Goal: Task Accomplishment & Management: Use online tool/utility

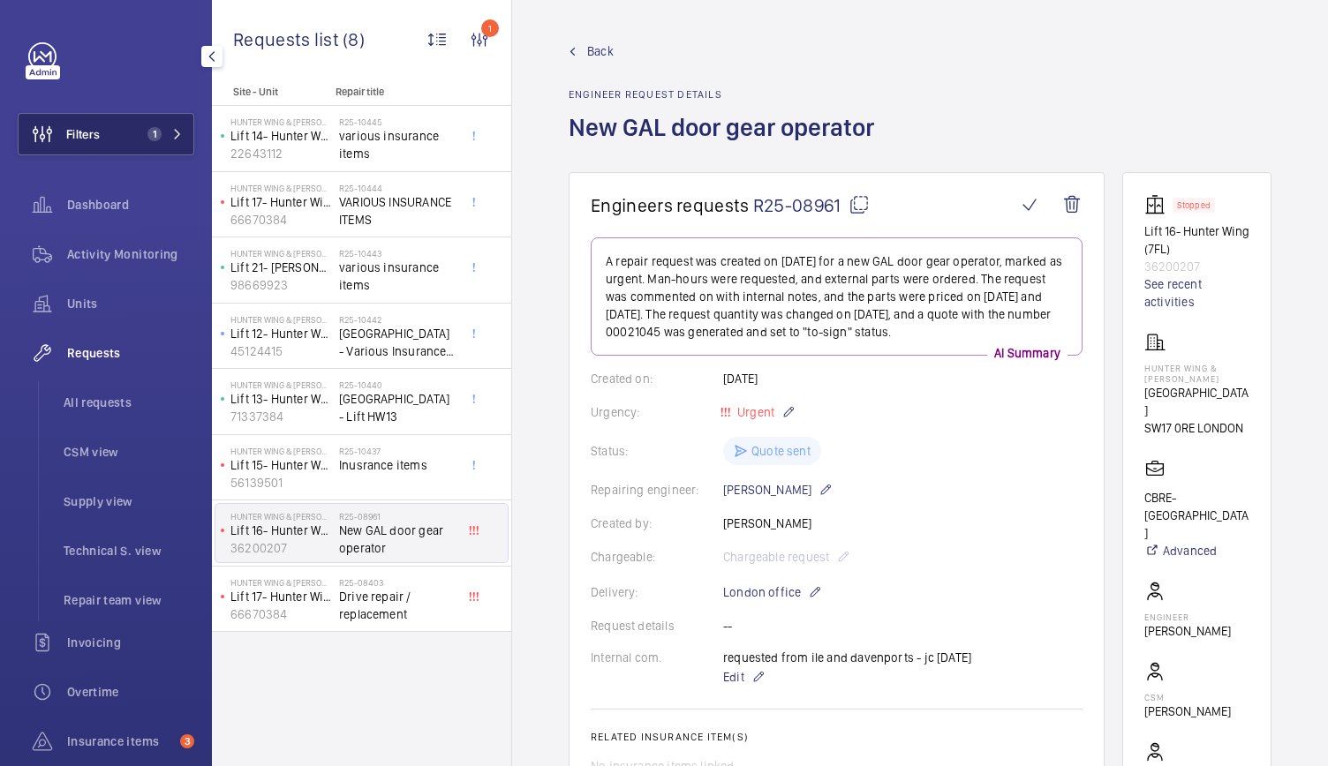
scroll to position [388, 0]
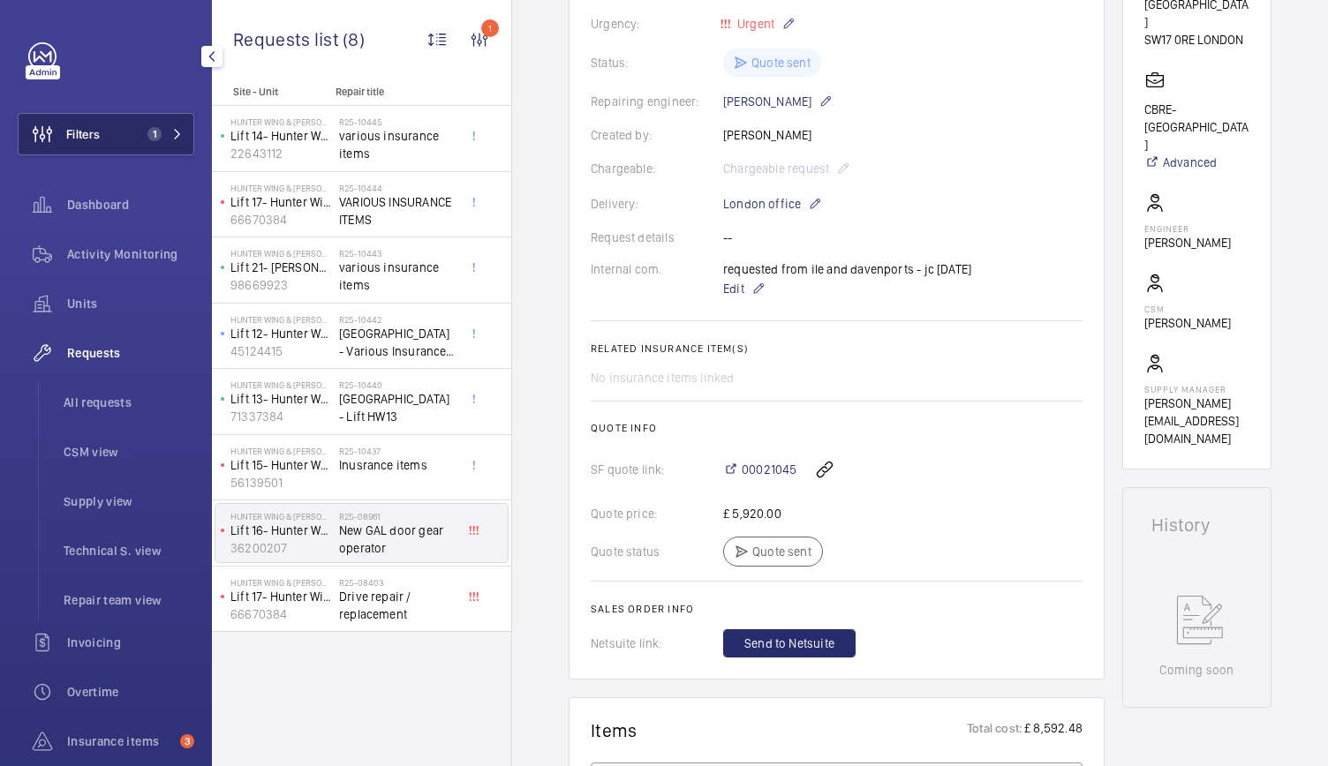
click at [103, 116] on button "Filters 1" at bounding box center [106, 134] width 177 height 42
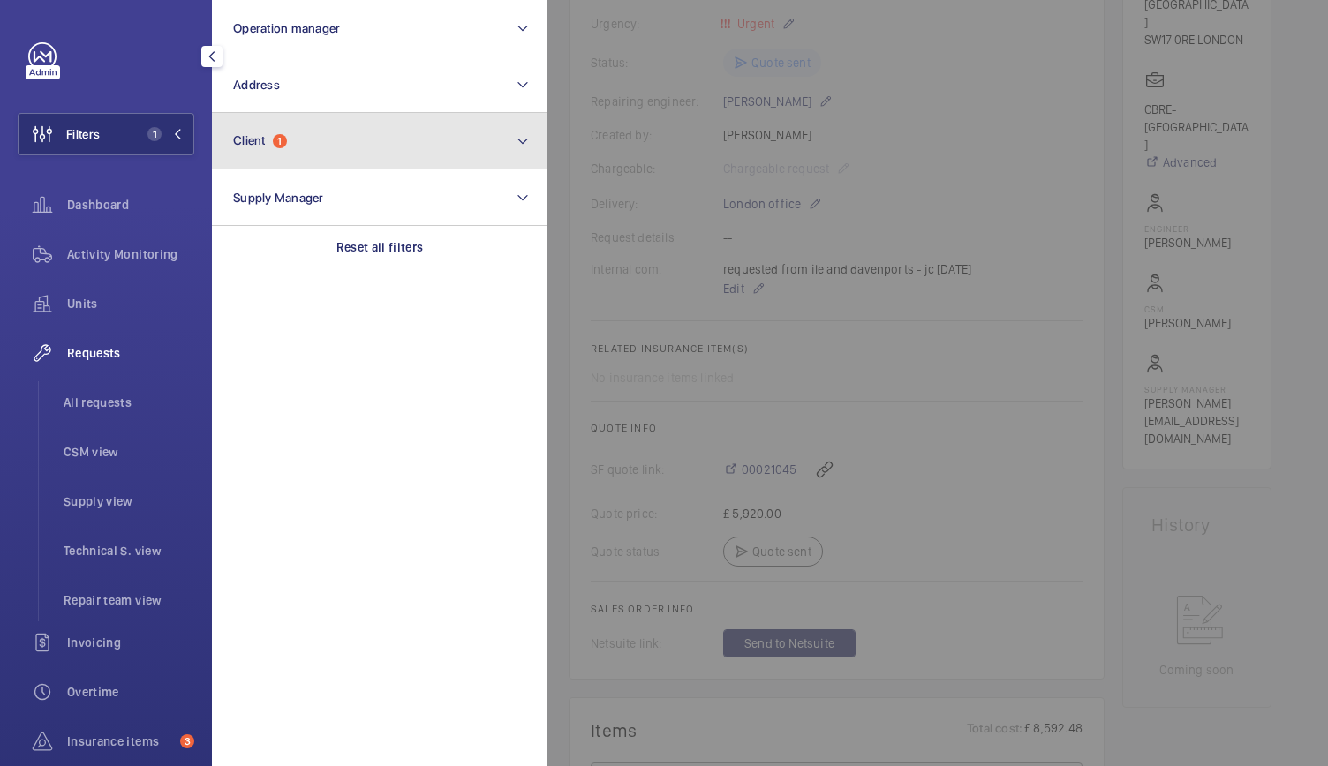
click at [345, 114] on button "Client 1" at bounding box center [380, 141] width 336 height 57
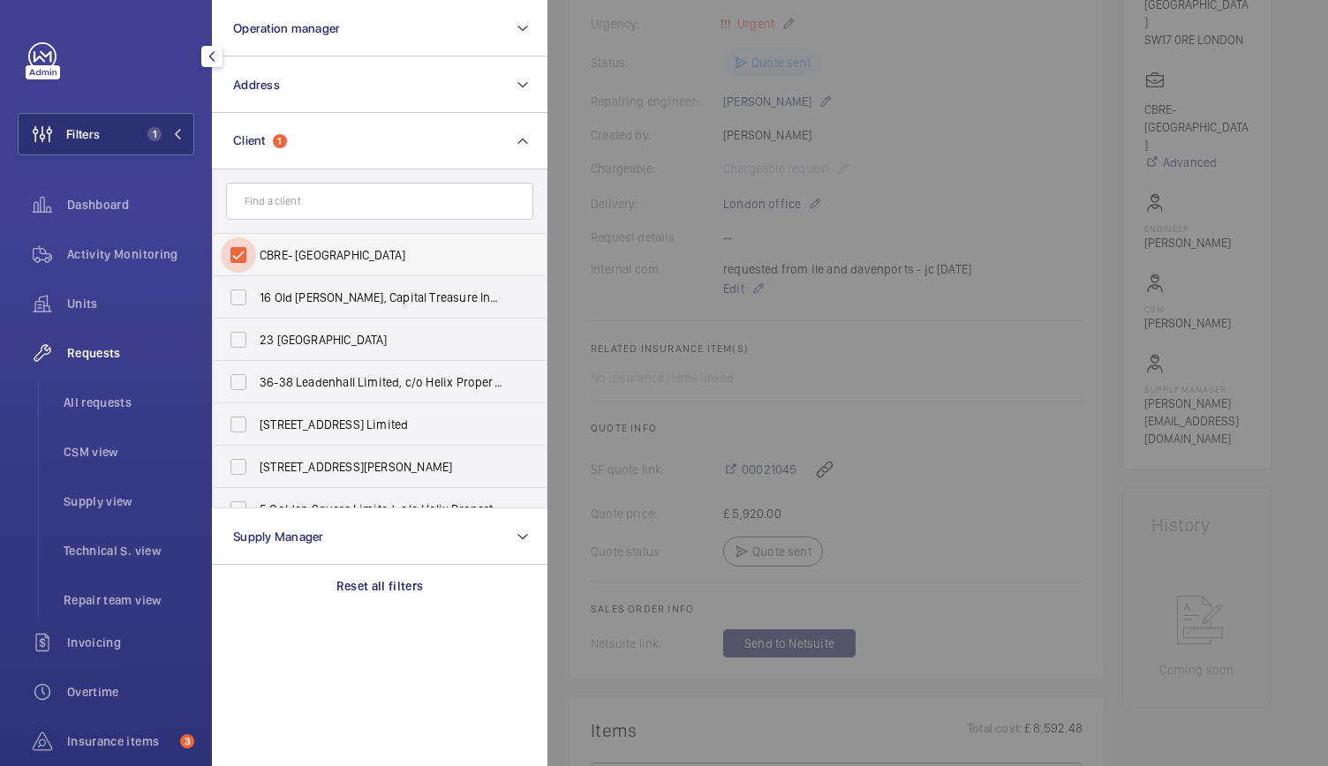
click at [245, 253] on input "CBRE- St Georges University" at bounding box center [238, 255] width 35 height 35
checkbox input "false"
click at [290, 203] on input "text" at bounding box center [379, 201] width 307 height 37
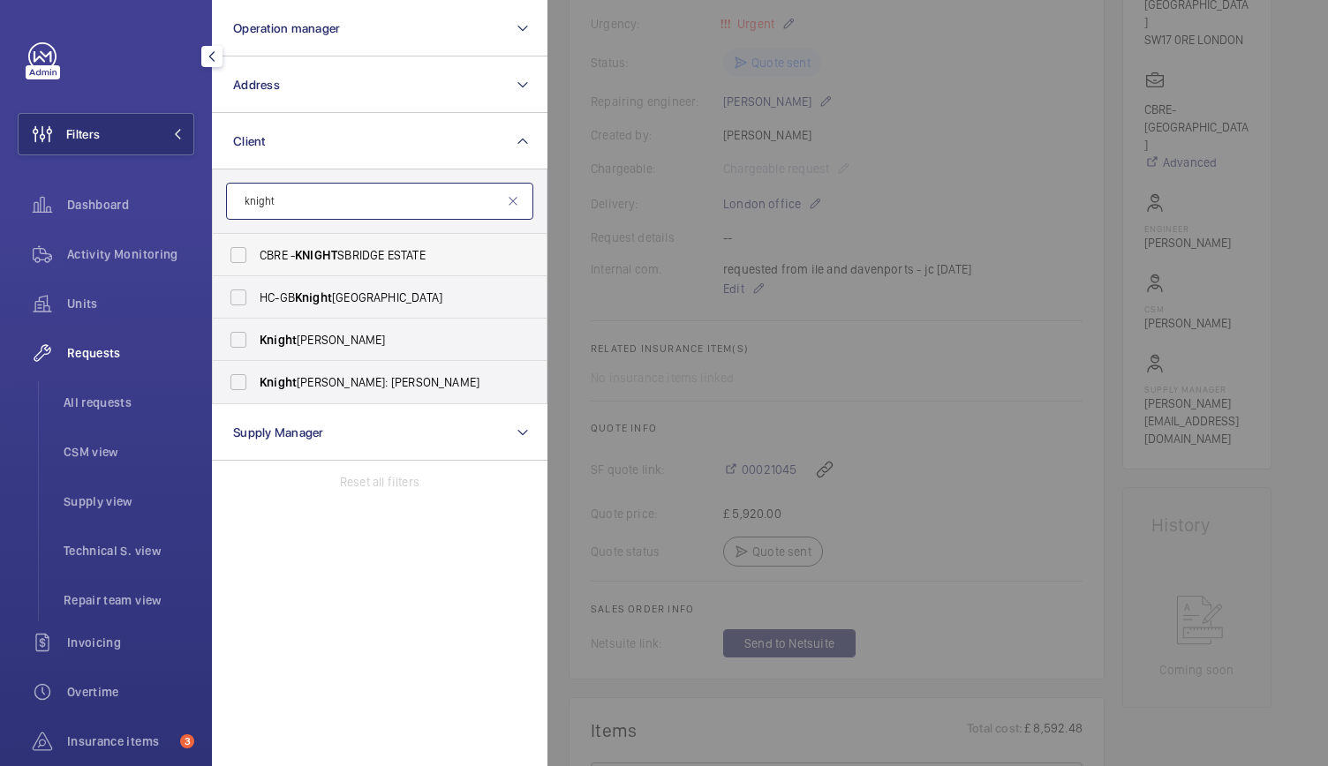
type input "knight"
click at [321, 262] on span "CBRE - KNIGHT SBRIDGE ESTATE" at bounding box center [381, 255] width 243 height 18
click at [256, 262] on input "CBRE - KNIGHT SBRIDGE ESTATE" at bounding box center [238, 255] width 35 height 35
checkbox input "true"
click at [812, 338] on div at bounding box center [1211, 383] width 1328 height 766
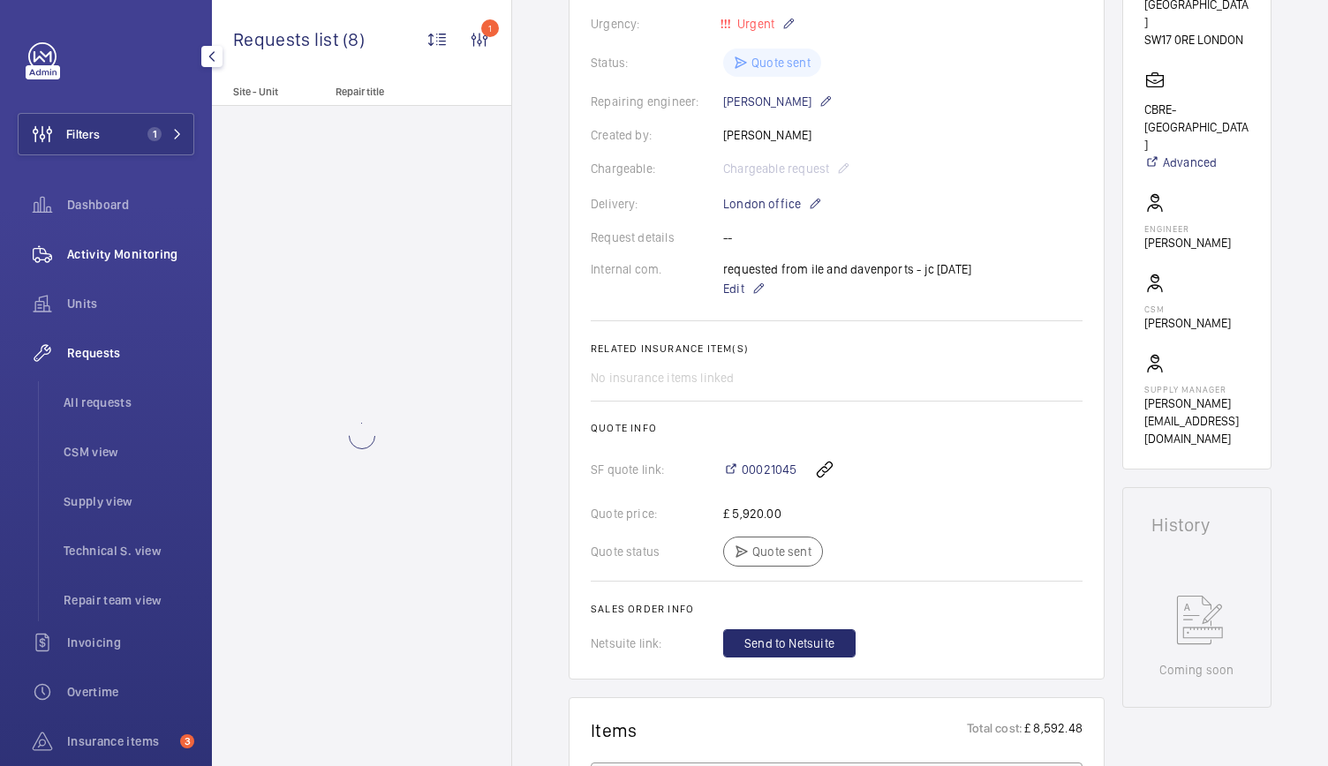
click at [132, 260] on span "Activity Monitoring" at bounding box center [130, 254] width 127 height 18
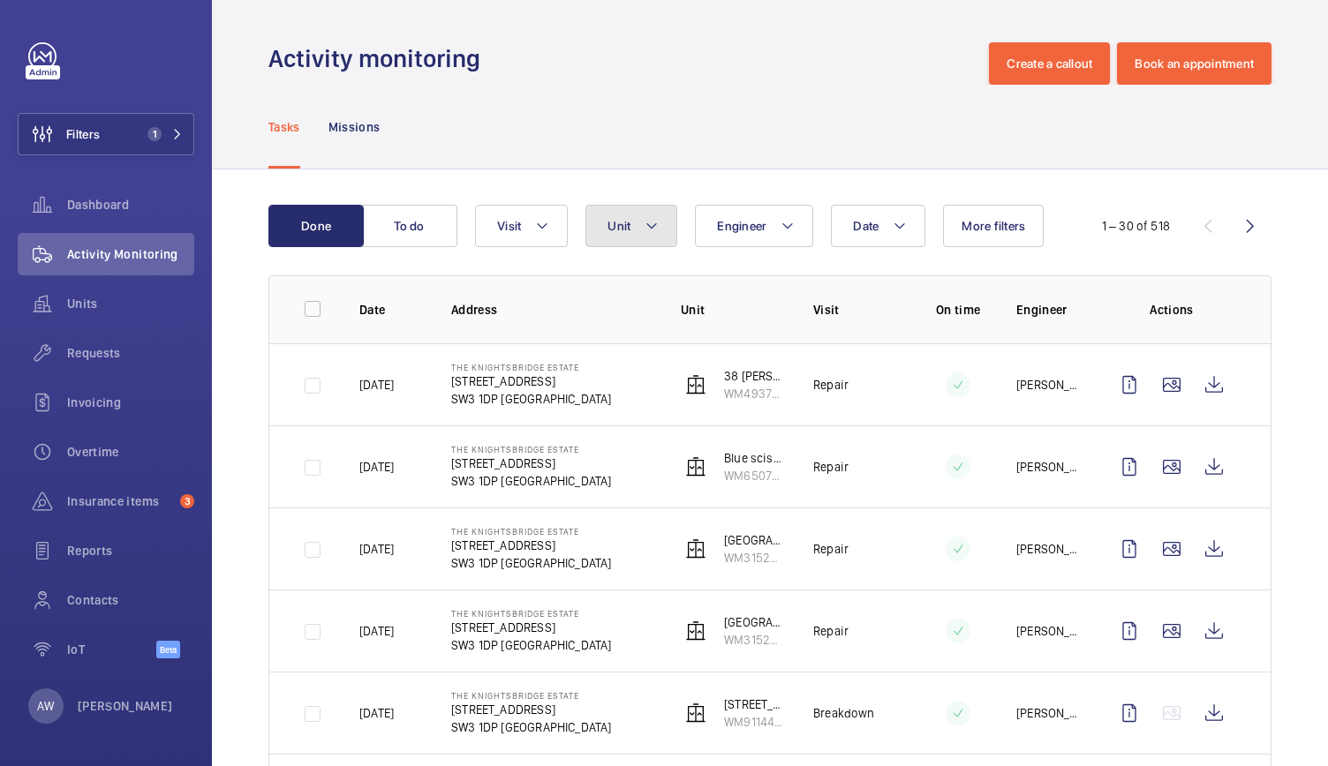
click at [650, 234] on mat-icon at bounding box center [652, 225] width 14 height 21
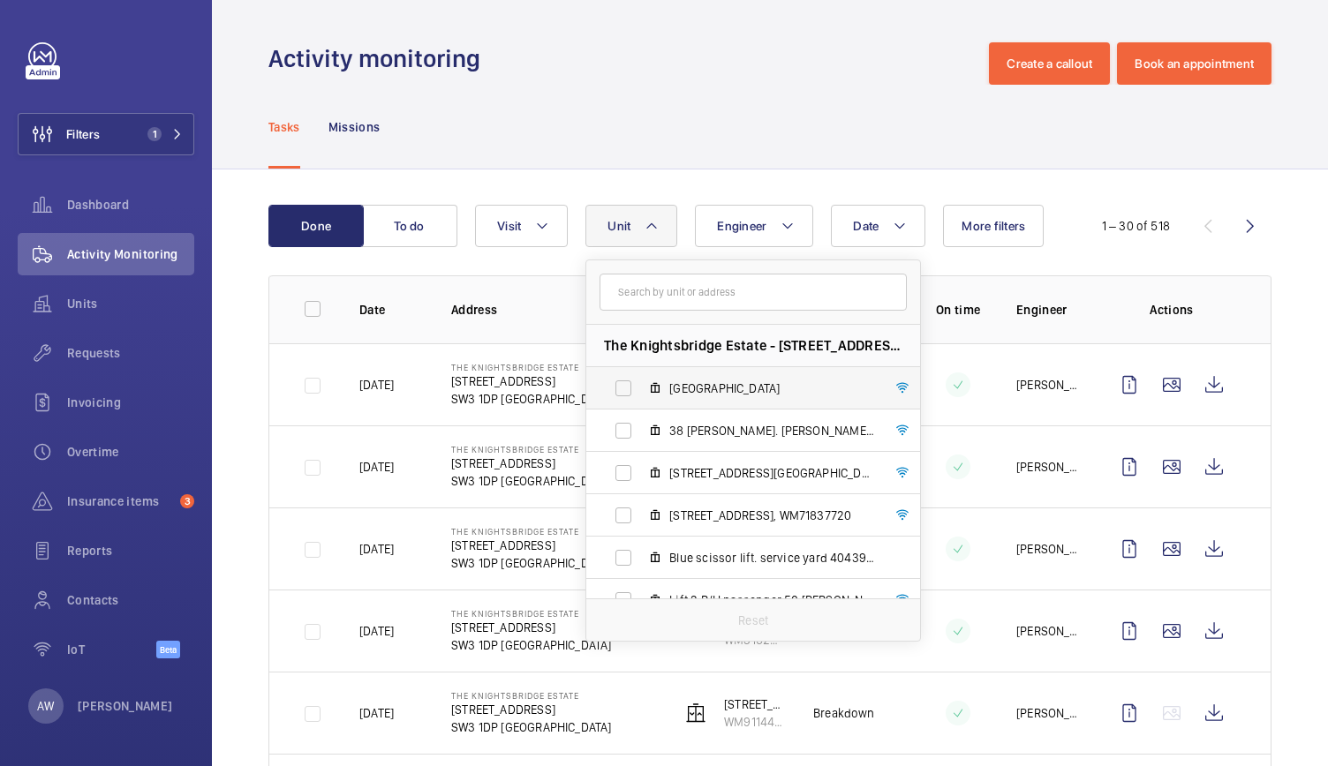
click at [735, 381] on span "Court House, WM31526827" at bounding box center [771, 389] width 205 height 18
click at [641, 381] on input "Court House, WM31526827" at bounding box center [623, 388] width 35 height 35
checkbox input "true"
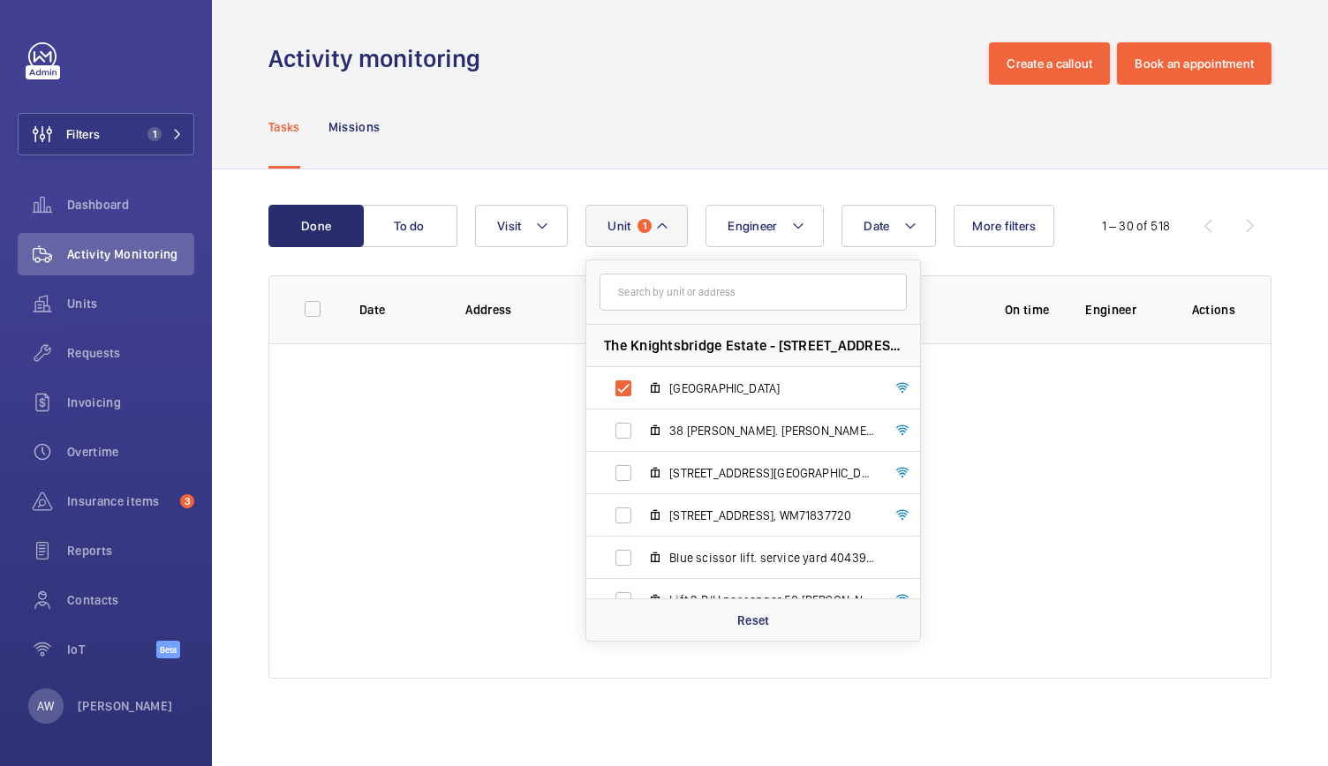
click at [650, 56] on div "Activity monitoring Create a callout Book an appointment" at bounding box center [769, 63] width 1003 height 42
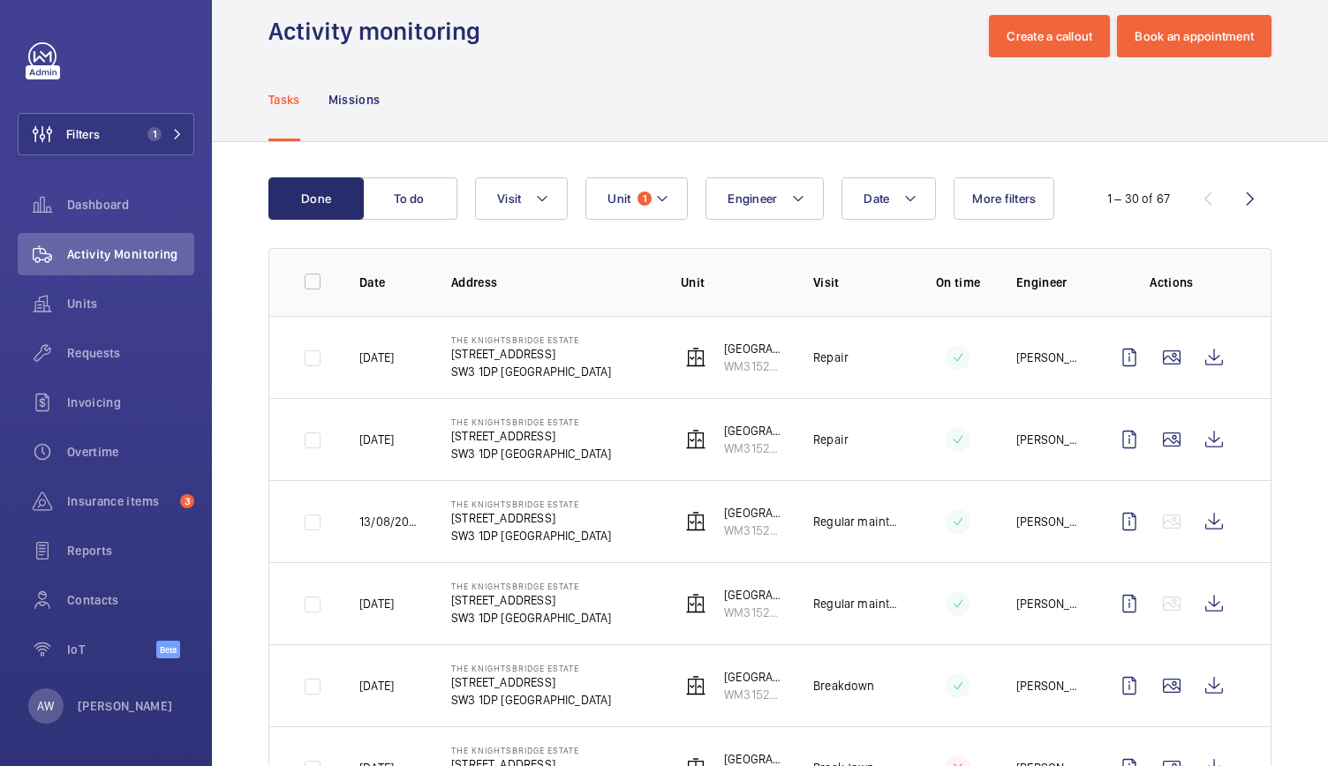
scroll to position [28, 0]
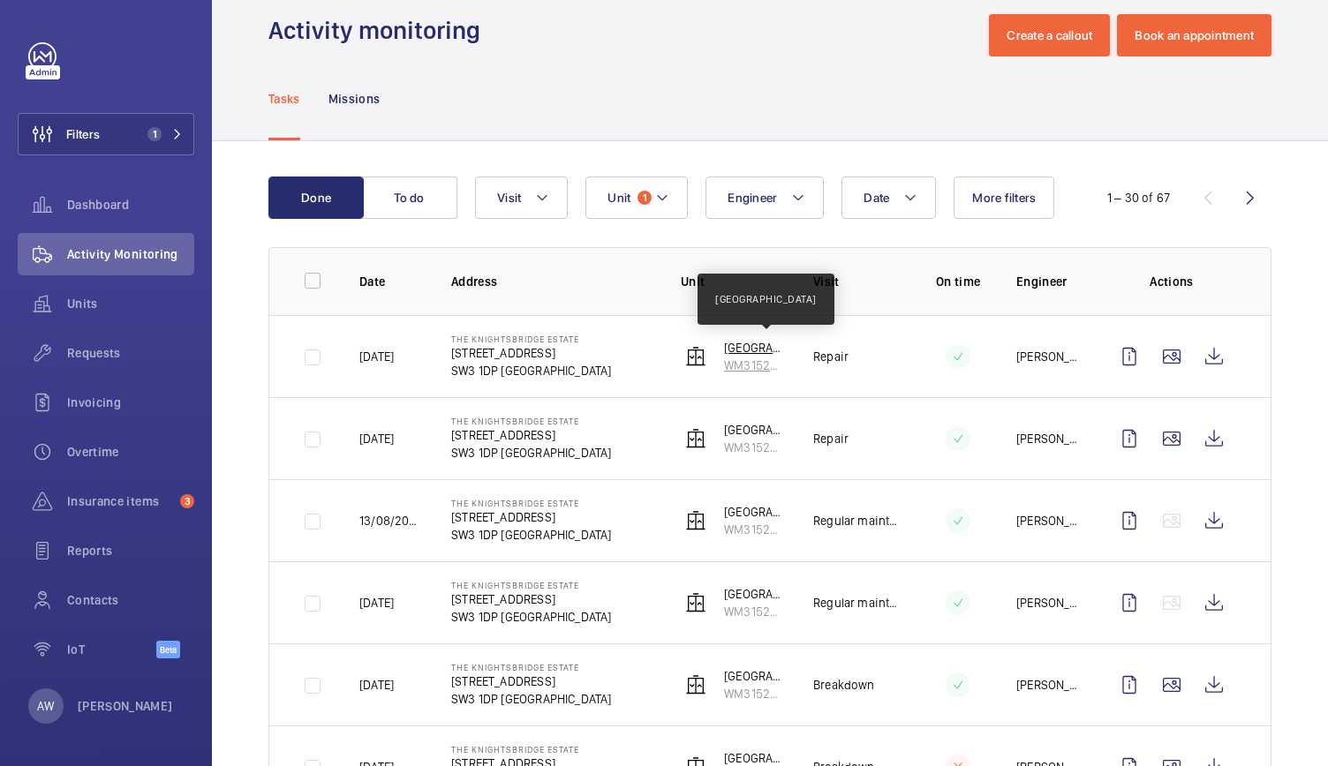
click at [724, 343] on p "Court House" at bounding box center [754, 348] width 61 height 18
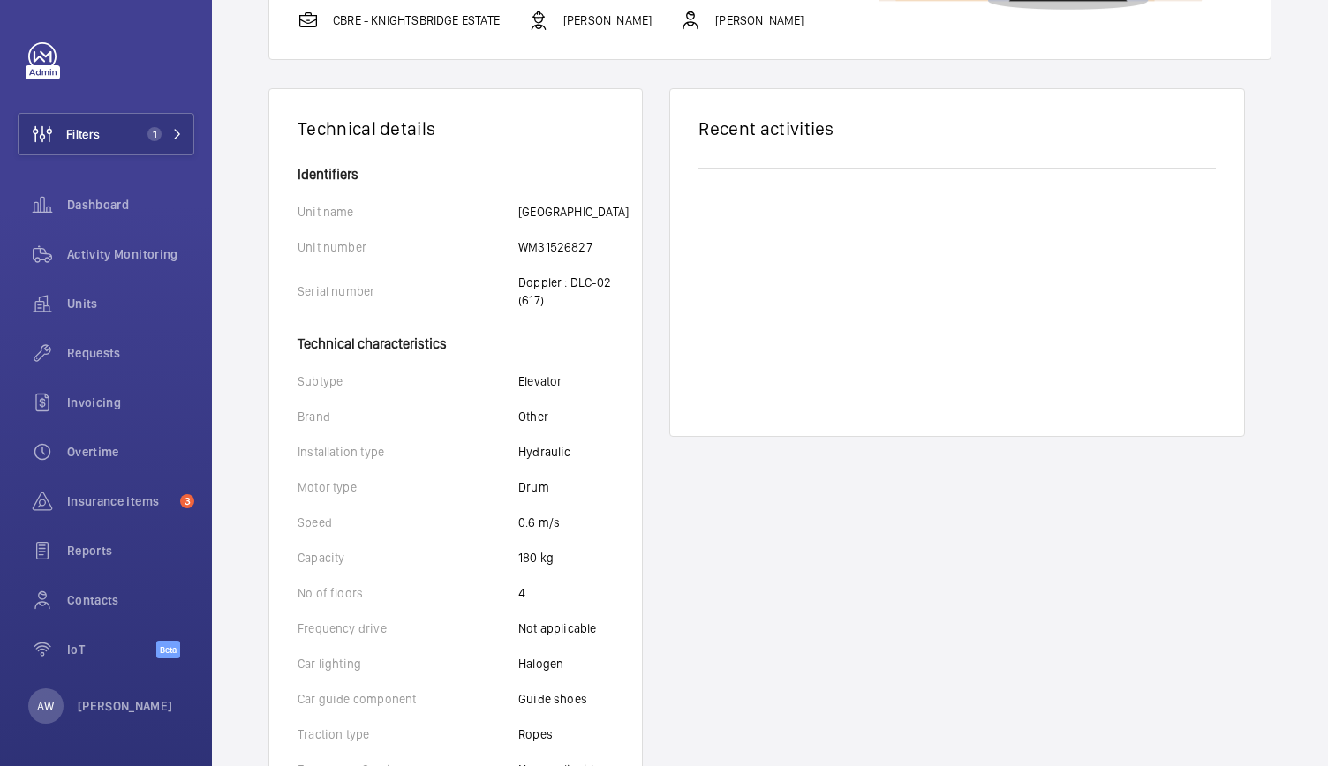
scroll to position [243, 0]
click at [1208, 426] on wm-front-card-body at bounding box center [957, 292] width 574 height 286
click at [161, 248] on span "Activity Monitoring" at bounding box center [130, 254] width 127 height 18
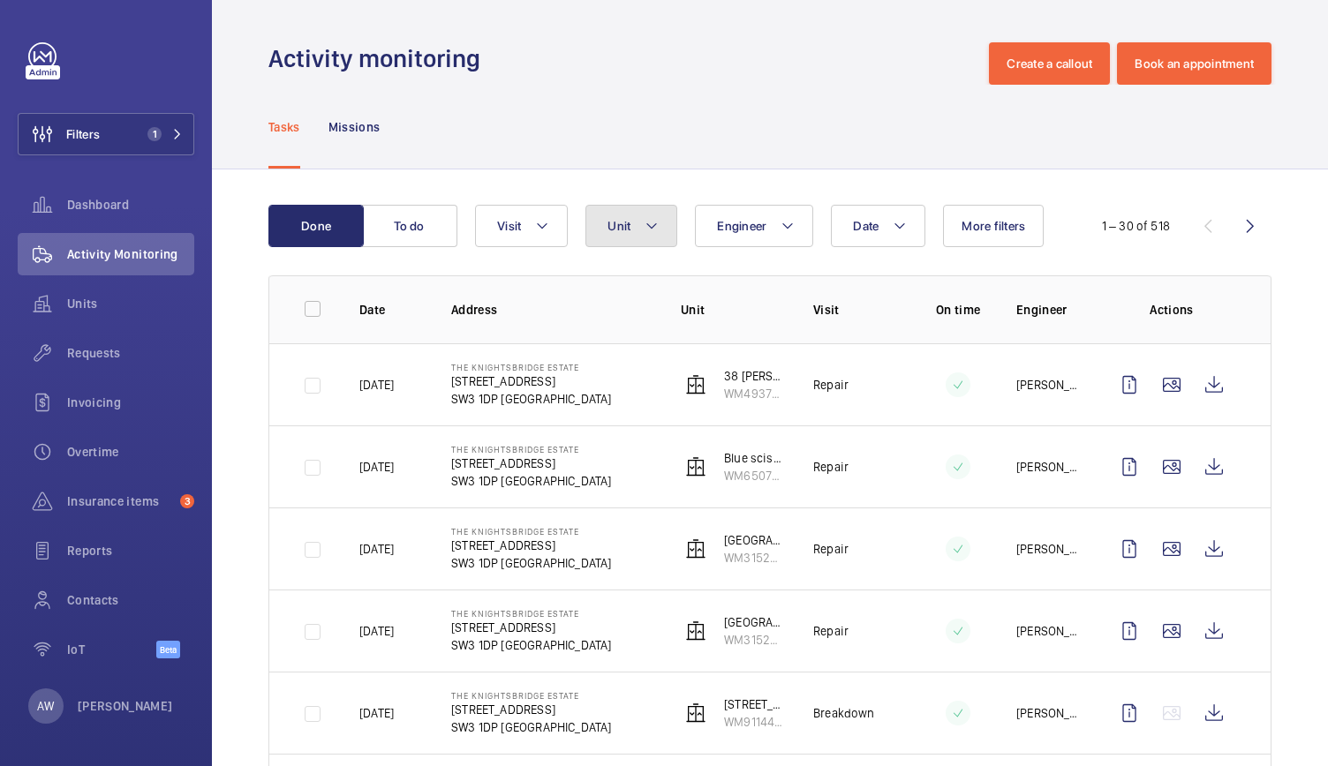
click at [633, 226] on button "Unit" at bounding box center [631, 226] width 92 height 42
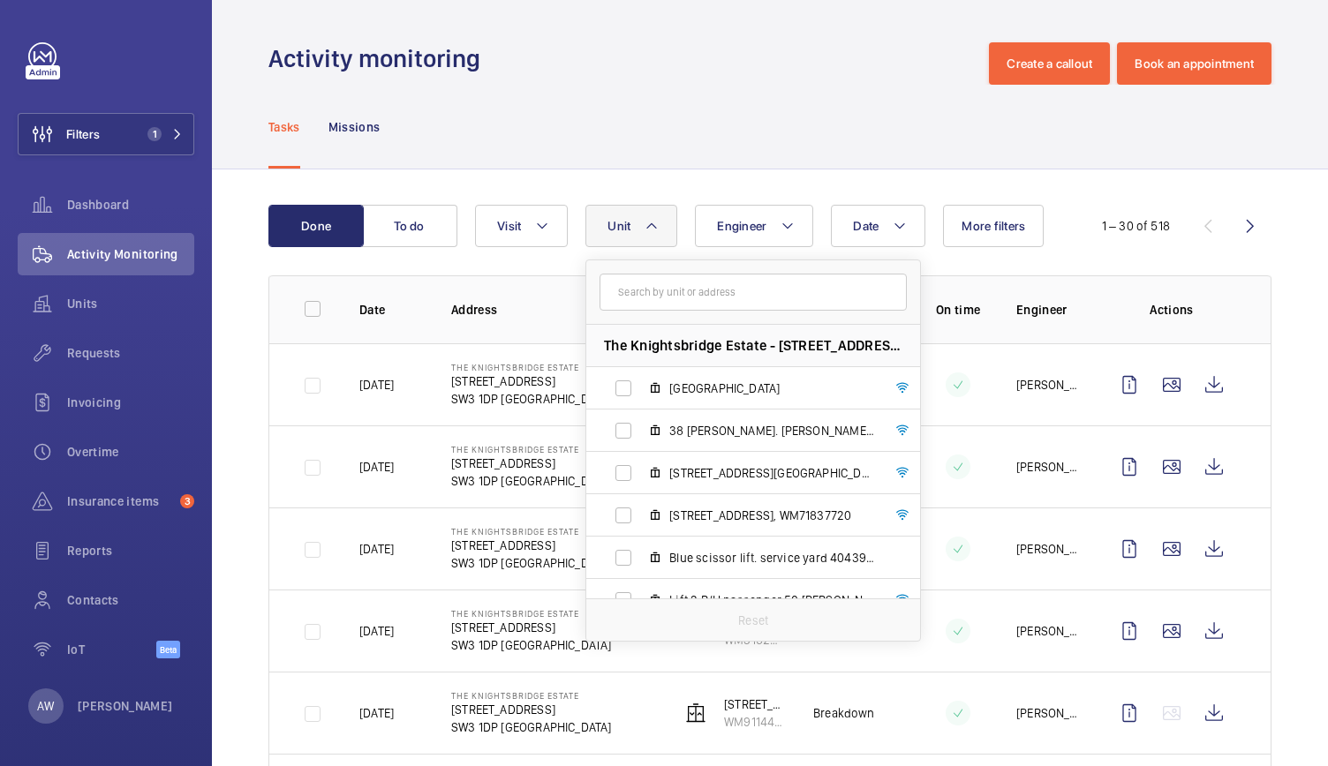
click at [633, 226] on button "Unit" at bounding box center [631, 226] width 92 height 42
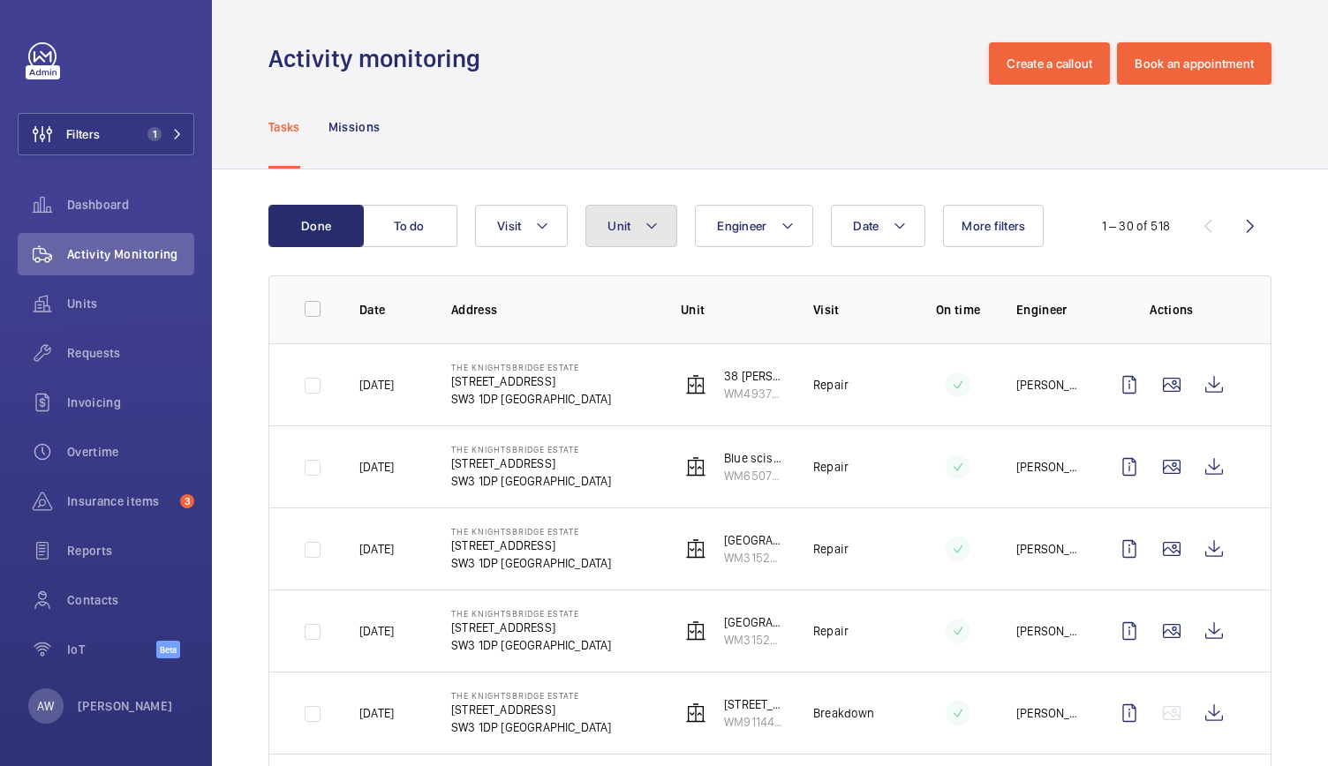
click at [615, 215] on button "Unit" at bounding box center [631, 226] width 92 height 42
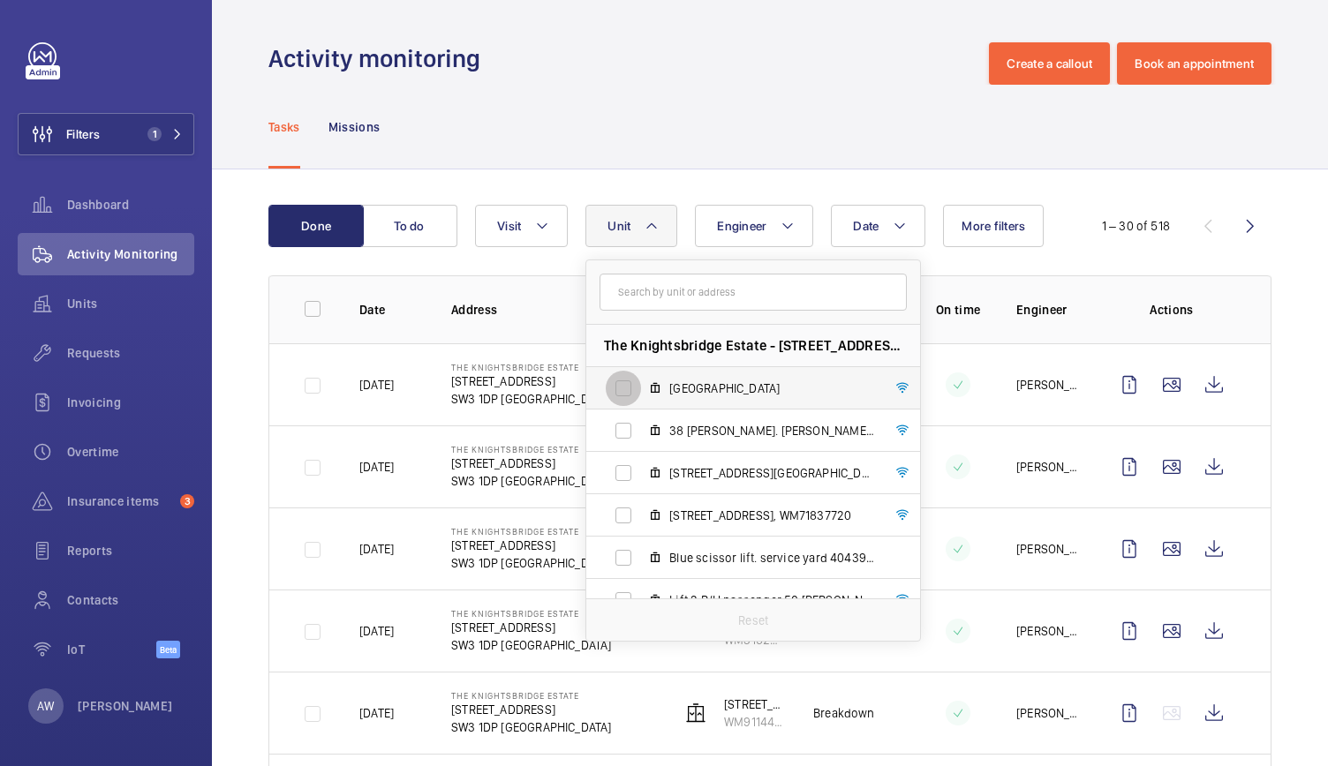
click at [622, 382] on input "Court House, WM31526827" at bounding box center [623, 388] width 35 height 35
checkbox input "true"
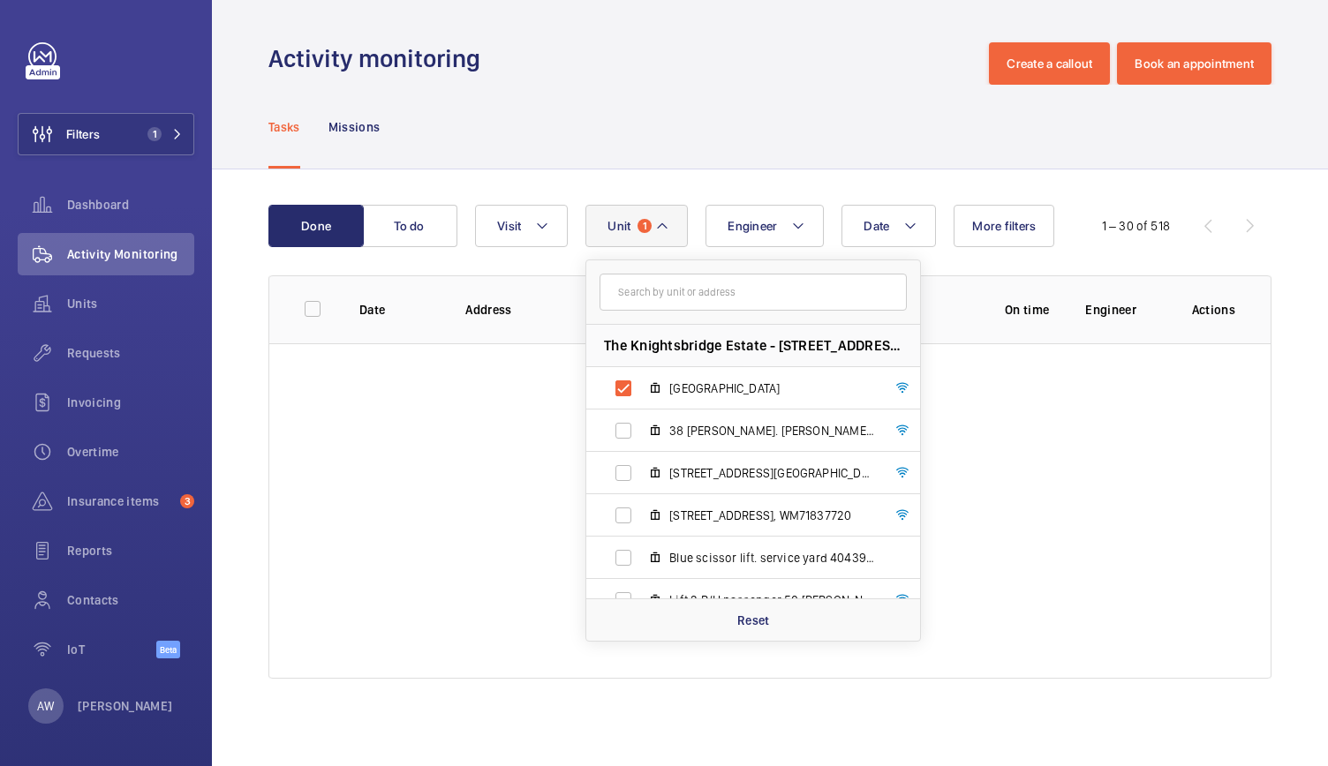
click at [585, 157] on div "Tasks Missions" at bounding box center [769, 127] width 1003 height 84
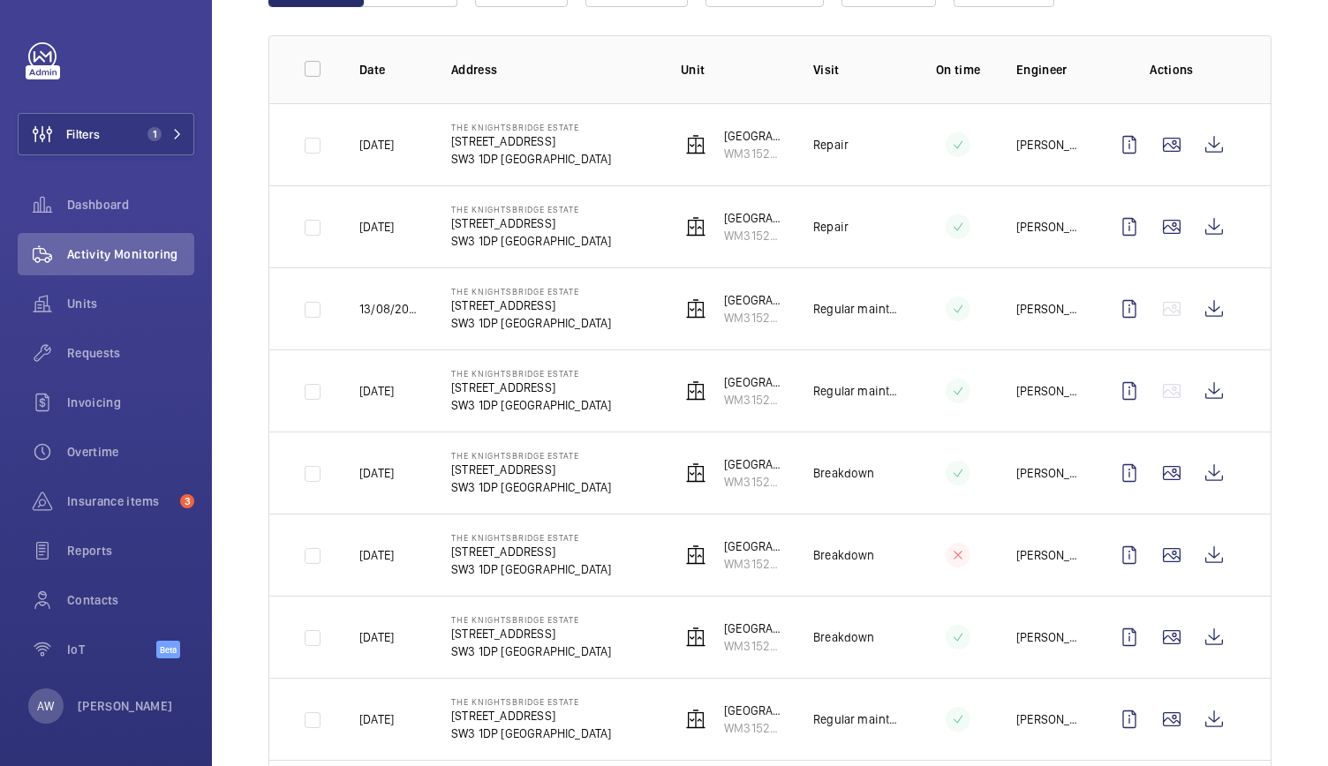
scroll to position [242, 0]
click at [1193, 390] on wm-front-icon-button at bounding box center [1214, 389] width 42 height 42
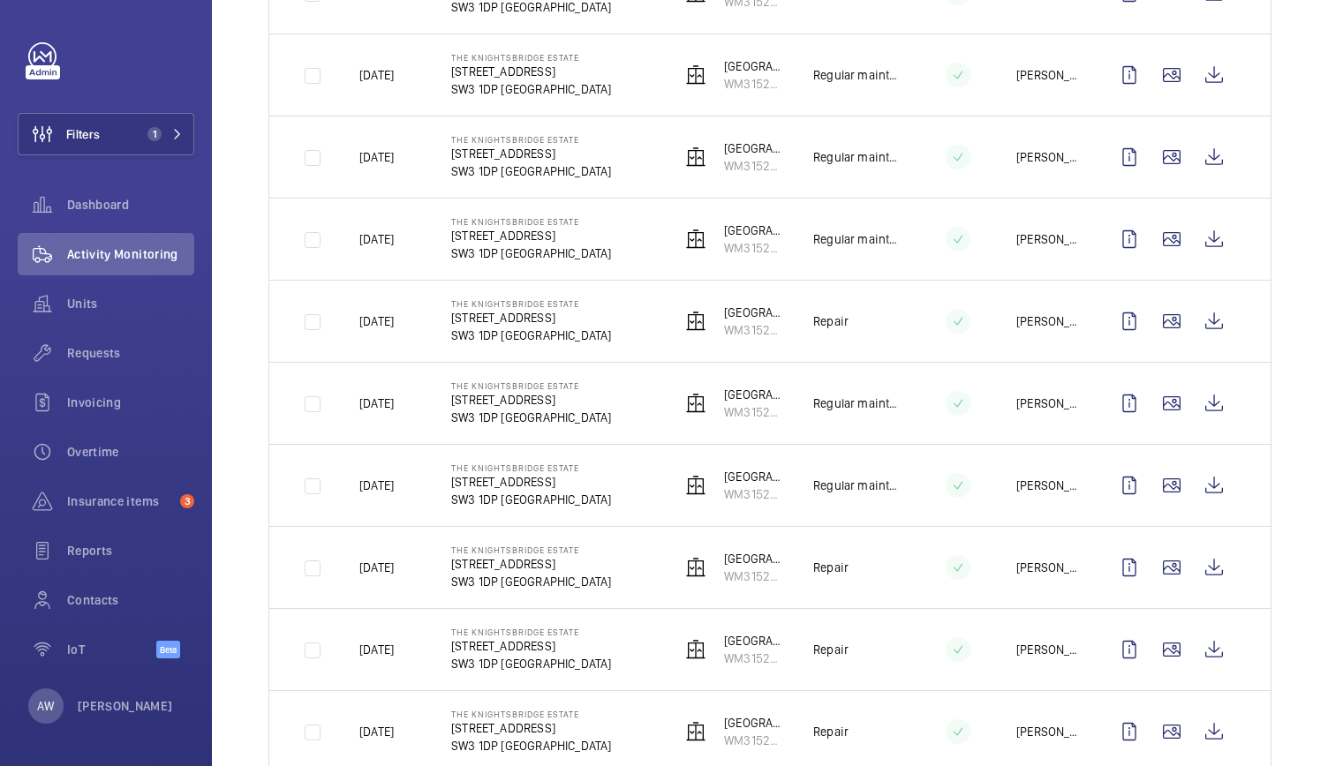
scroll to position [1052, 0]
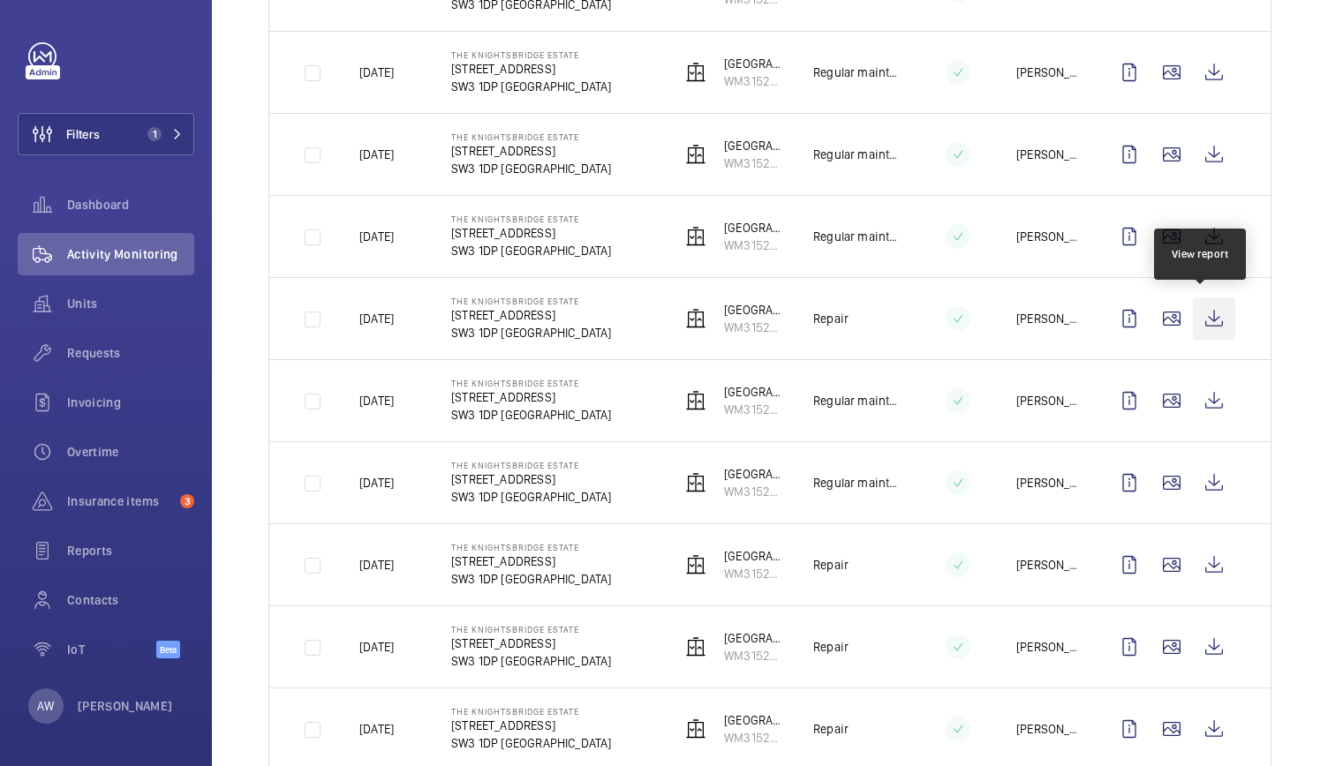
click at [1198, 315] on wm-front-icon-button at bounding box center [1214, 319] width 42 height 42
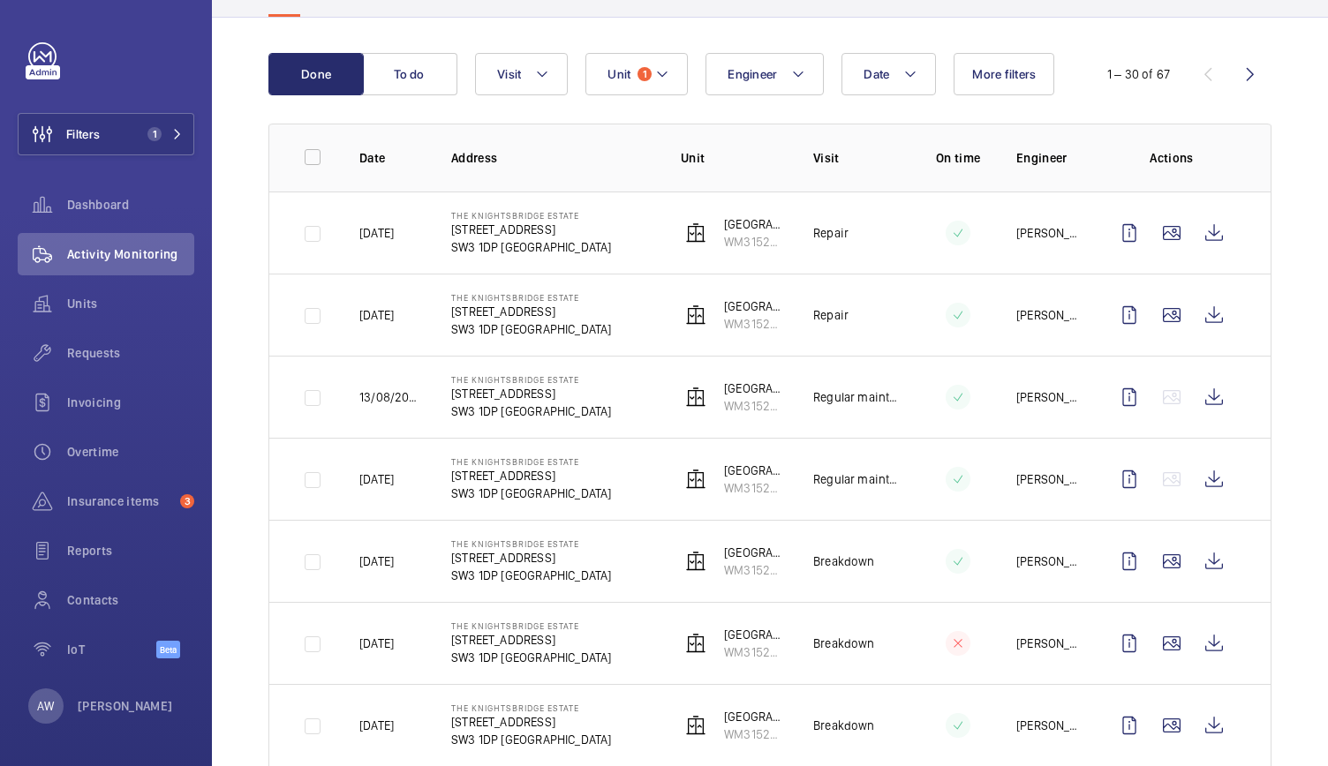
scroll to position [19, 0]
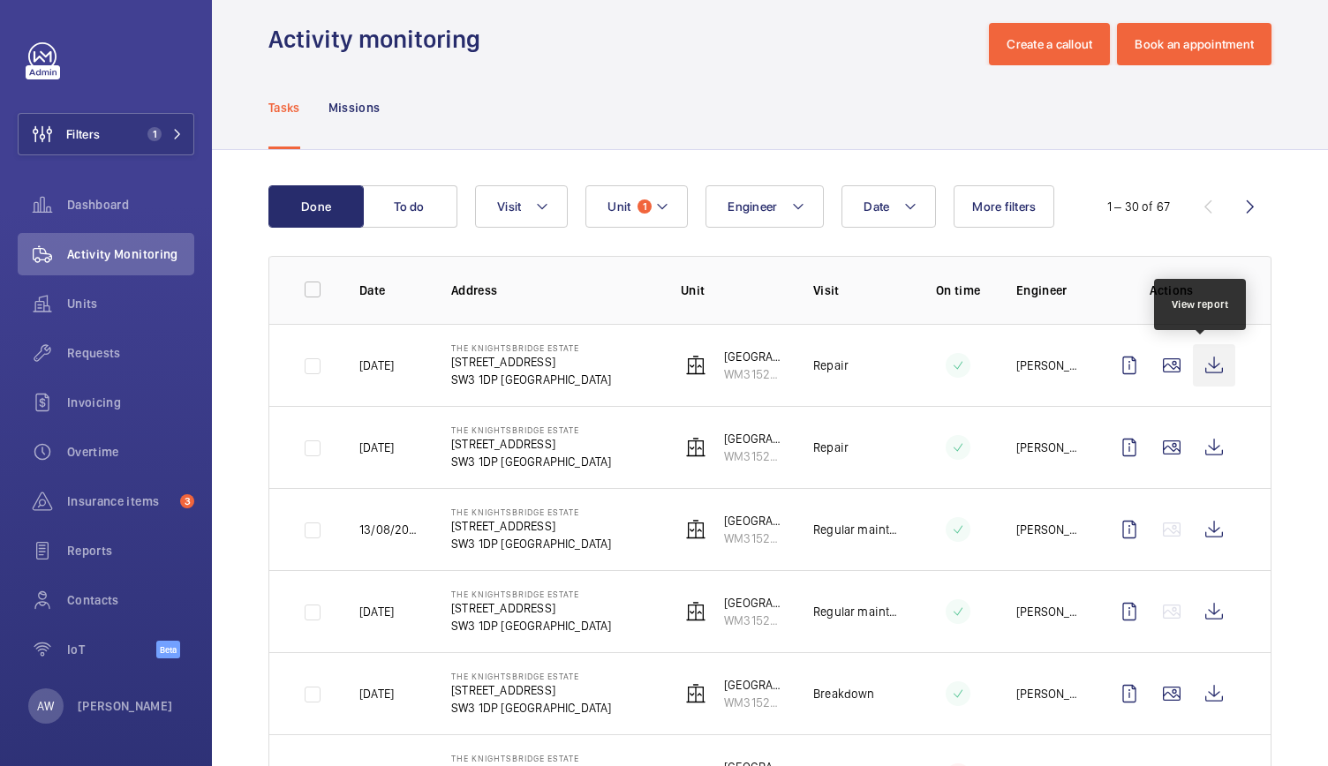
click at [1194, 358] on wm-front-icon-button at bounding box center [1214, 365] width 42 height 42
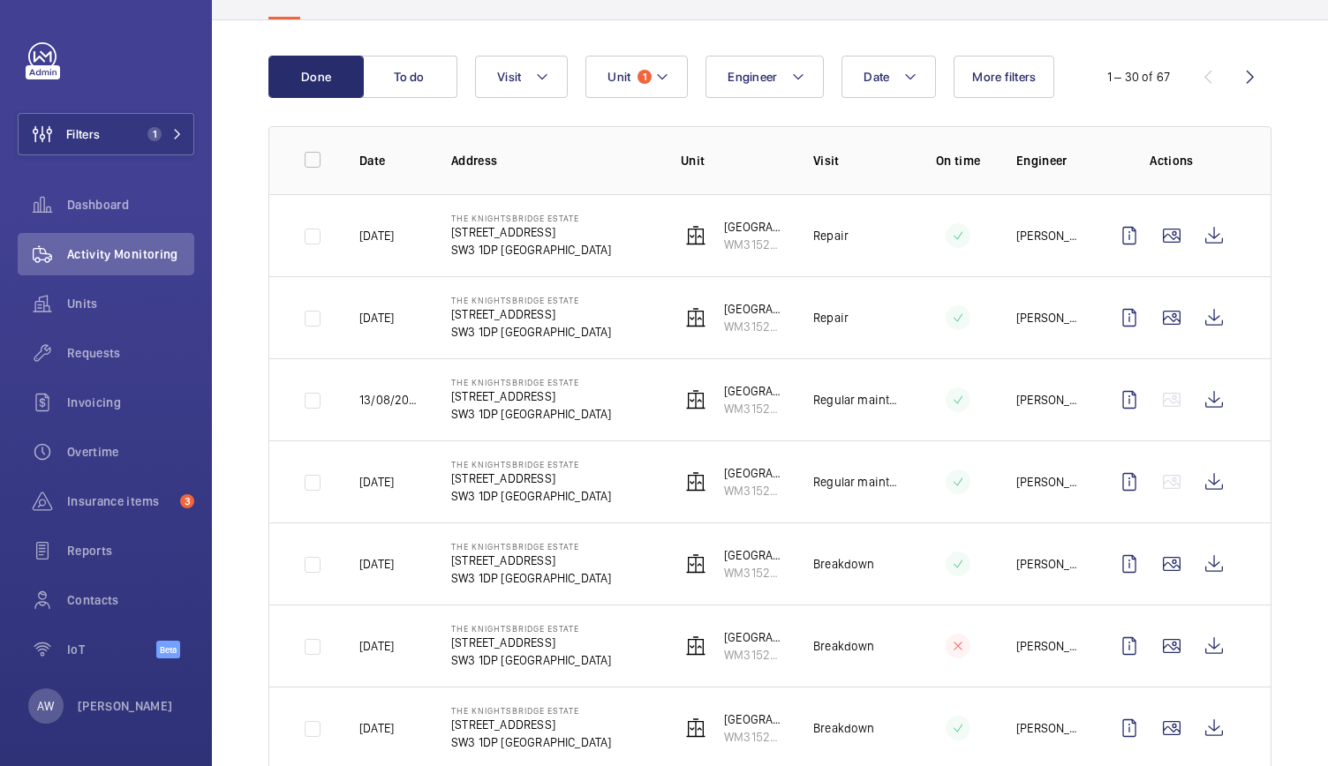
scroll to position [156, 0]
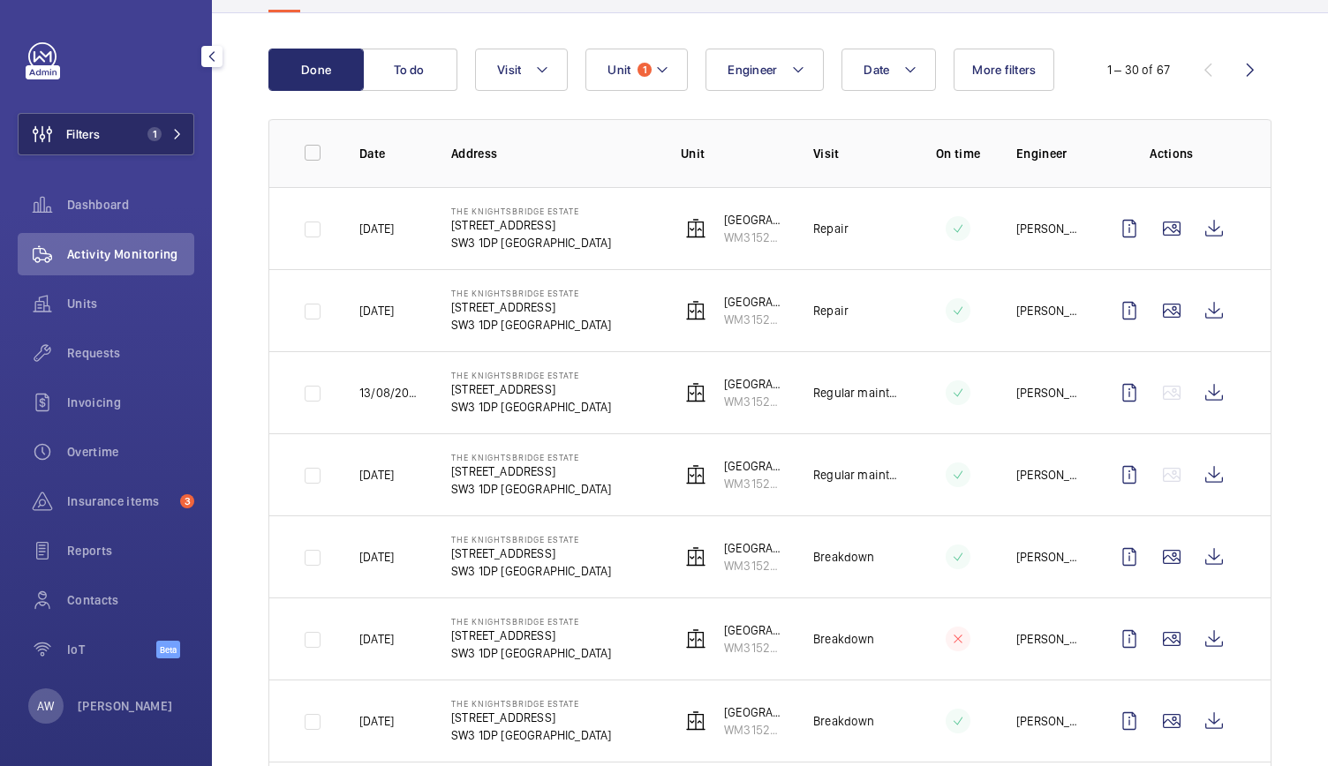
click at [162, 140] on span "1" at bounding box center [161, 134] width 42 height 14
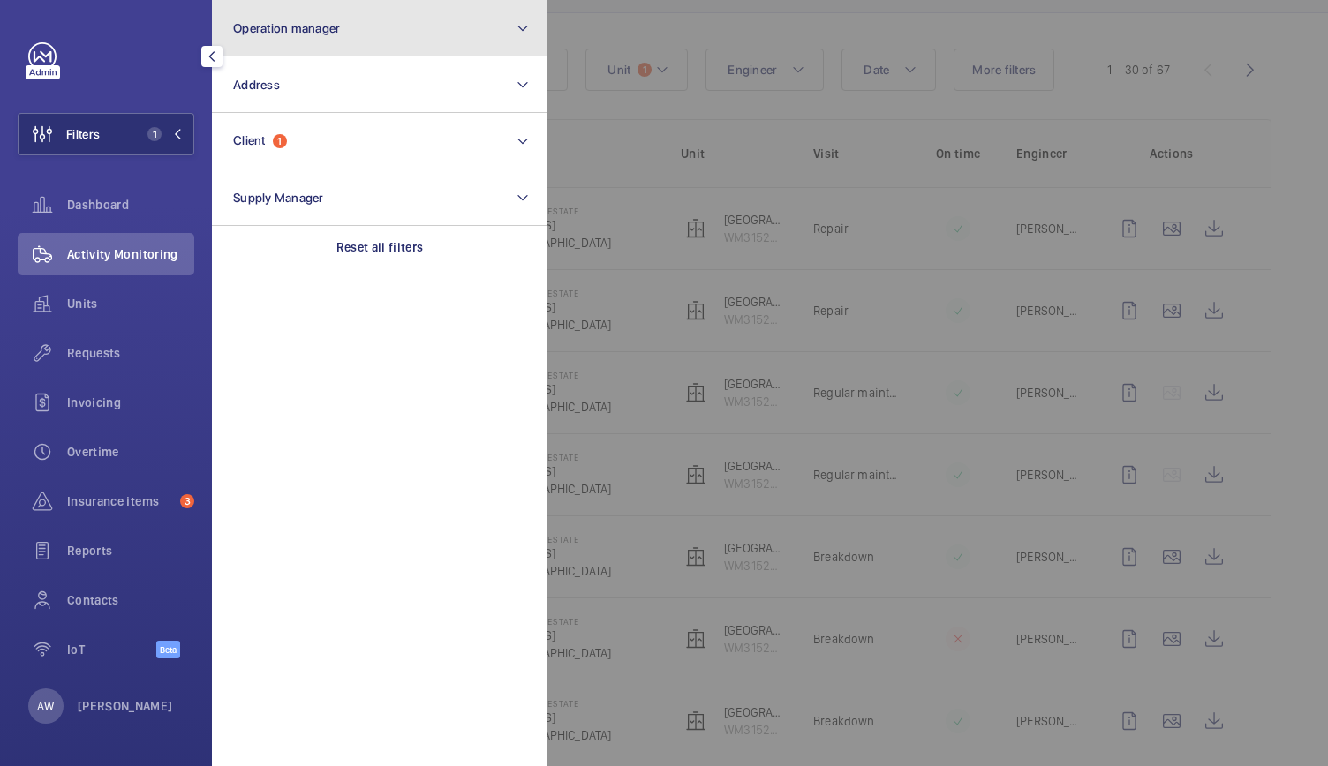
click at [318, 43] on button "Operation manager" at bounding box center [380, 28] width 336 height 57
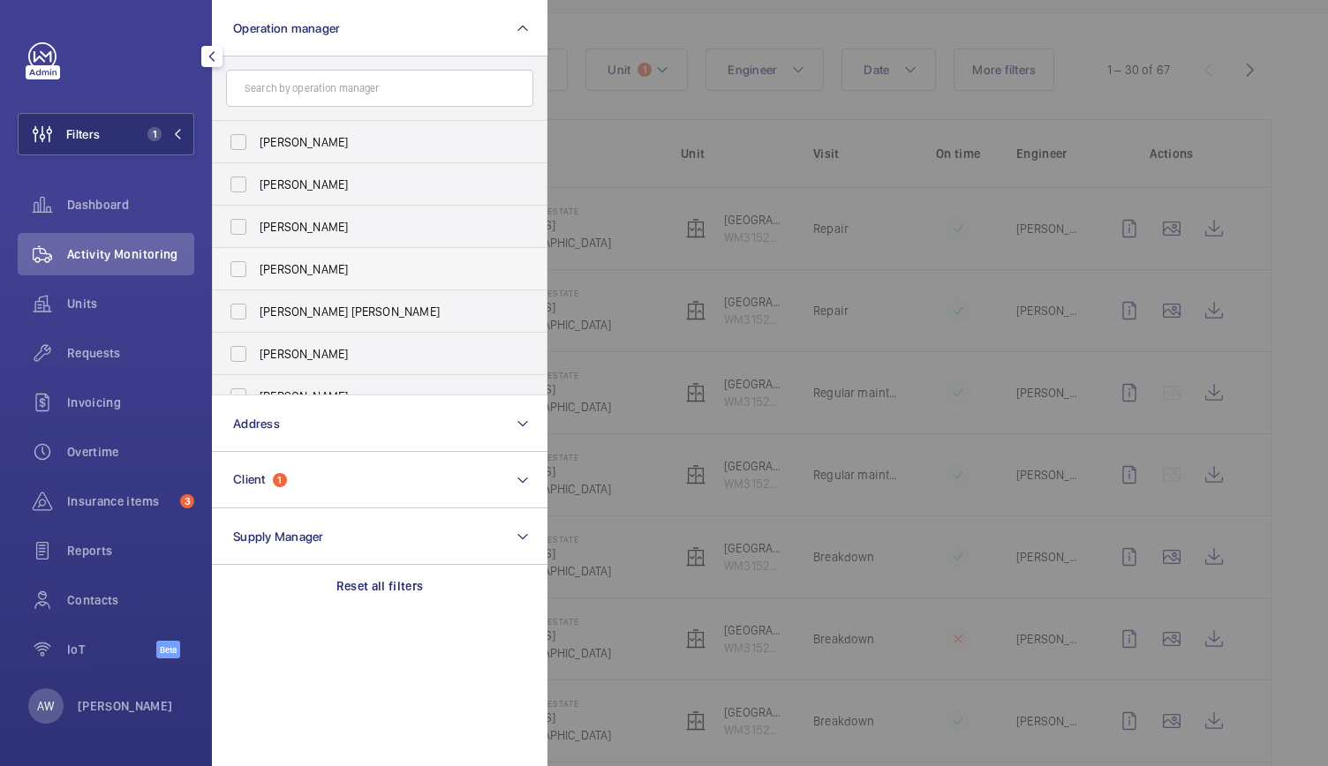
scroll to position [65, 0]
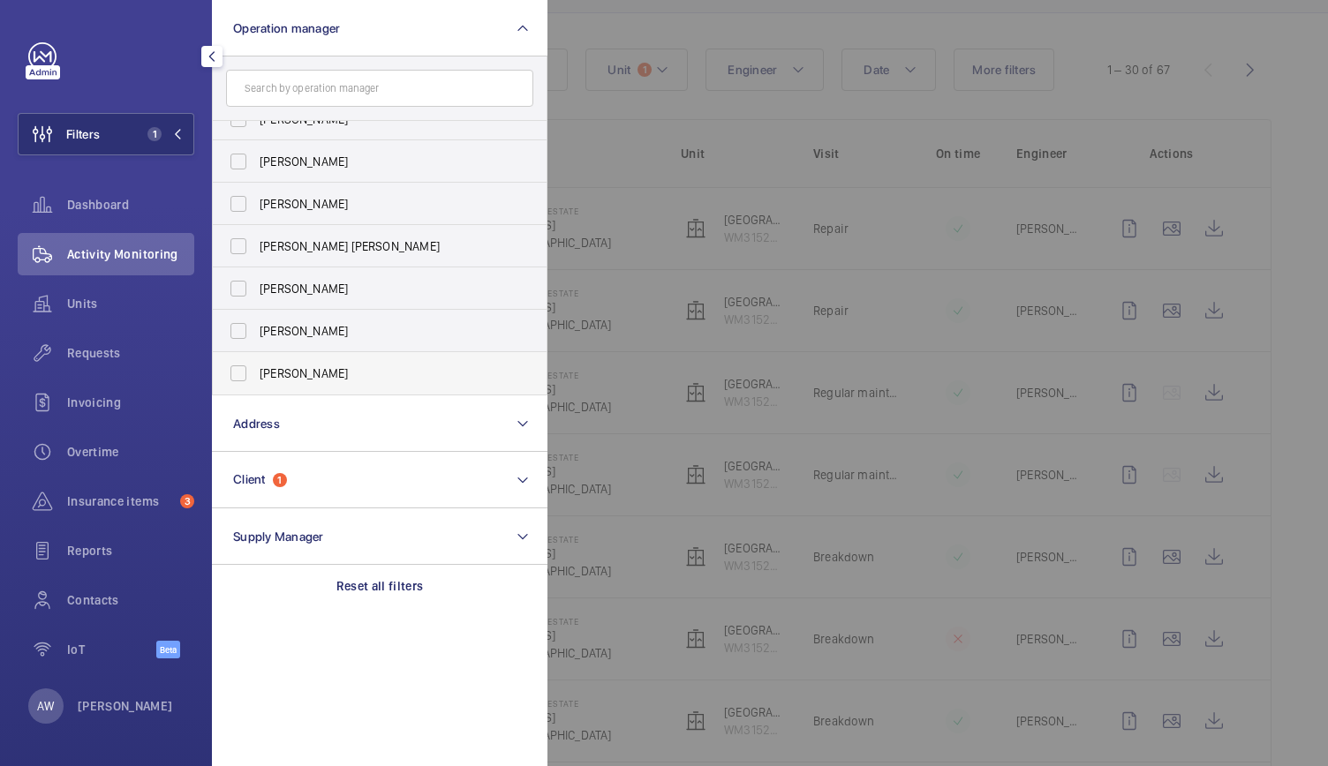
click at [281, 369] on span "Alex Waterman" at bounding box center [381, 374] width 243 height 18
click at [256, 369] on input "Alex Waterman" at bounding box center [238, 373] width 35 height 35
checkbox input "true"
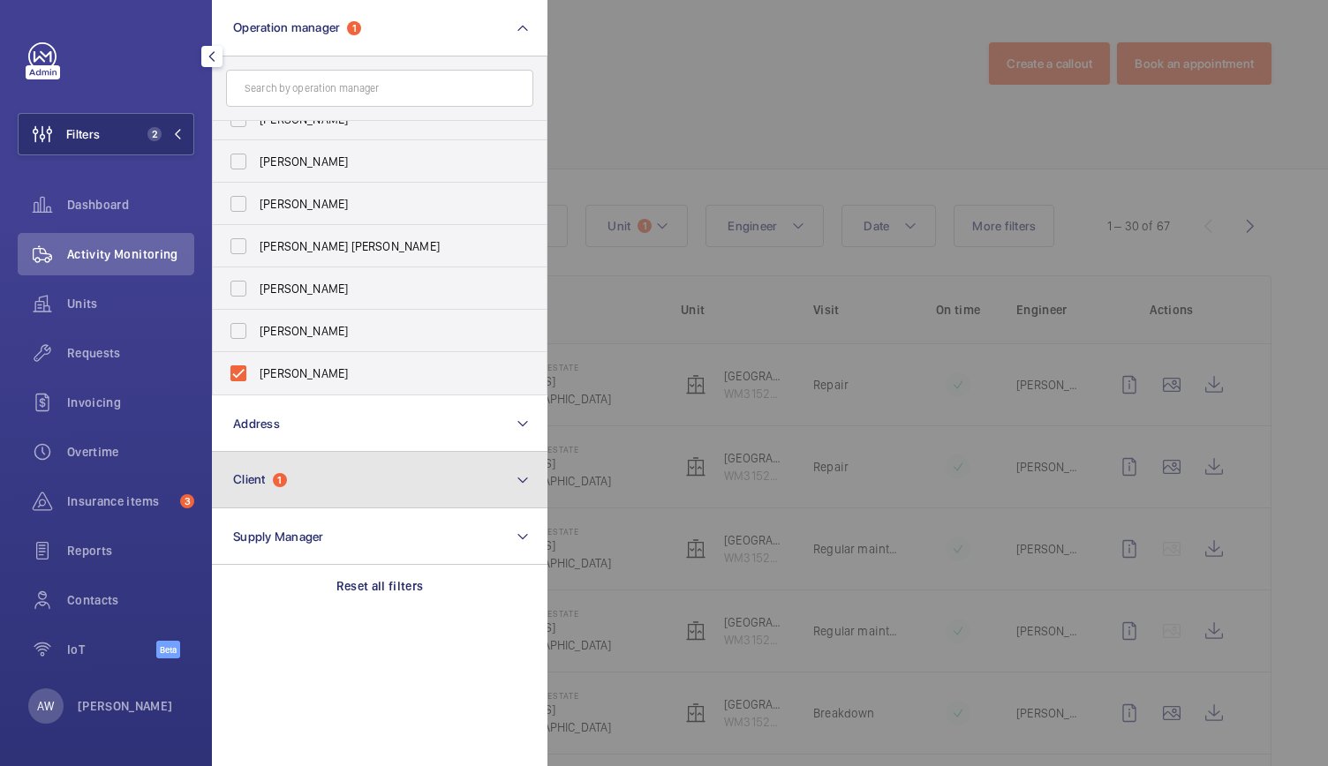
click at [289, 463] on button "Client 1" at bounding box center [380, 480] width 336 height 57
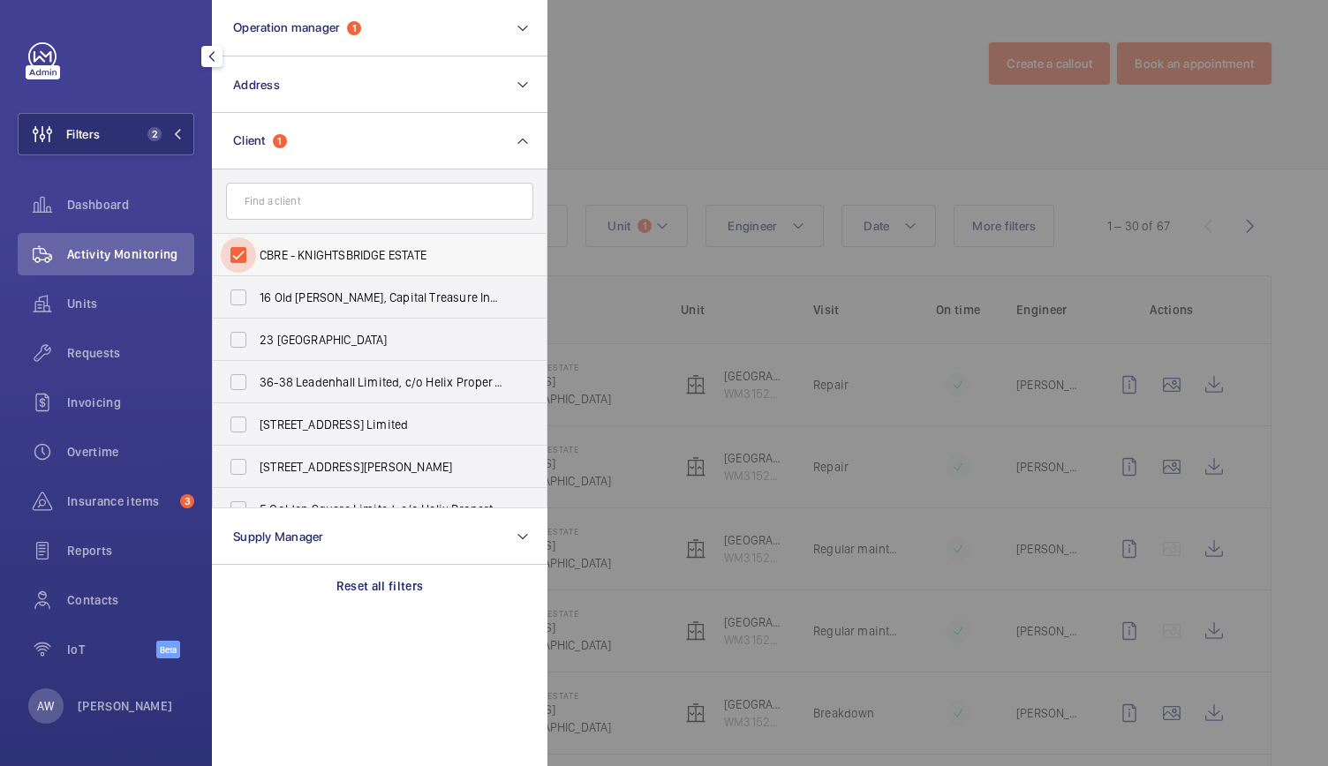
click at [245, 267] on input "CBRE - KNIGHTSBRIDGE ESTATE" at bounding box center [238, 255] width 35 height 35
checkbox input "false"
click at [98, 351] on span "Requests" at bounding box center [130, 353] width 127 height 18
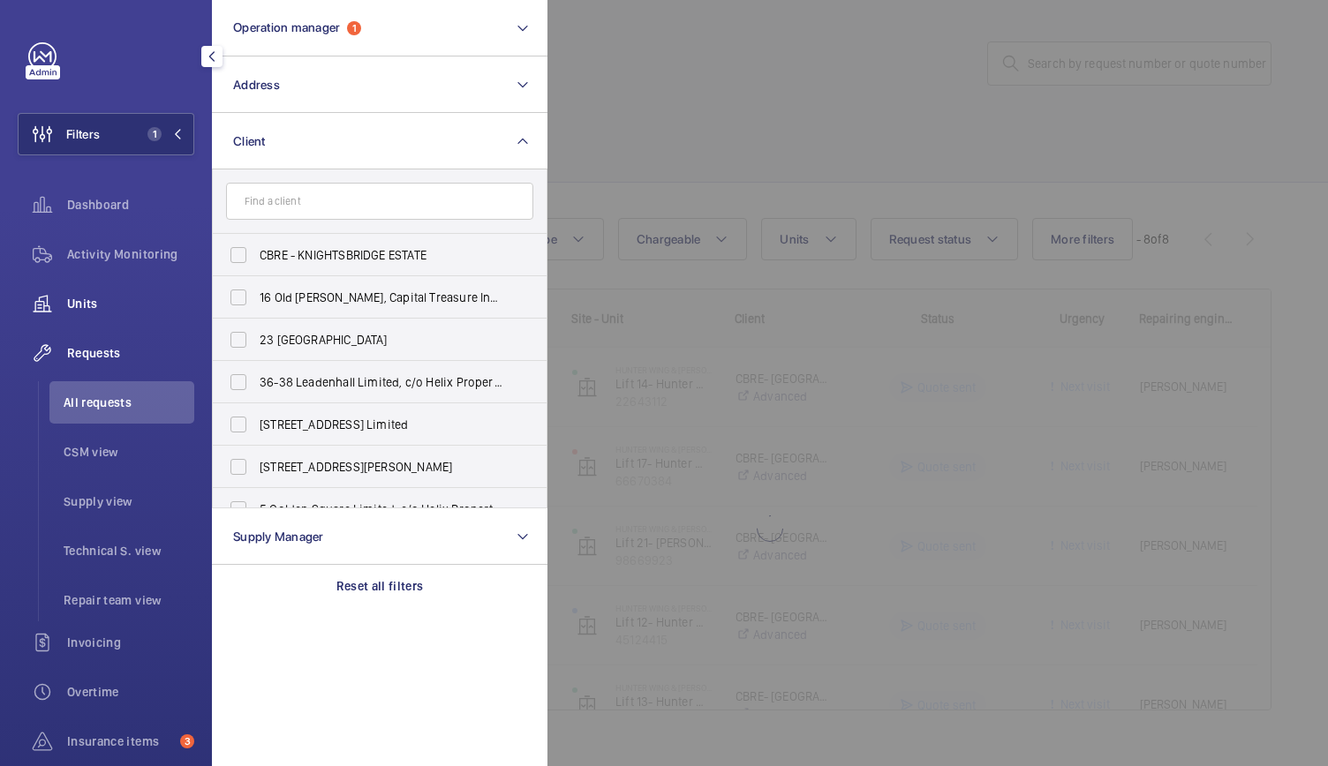
click at [76, 309] on span "Units" at bounding box center [130, 304] width 127 height 18
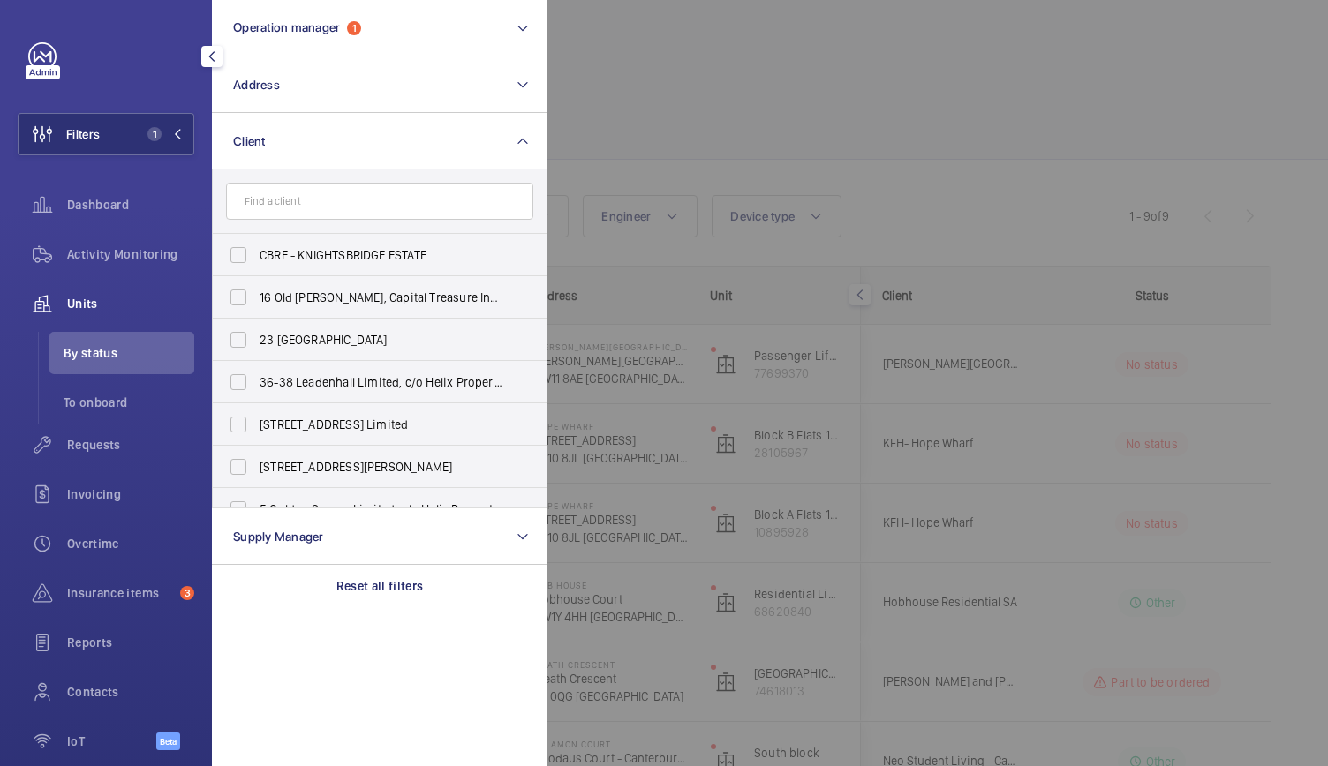
click at [911, 59] on div at bounding box center [1211, 383] width 1328 height 766
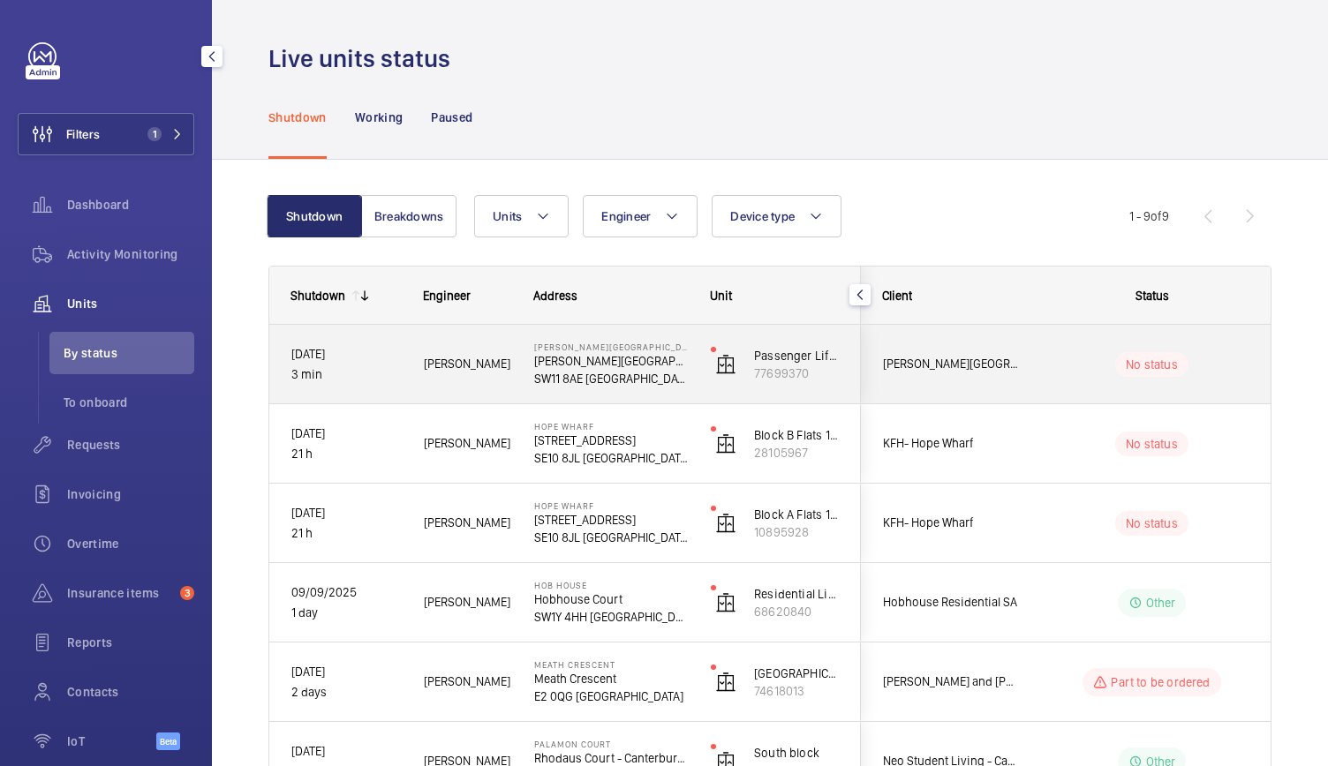
click at [521, 372] on div "Pestana Chelsea Bridge Hotel Pestana Chelsea Bridge Hotel SW11 8AE LONDON" at bounding box center [600, 364] width 175 height 79
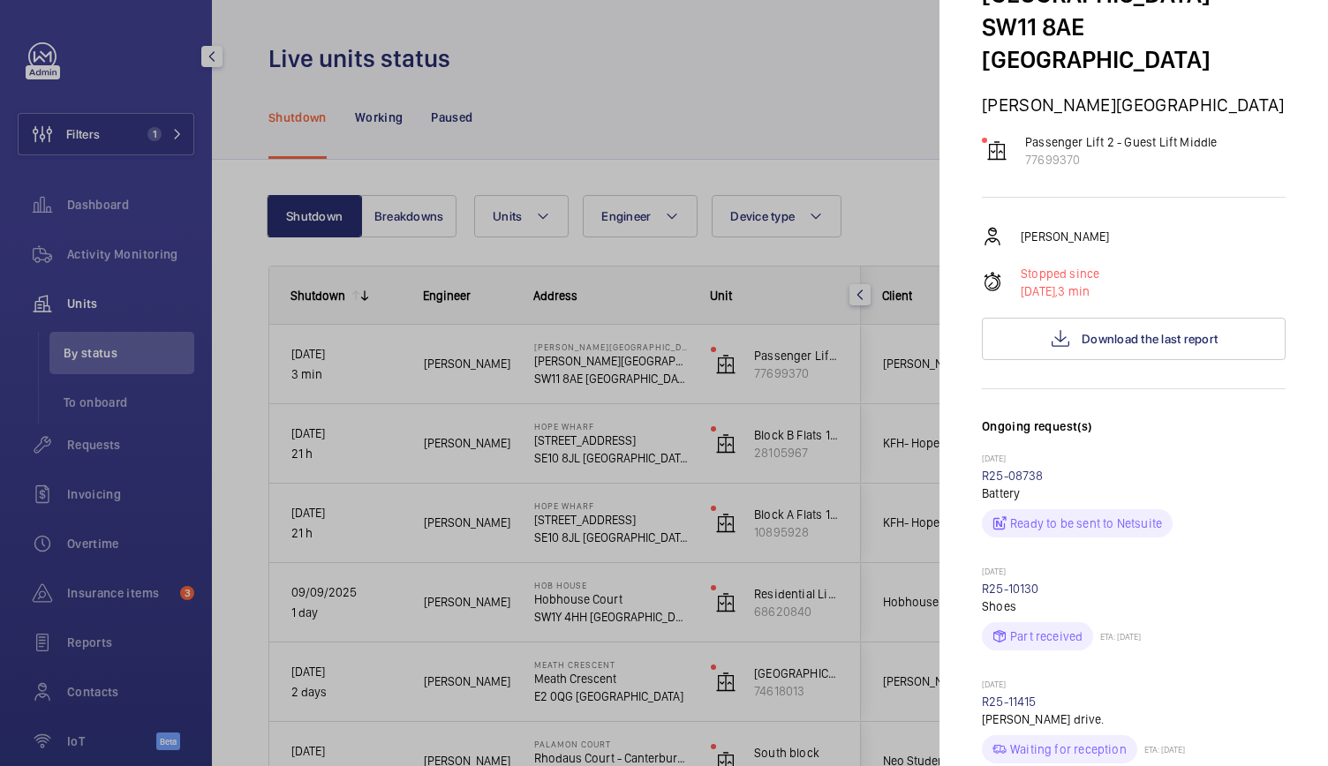
scroll to position [188, 0]
click at [1086, 333] on span "Download the last report" at bounding box center [1150, 340] width 136 height 14
click at [459, 379] on div at bounding box center [664, 383] width 1328 height 766
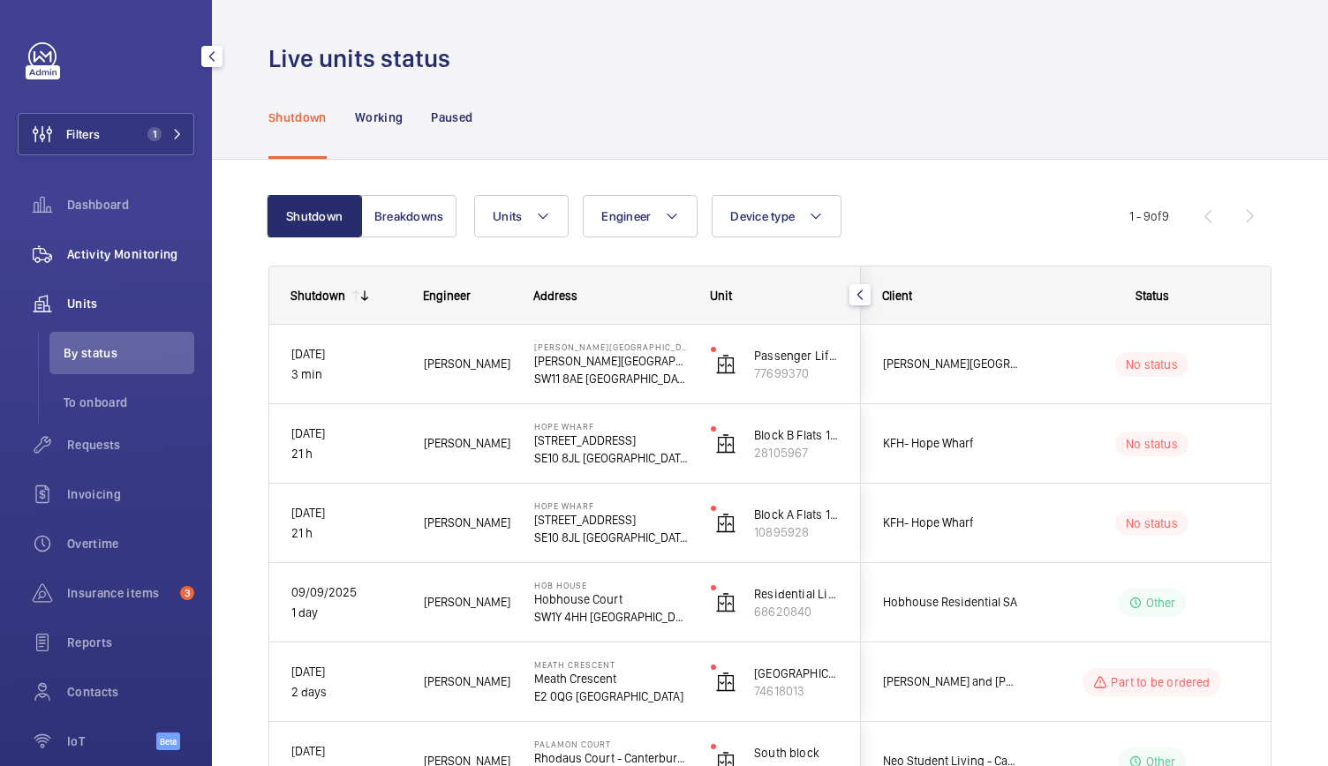
click at [137, 254] on span "Activity Monitoring" at bounding box center [130, 254] width 127 height 18
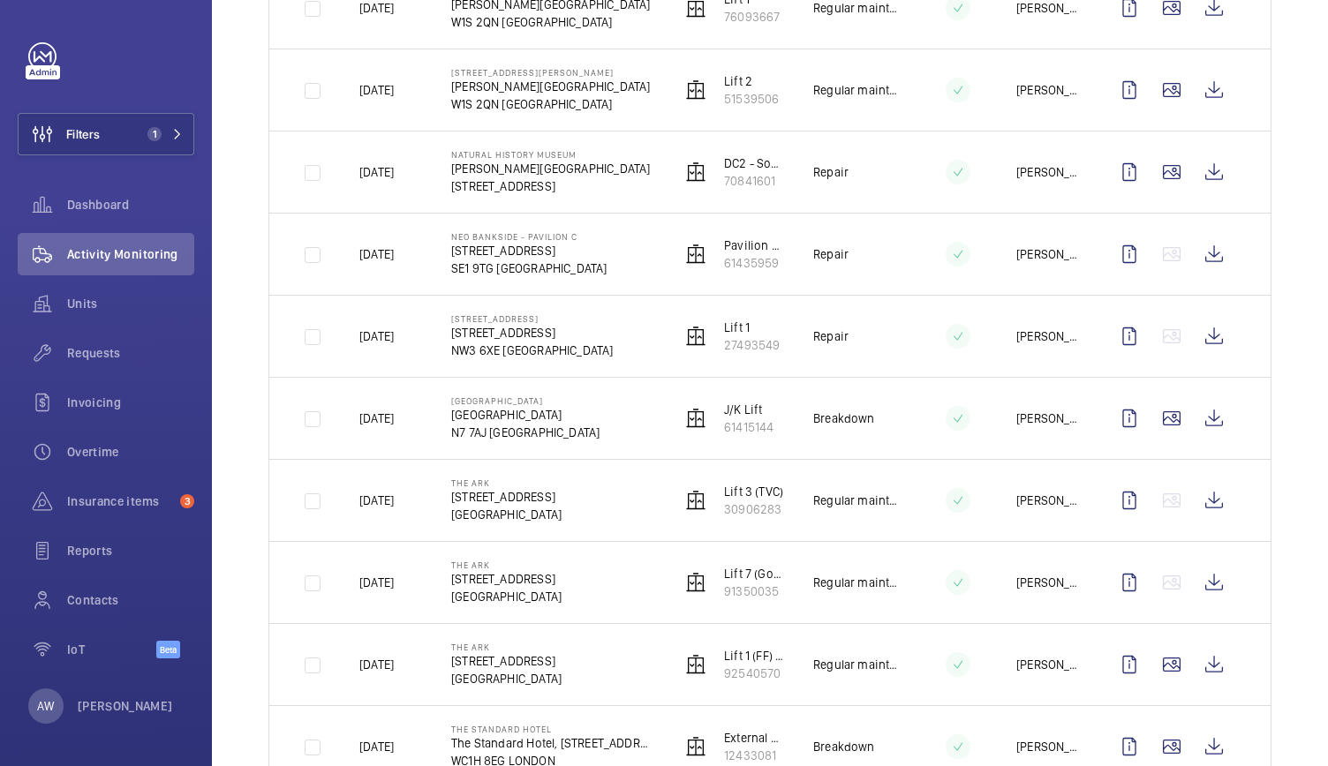
scroll to position [788, 0]
click at [171, 127] on span "1" at bounding box center [161, 134] width 42 height 14
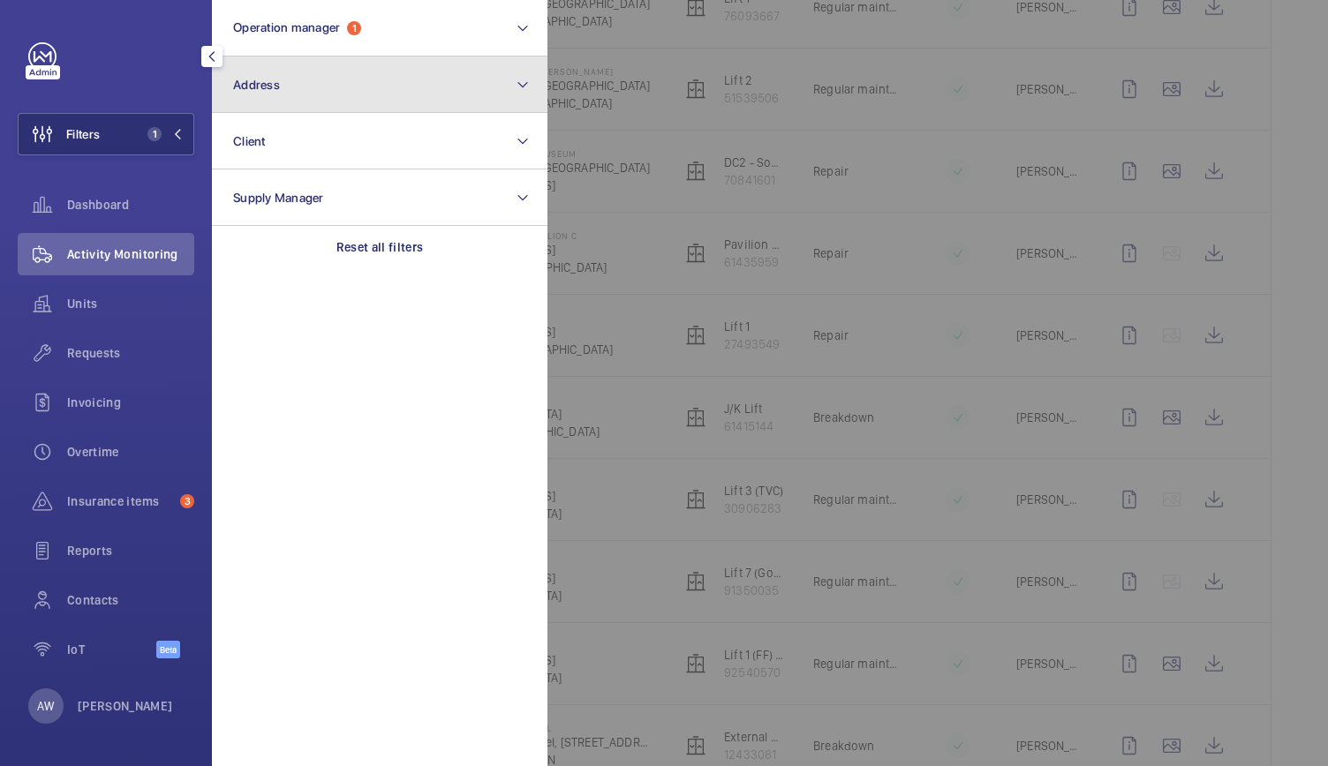
click at [340, 79] on button "Address" at bounding box center [380, 85] width 336 height 57
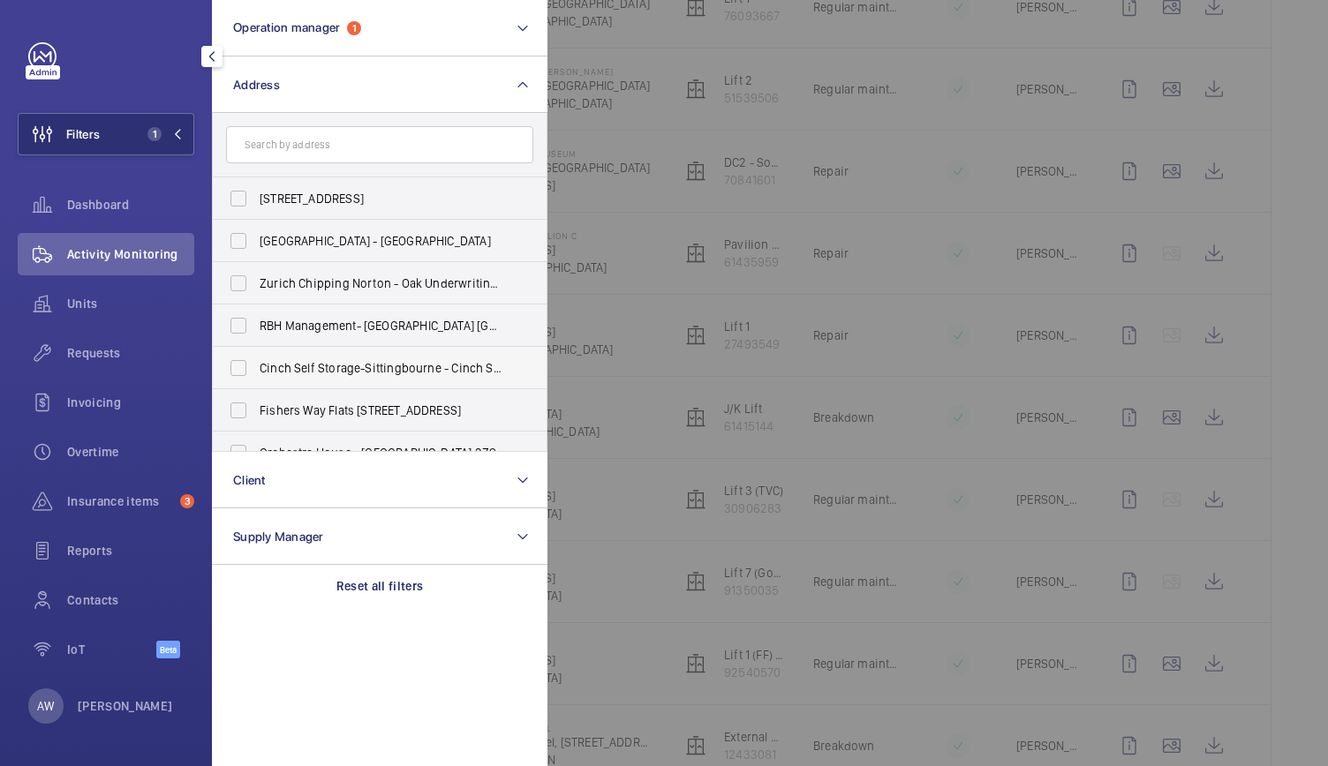
scroll to position [90, 0]
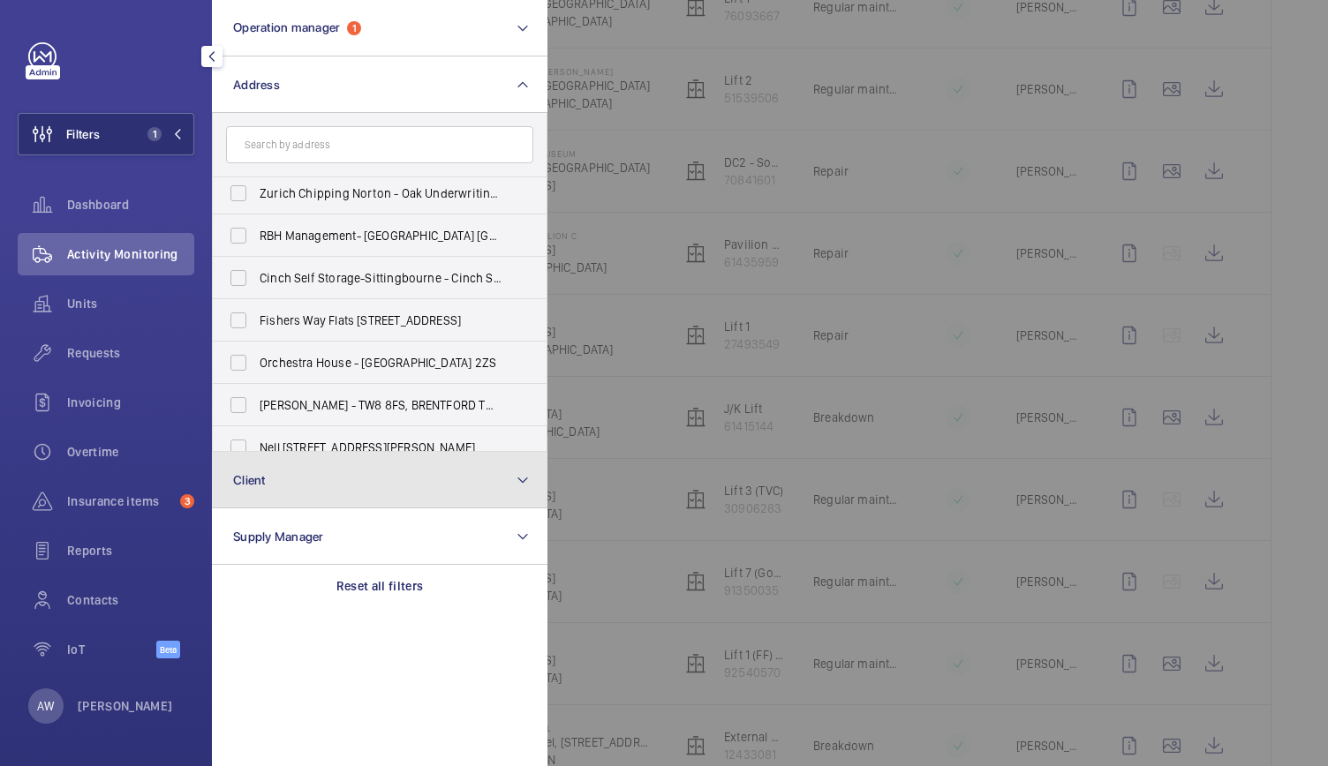
click at [315, 497] on button "Client" at bounding box center [380, 480] width 336 height 57
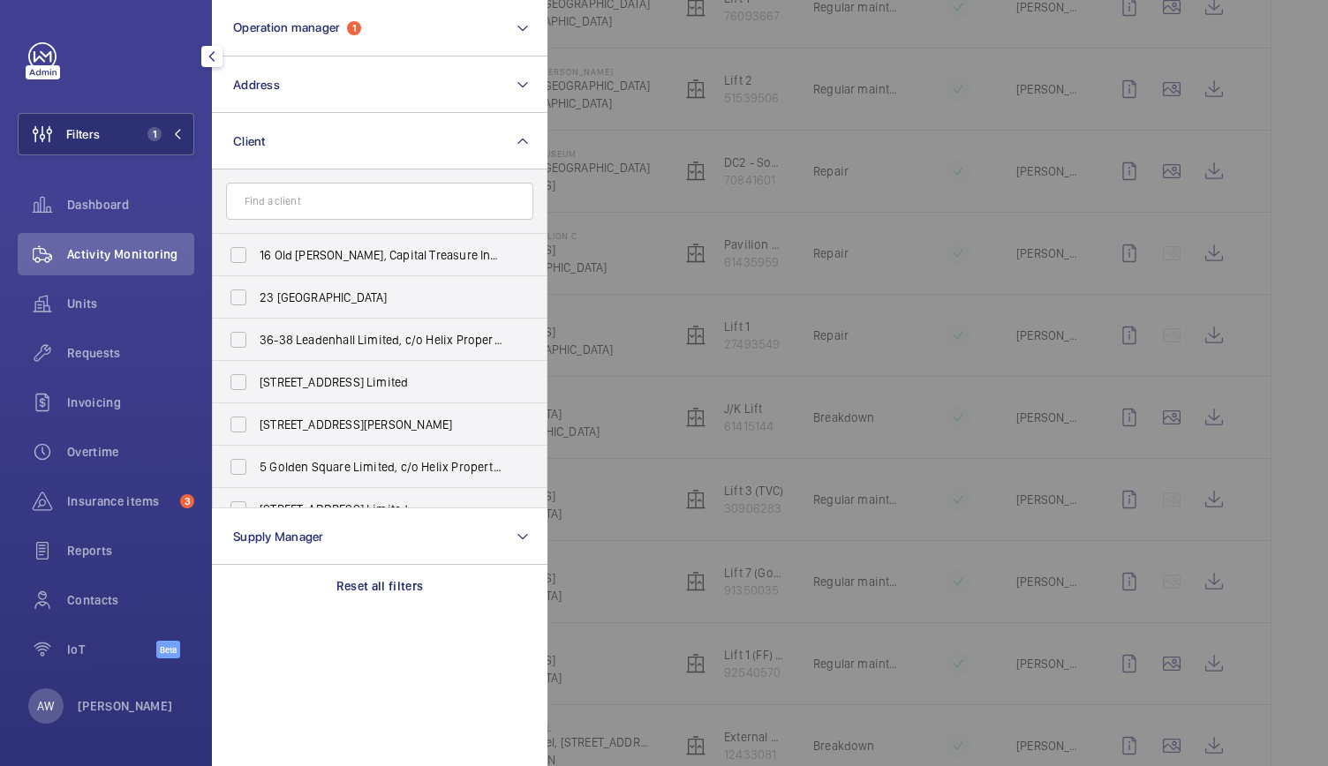
click at [286, 209] on input "text" at bounding box center [379, 201] width 307 height 37
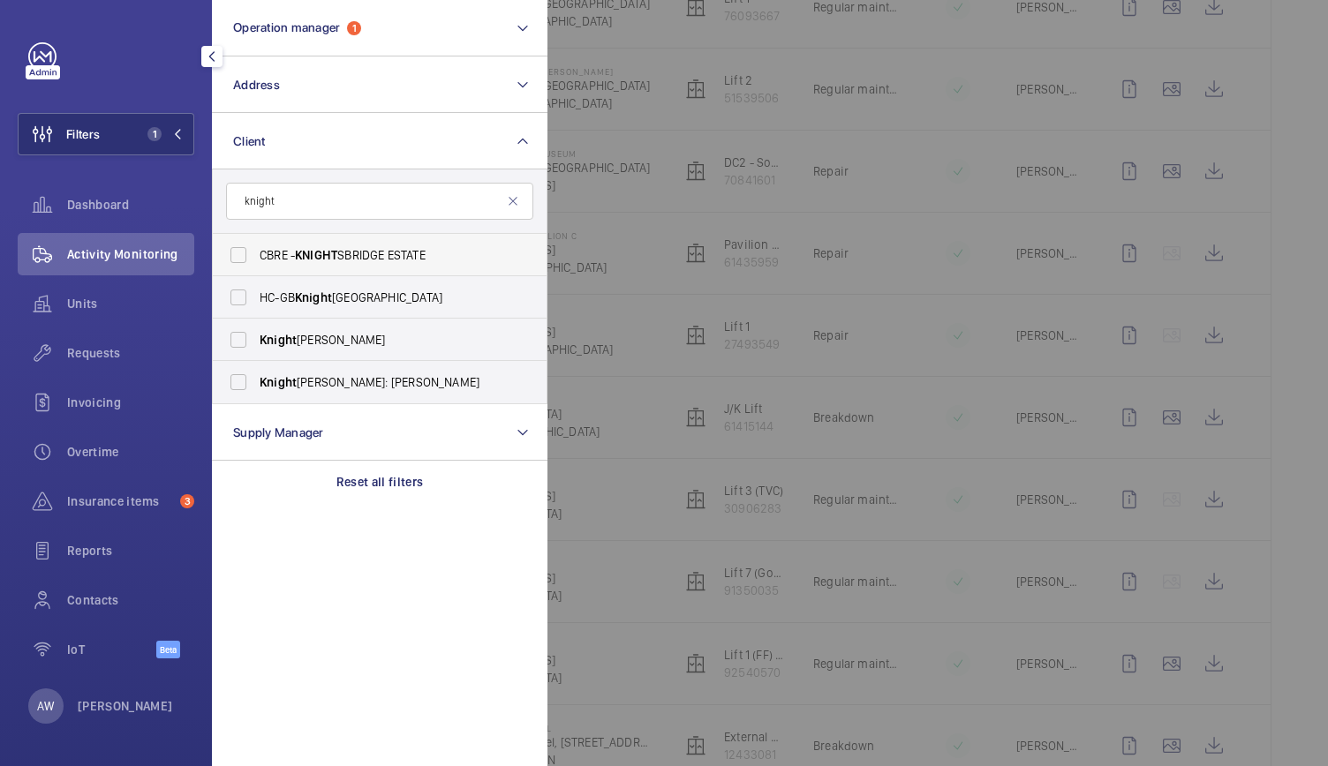
type input "knight"
click at [322, 253] on span "KNIGHT" at bounding box center [316, 255] width 42 height 14
click at [256, 253] on input "CBRE - KNIGHT SBRIDGE ESTATE" at bounding box center [238, 255] width 35 height 35
checkbox input "true"
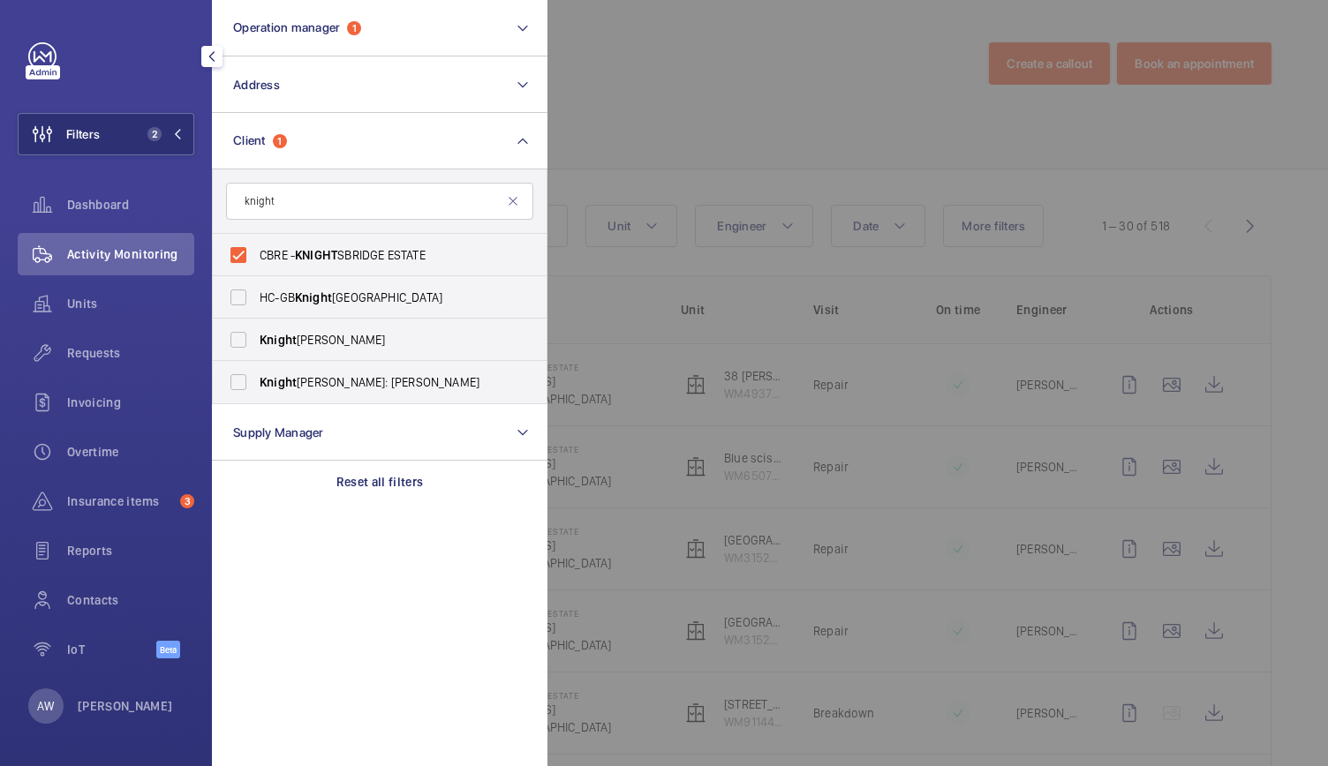
click at [629, 147] on div at bounding box center [1211, 383] width 1328 height 766
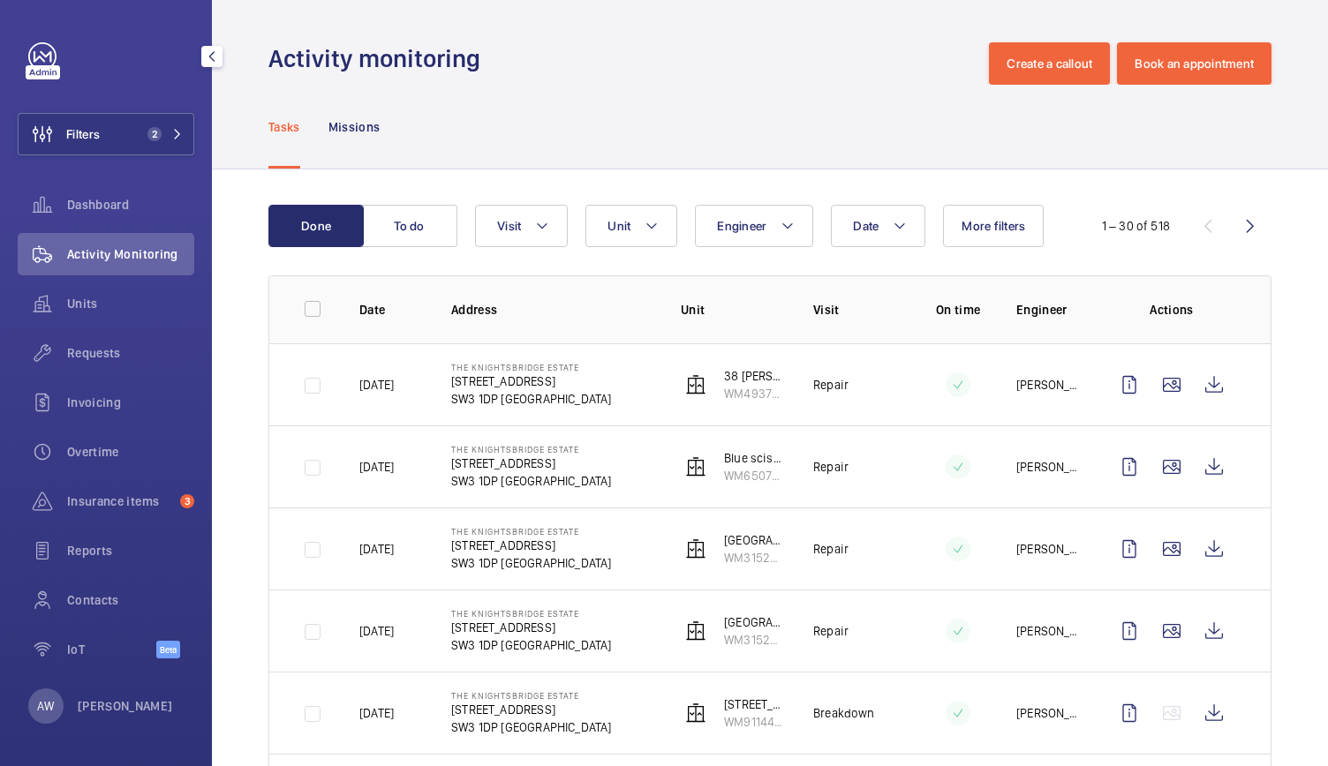
click at [612, 397] on td "The Knightsbridge Estate 55-57 Brompton Road SW3 1DP LONDON" at bounding box center [538, 384] width 230 height 82
click at [152, 117] on button "Filters 2" at bounding box center [106, 134] width 177 height 42
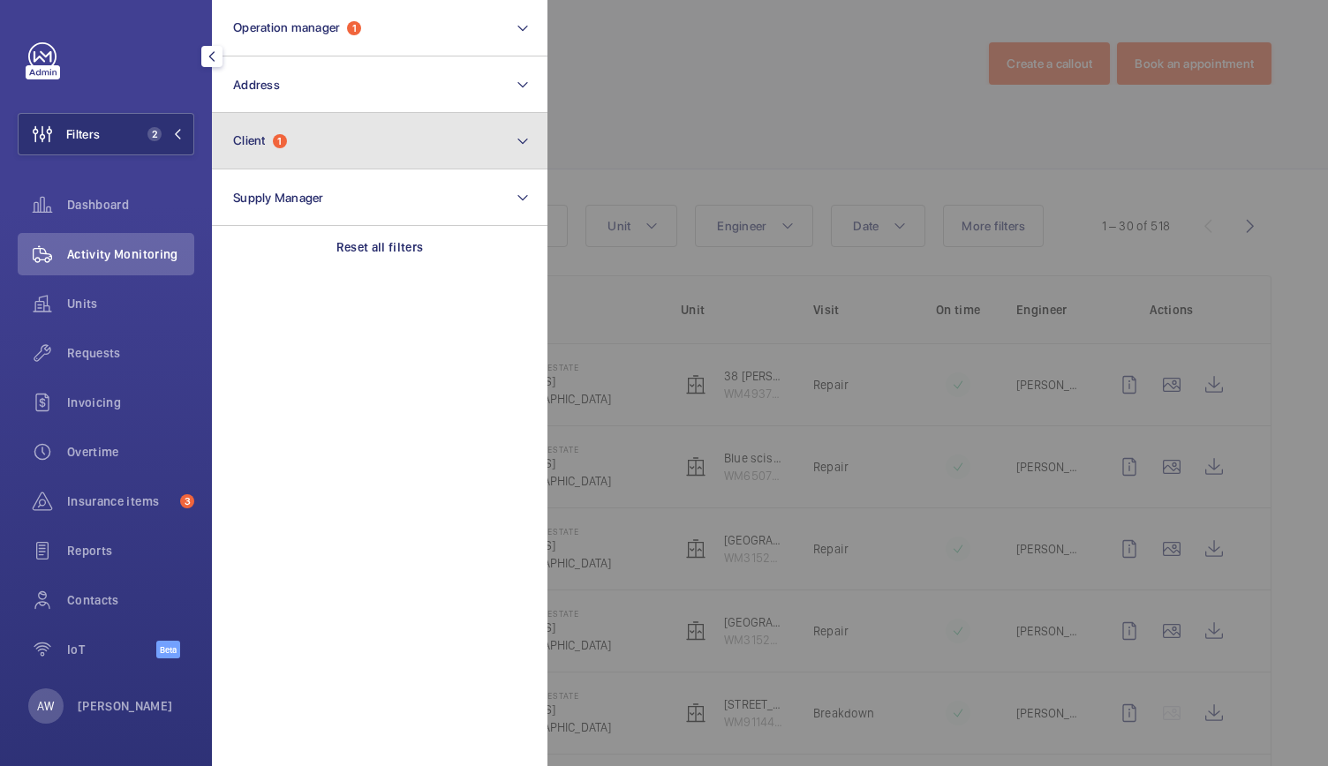
click at [298, 141] on button "Client 1" at bounding box center [380, 141] width 336 height 57
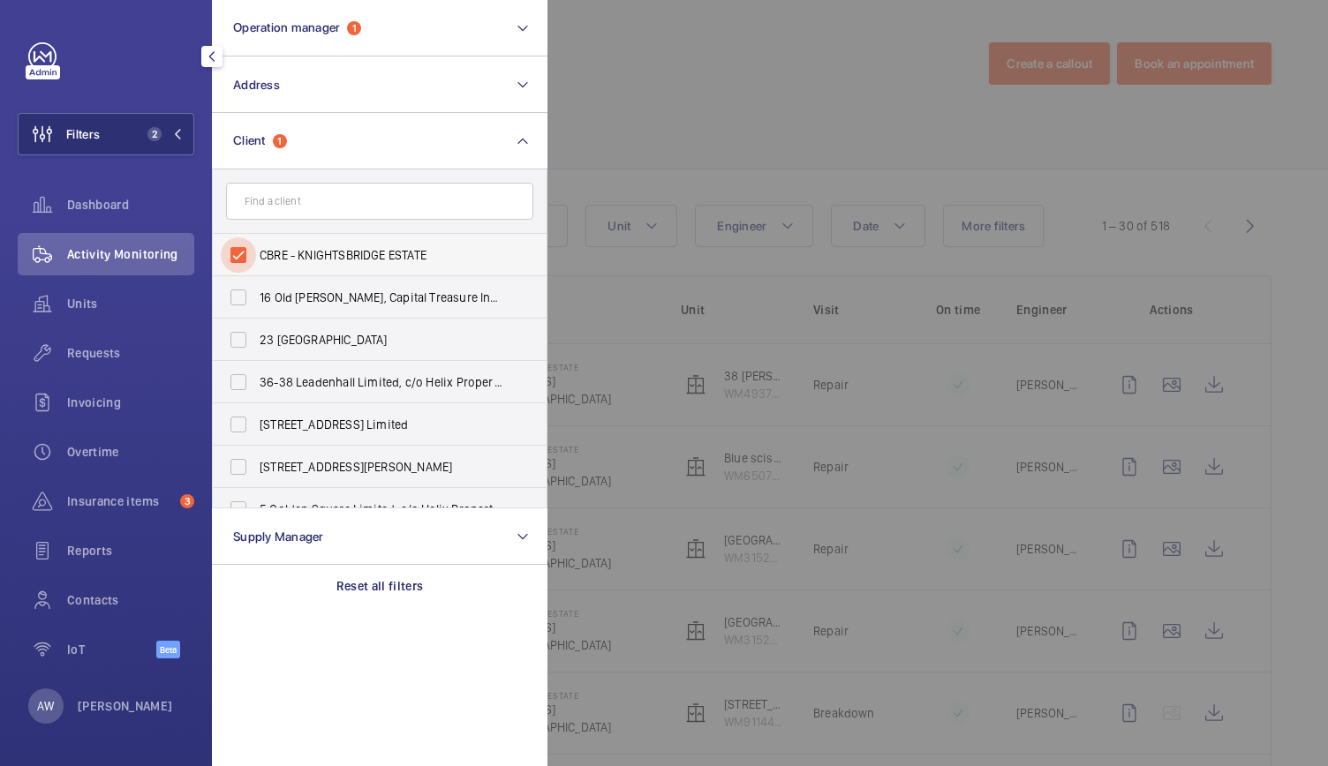
click at [230, 261] on input "CBRE - KNIGHTSBRIDGE ESTATE" at bounding box center [238, 255] width 35 height 35
checkbox input "false"
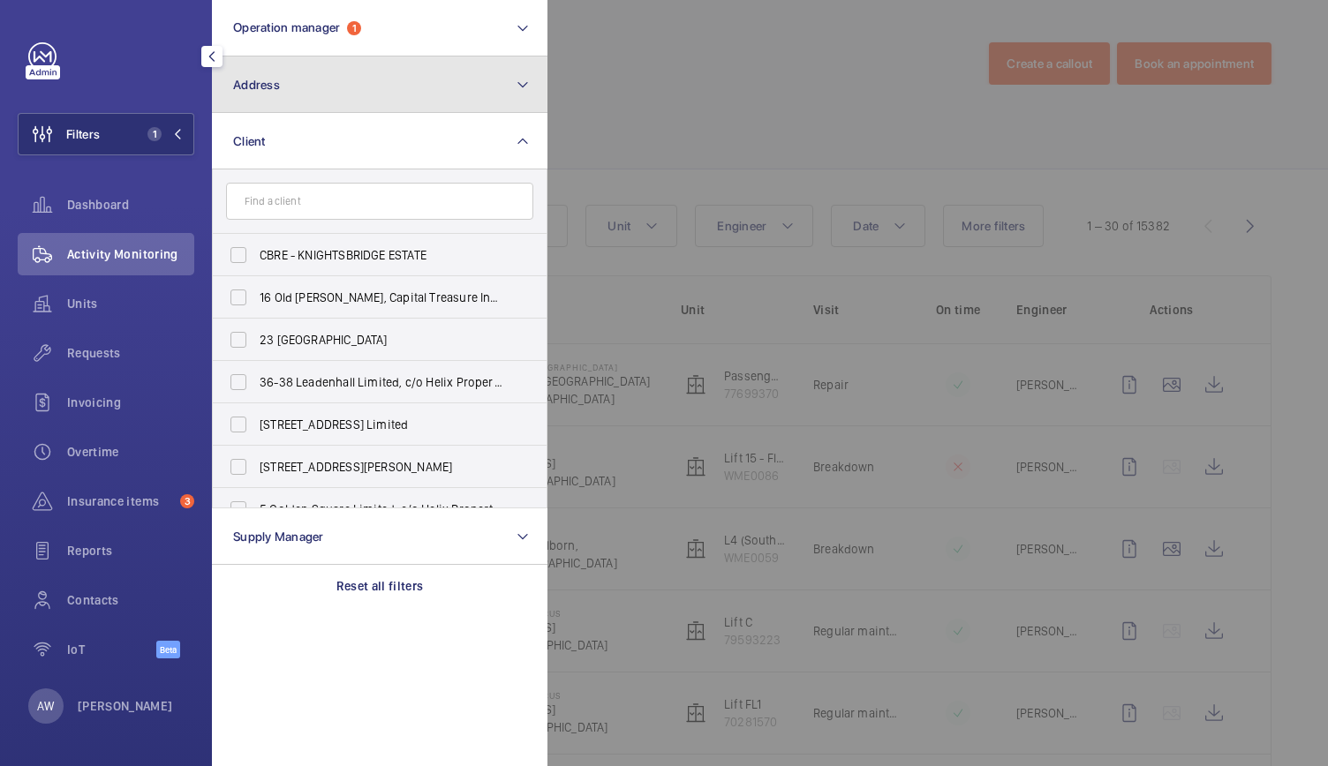
click at [295, 58] on button "Address" at bounding box center [380, 85] width 336 height 57
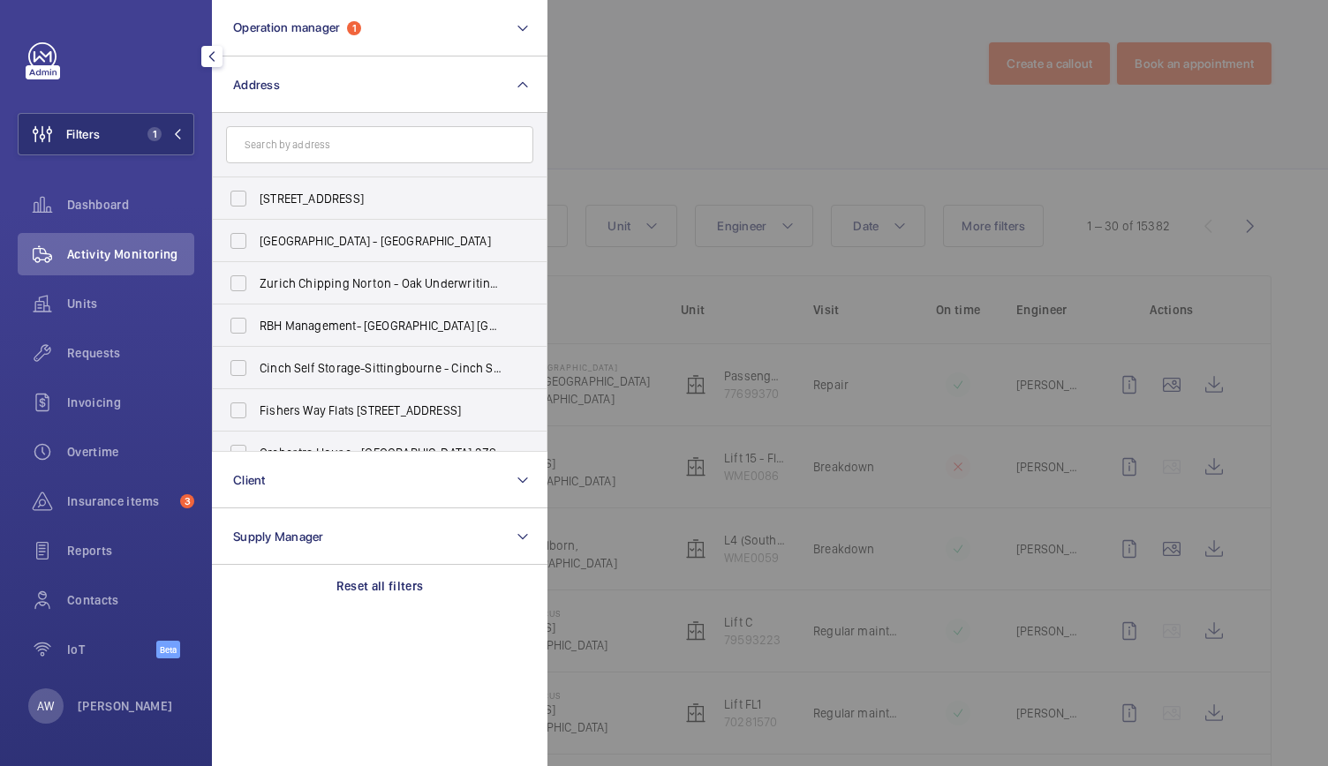
click at [283, 155] on input "text" at bounding box center [379, 144] width 307 height 37
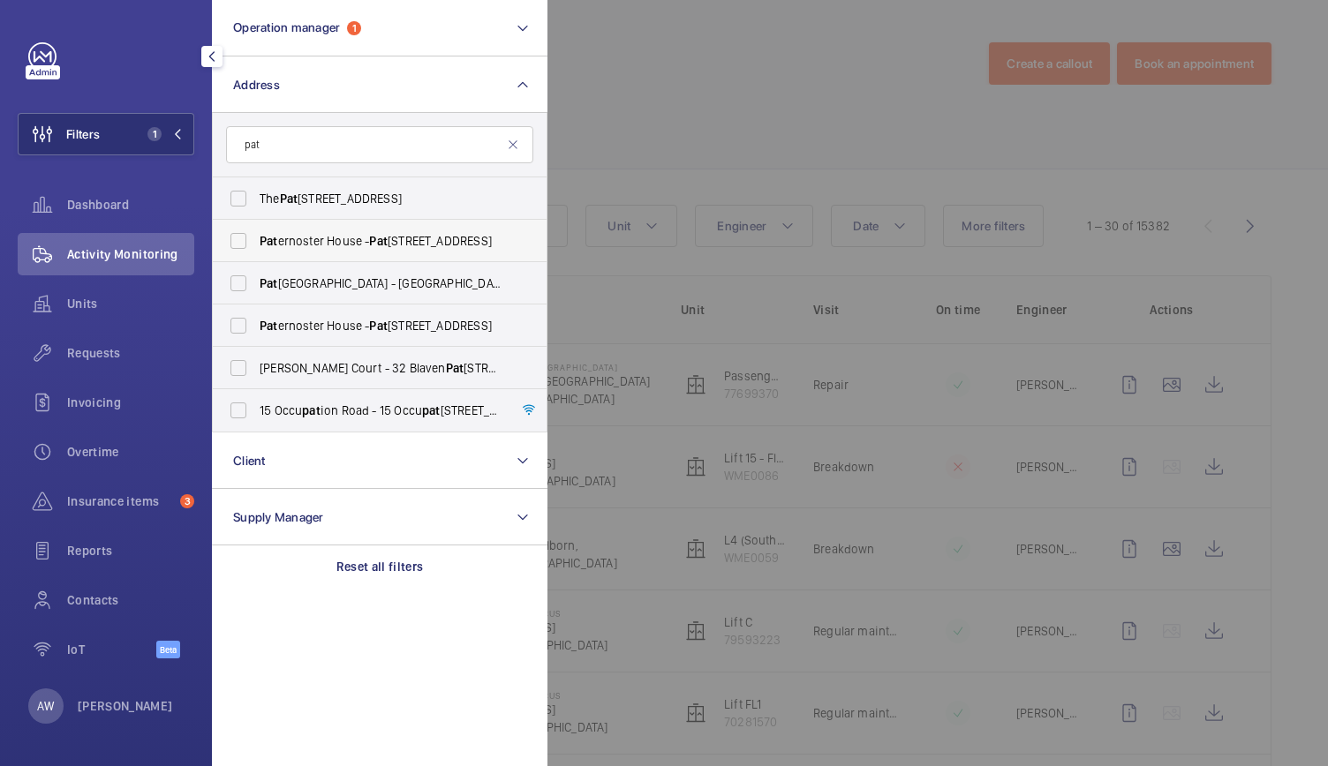
type input "pat"
click at [276, 236] on span "Pat" at bounding box center [269, 241] width 19 height 14
click at [256, 236] on input "Pat ernoster House - Pat ernoster House, LONDON EC4M 8AB" at bounding box center [238, 240] width 35 height 35
checkbox input "true"
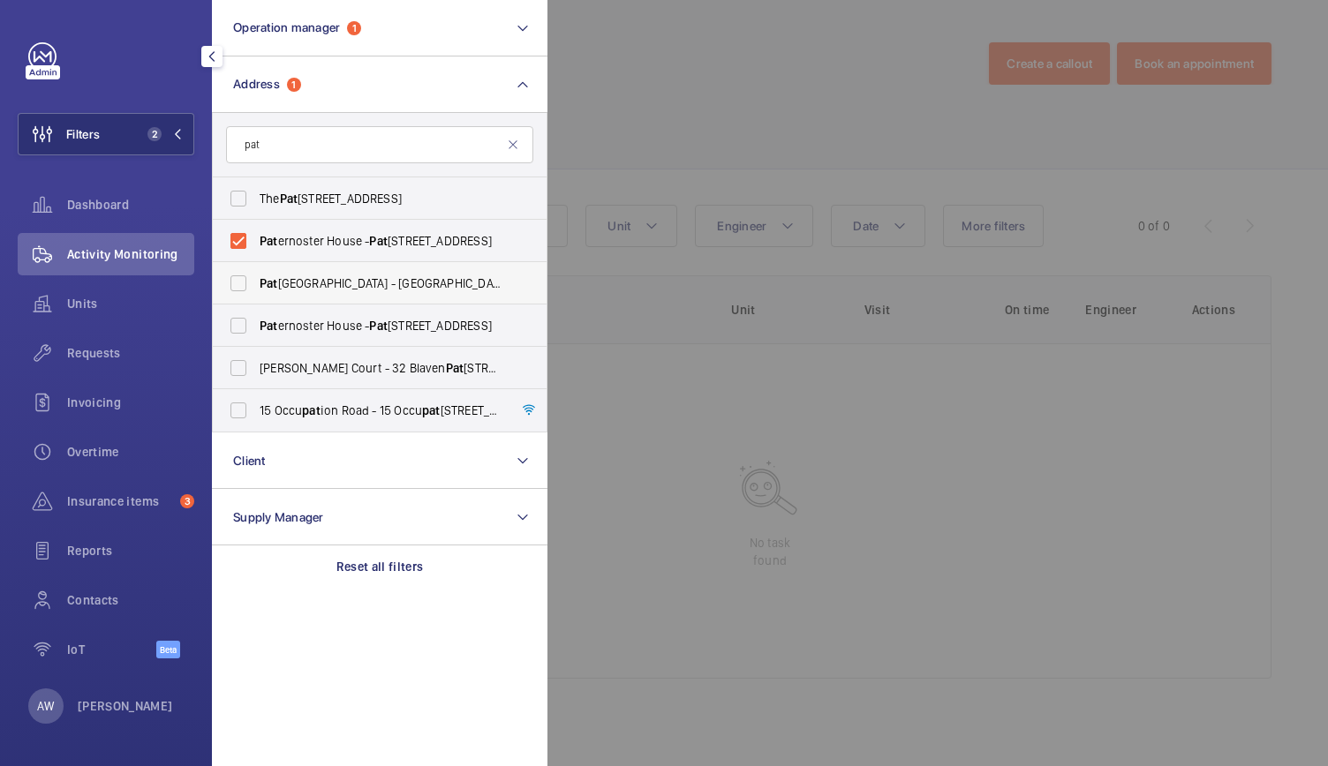
click at [261, 298] on label "Pat ernoster House - Saint Paul's Churchyard, LONDON EC4M 8AB" at bounding box center [366, 283] width 307 height 42
click at [256, 298] on input "Pat ernoster House - Saint Paul's Churchyard, LONDON EC4M 8AB" at bounding box center [238, 283] width 35 height 35
checkbox input "true"
click at [261, 319] on span "Pat" at bounding box center [269, 326] width 19 height 14
click at [256, 317] on input "Pat ernoster House - Pat ernoster House, LONDON EC4M 8AB" at bounding box center [238, 325] width 35 height 35
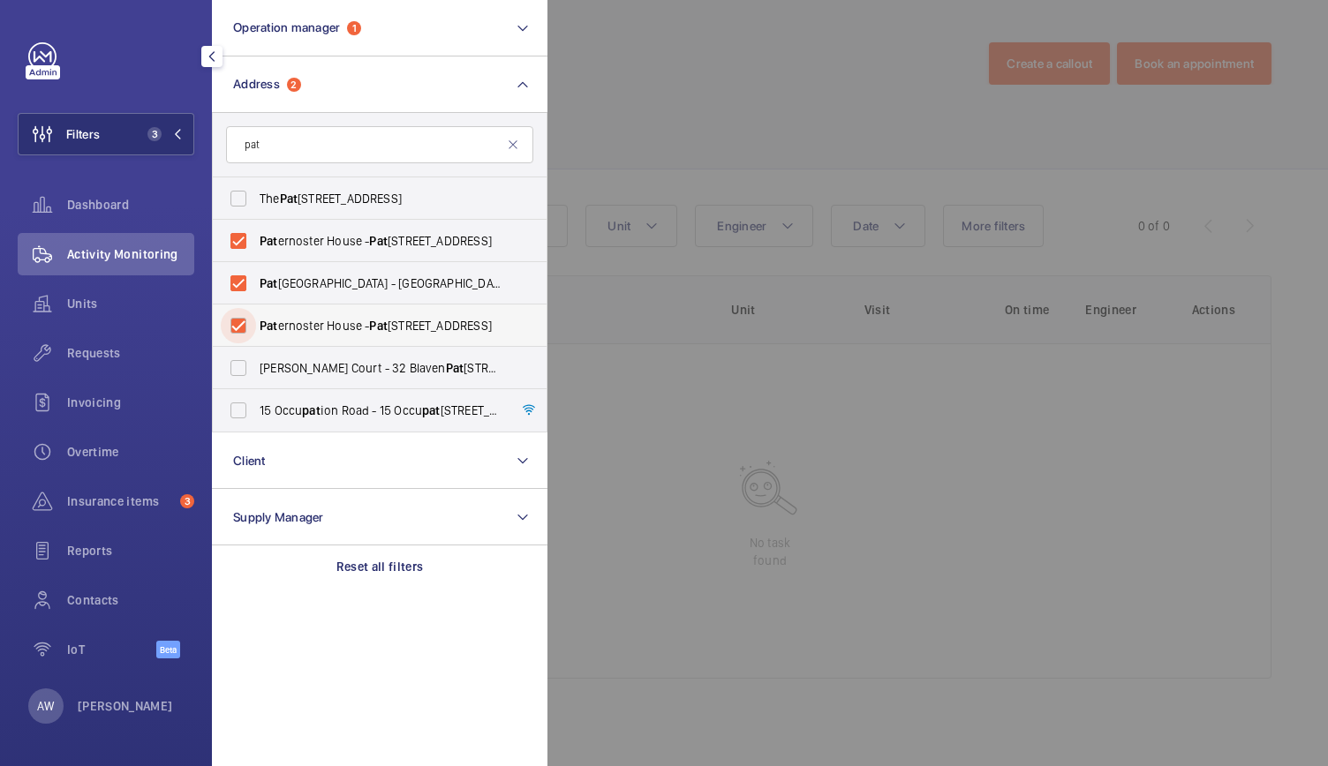
checkbox input "true"
click at [747, 47] on div at bounding box center [1211, 383] width 1328 height 766
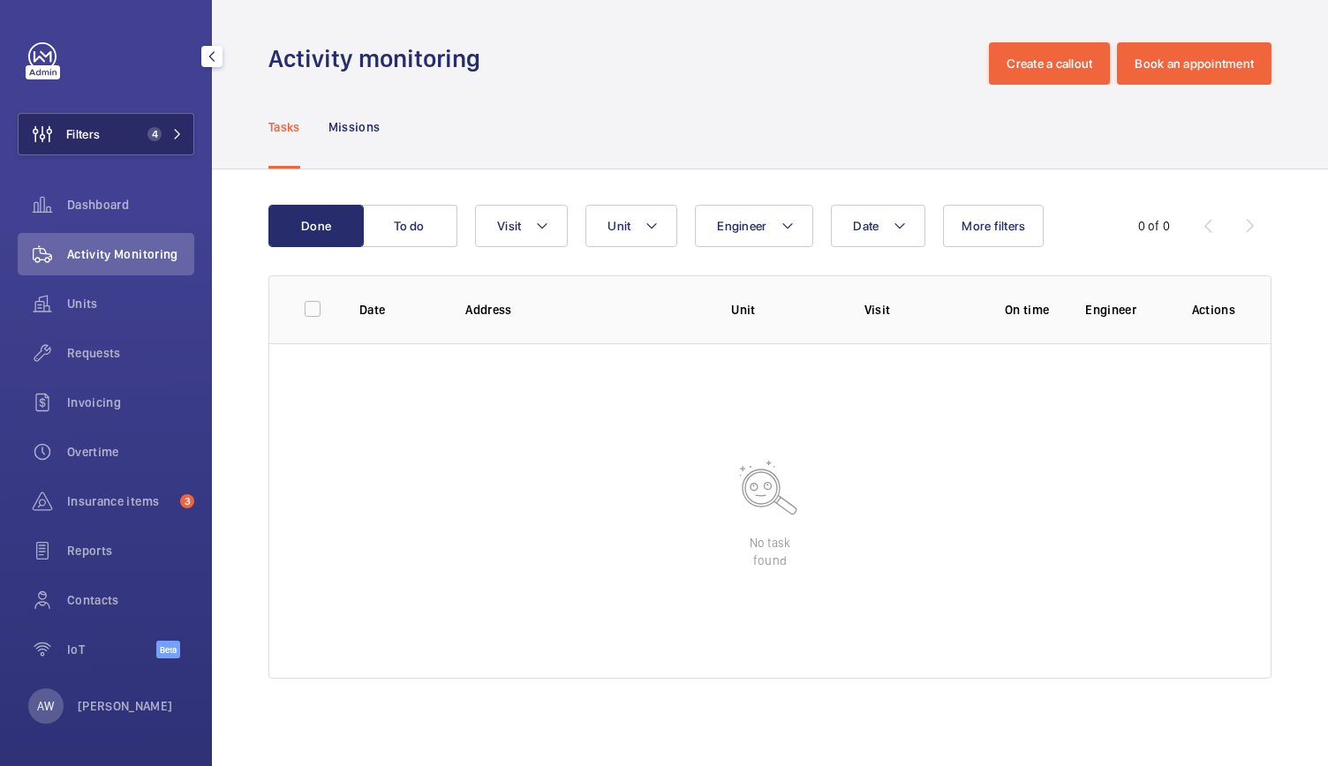
click at [148, 143] on button "Filters 4" at bounding box center [106, 134] width 177 height 42
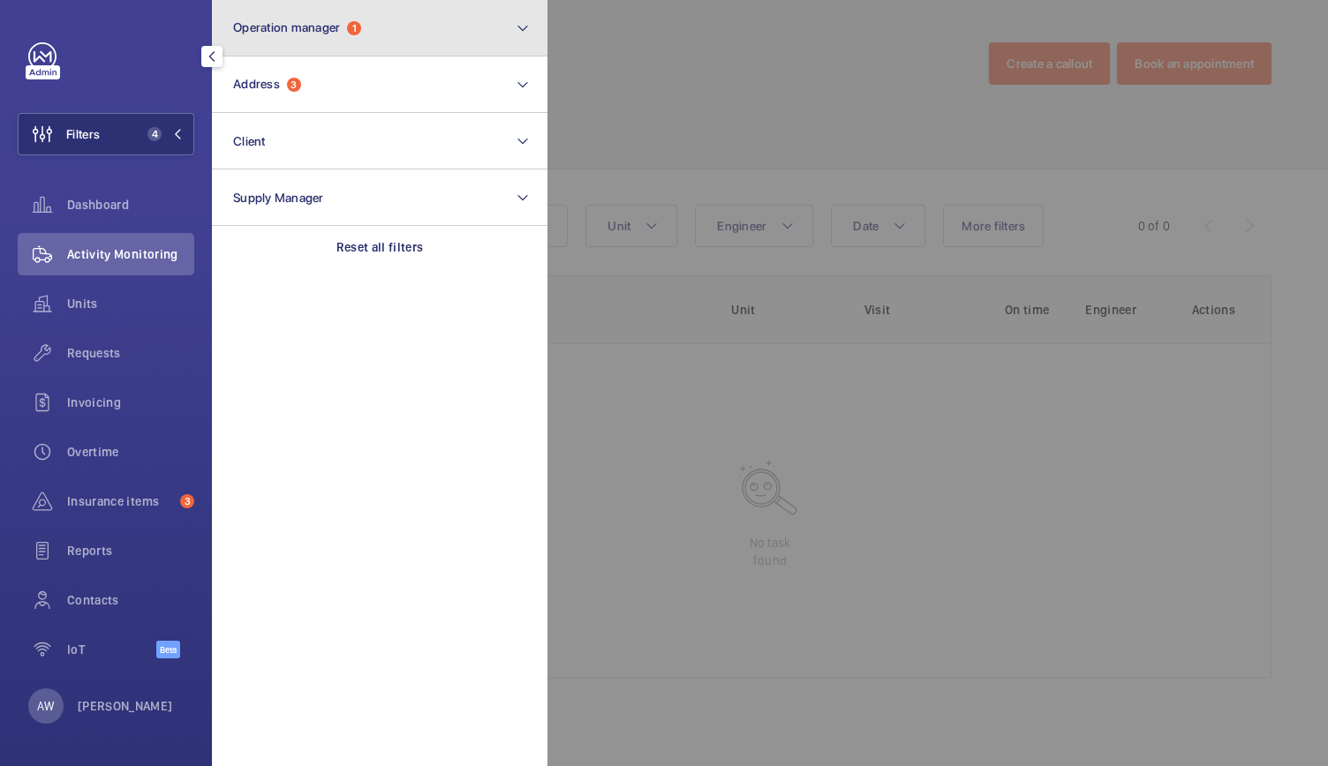
click at [391, 13] on button "Operation manager 1" at bounding box center [380, 28] width 336 height 57
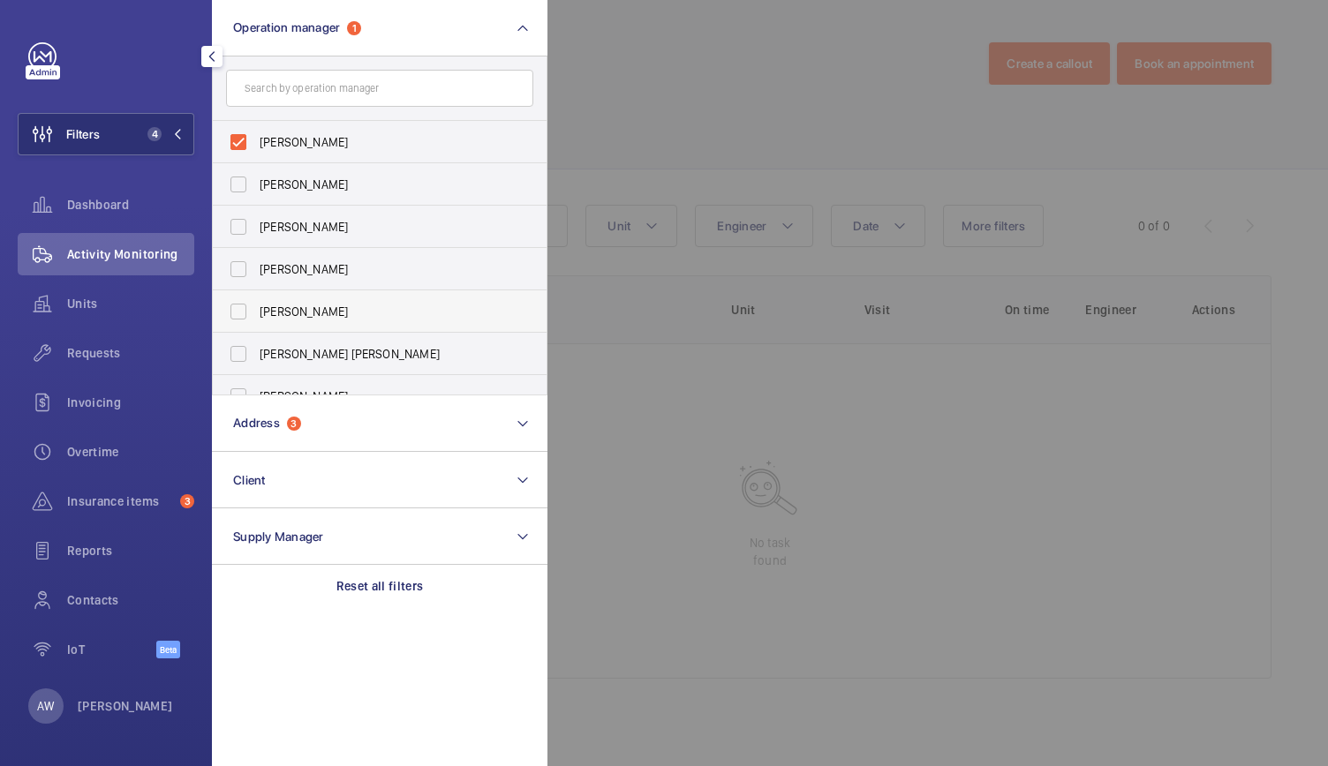
scroll to position [65, 0]
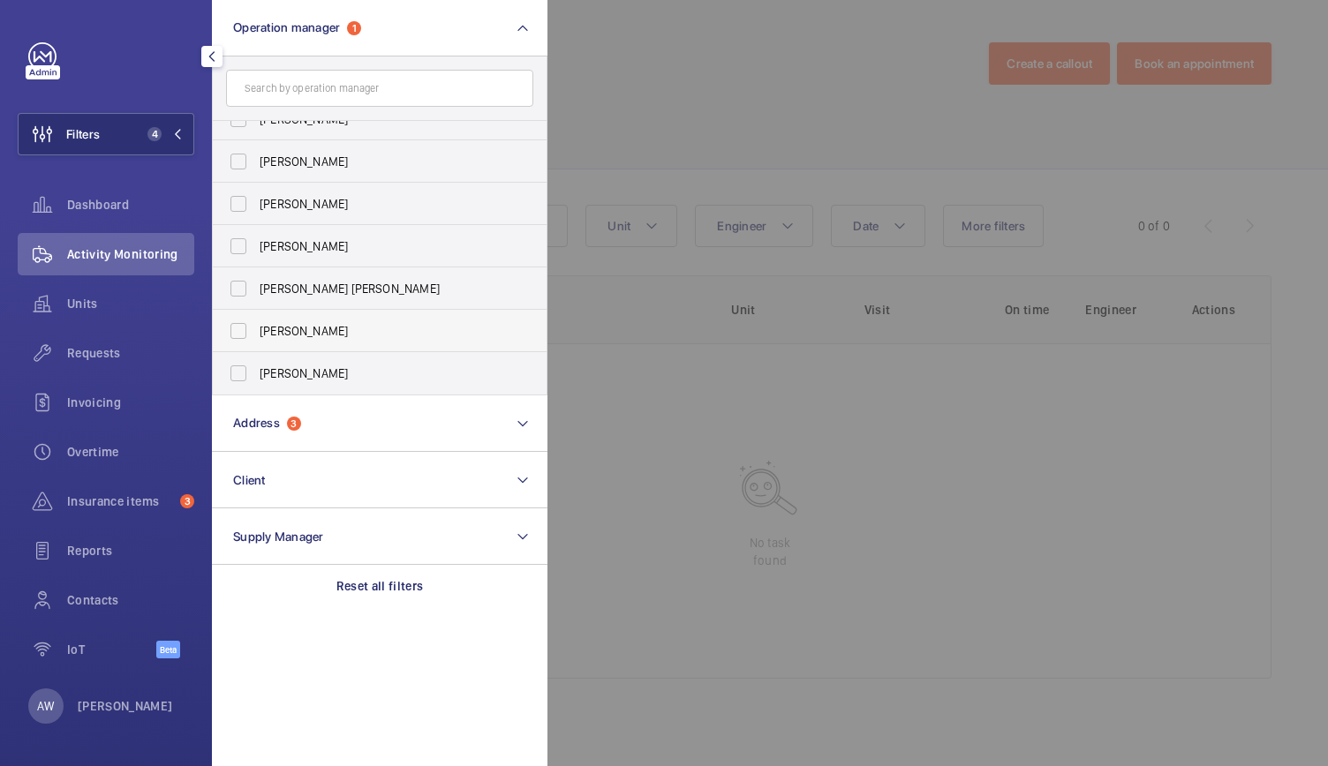
click at [275, 329] on span "Tom Harmsworth" at bounding box center [381, 331] width 243 height 18
click at [256, 329] on input "Tom Harmsworth" at bounding box center [238, 330] width 35 height 35
click at [275, 329] on span "Tom Harmsworth" at bounding box center [381, 331] width 243 height 18
click at [256, 329] on input "Tom Harmsworth" at bounding box center [238, 330] width 35 height 35
checkbox input "false"
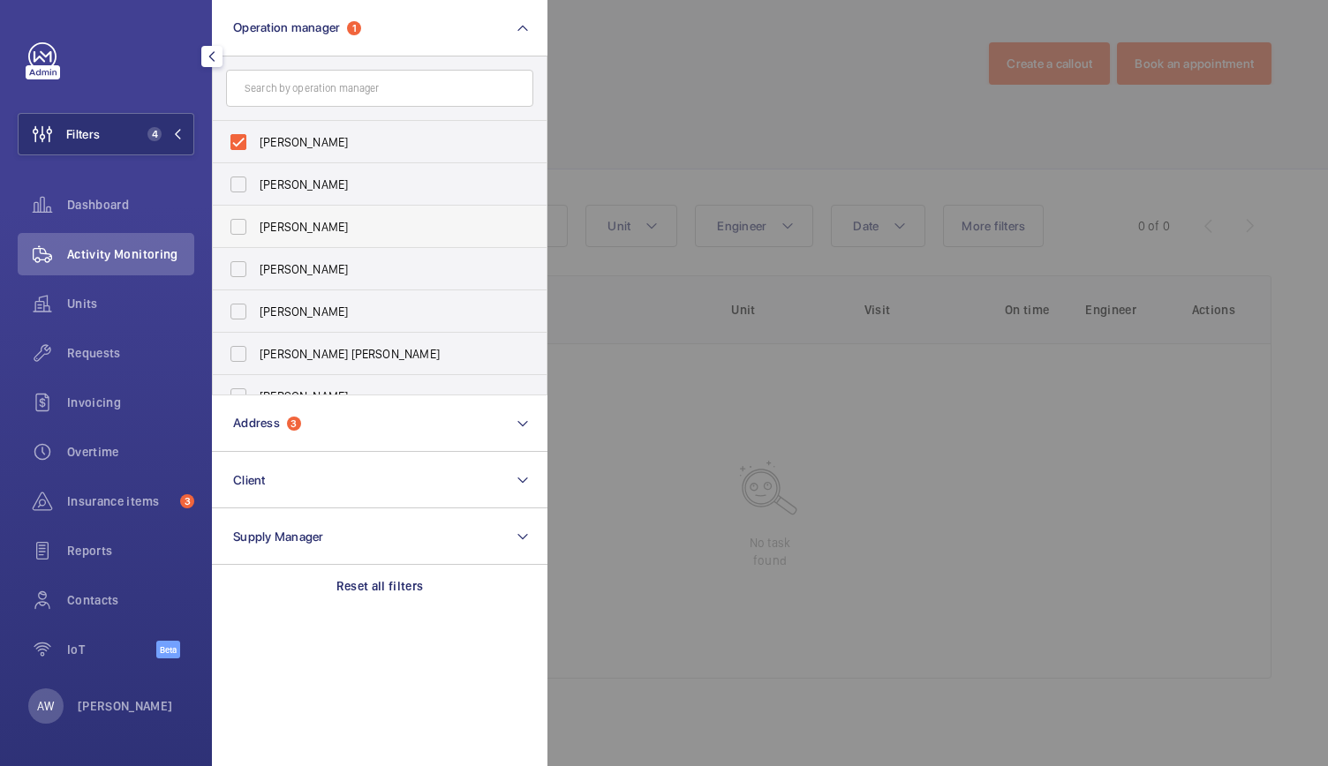
click at [289, 223] on span "John Smith" at bounding box center [381, 227] width 243 height 18
click at [256, 223] on input "John Smith" at bounding box center [238, 226] width 35 height 35
checkbox input "true"
click at [288, 140] on span "Alex Waterman" at bounding box center [381, 142] width 243 height 18
click at [256, 140] on input "Alex Waterman" at bounding box center [238, 141] width 35 height 35
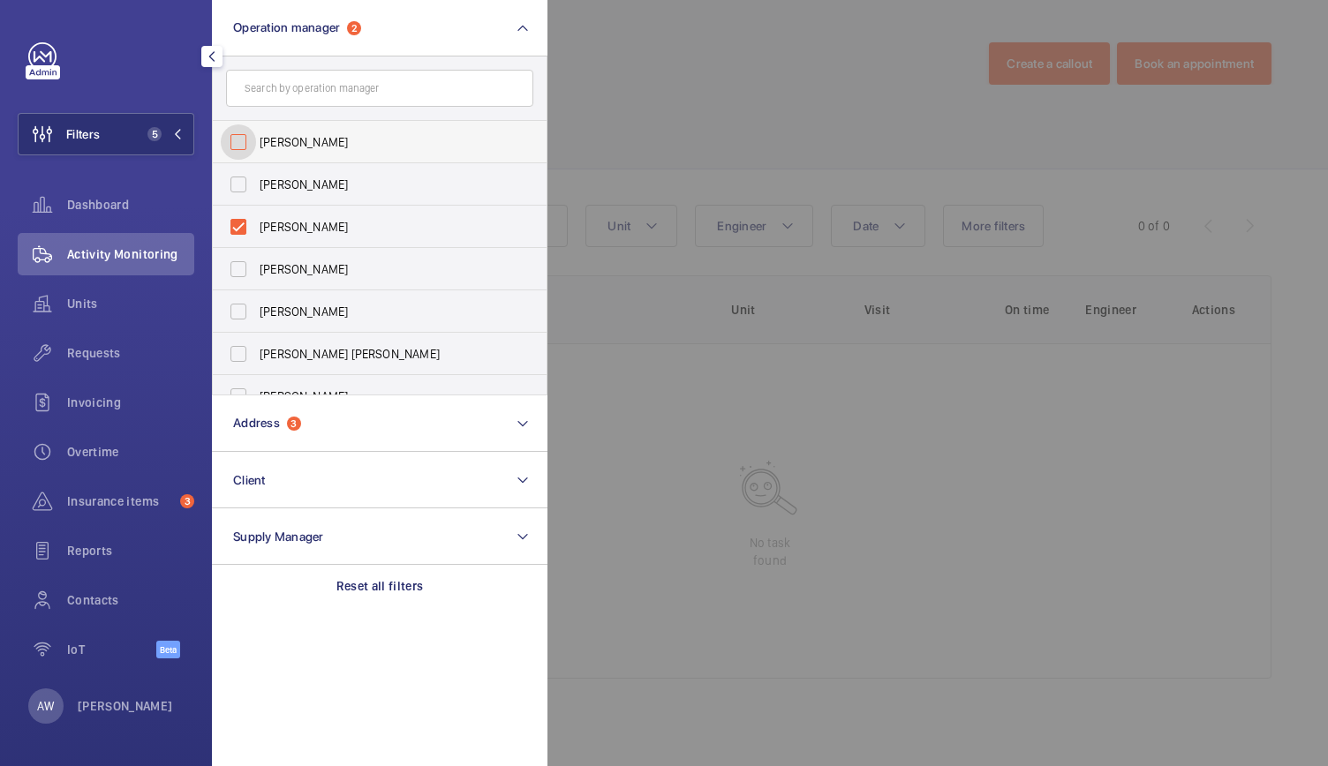
checkbox input "false"
click at [268, 226] on span "John Smith" at bounding box center [381, 227] width 243 height 18
click at [256, 226] on input "John Smith" at bounding box center [238, 226] width 35 height 35
checkbox input "false"
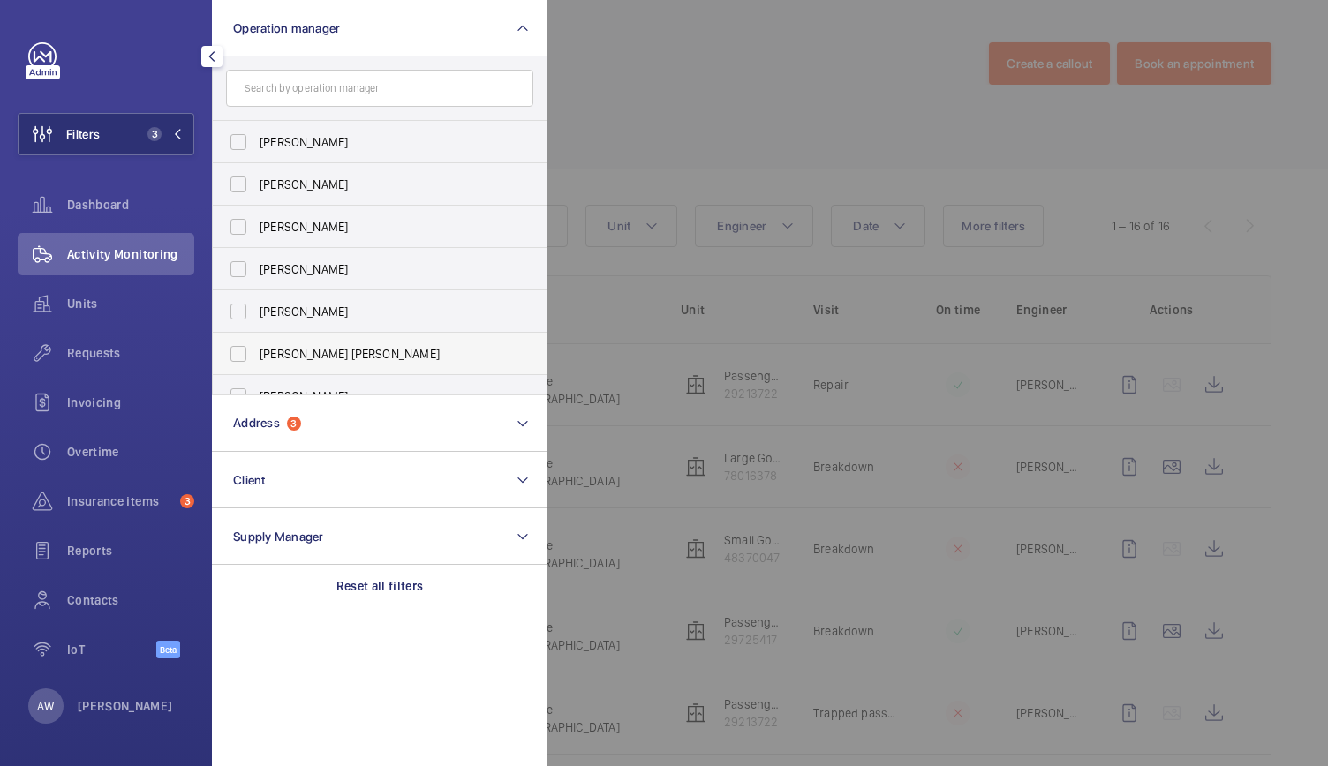
click at [289, 343] on label "Connor Tarpey" at bounding box center [366, 354] width 307 height 42
click at [256, 343] on input "Connor Tarpey" at bounding box center [238, 353] width 35 height 35
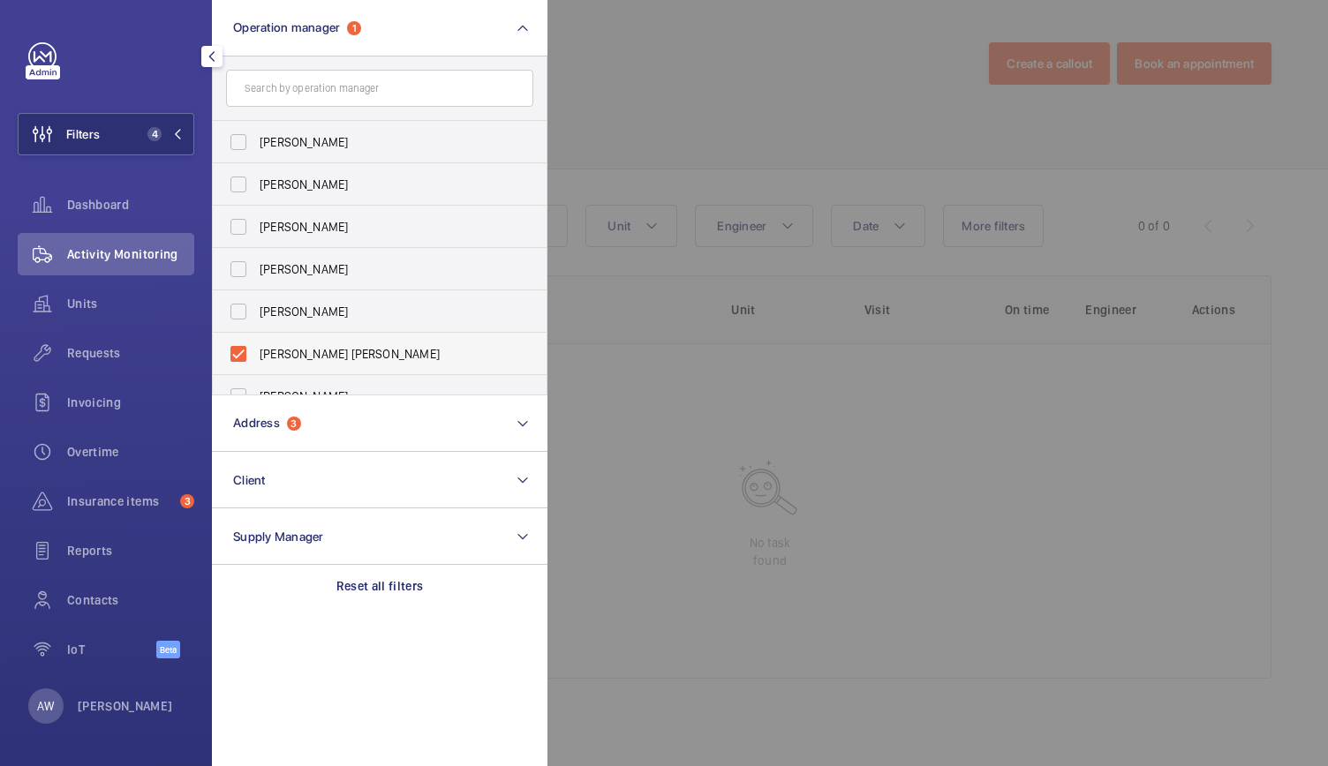
click at [289, 343] on label "Connor Tarpey" at bounding box center [366, 354] width 307 height 42
click at [256, 343] on input "Connor Tarpey" at bounding box center [238, 353] width 35 height 35
checkbox input "false"
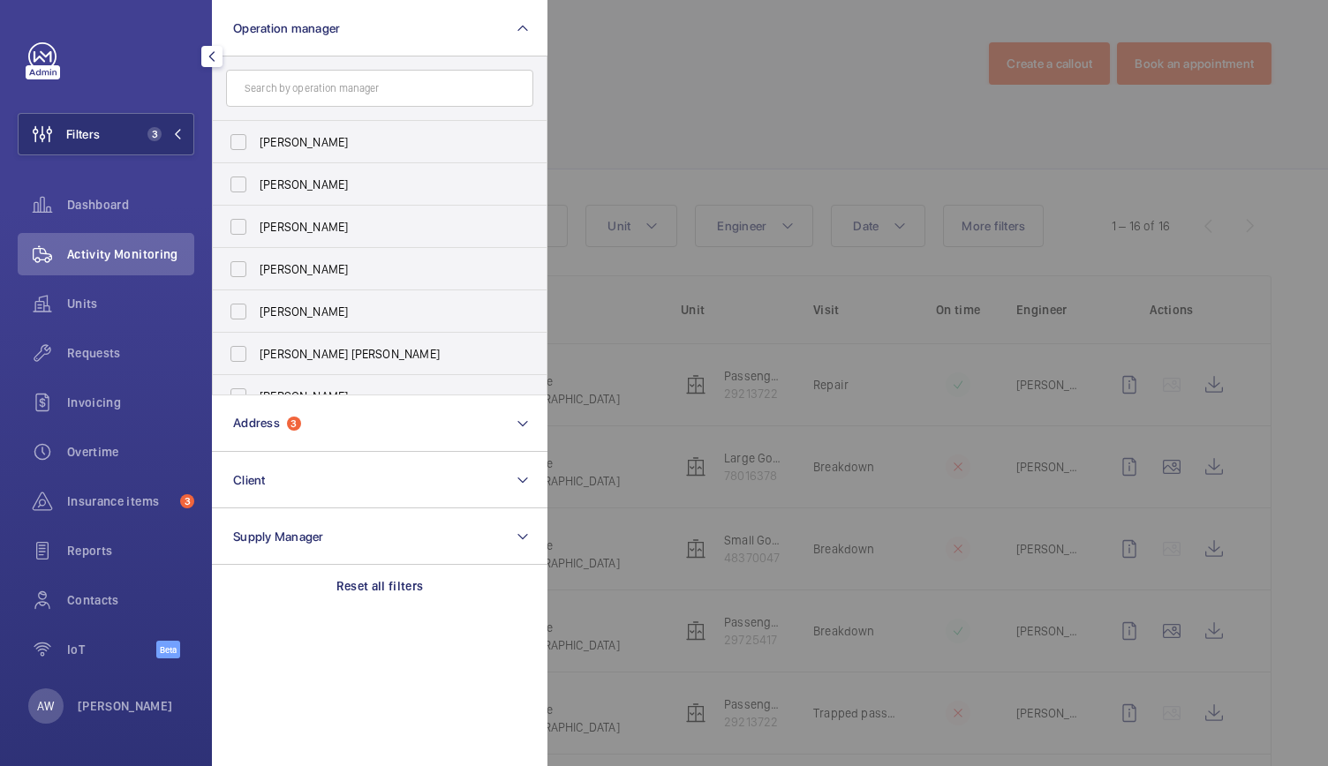
click at [630, 83] on div at bounding box center [1211, 383] width 1328 height 766
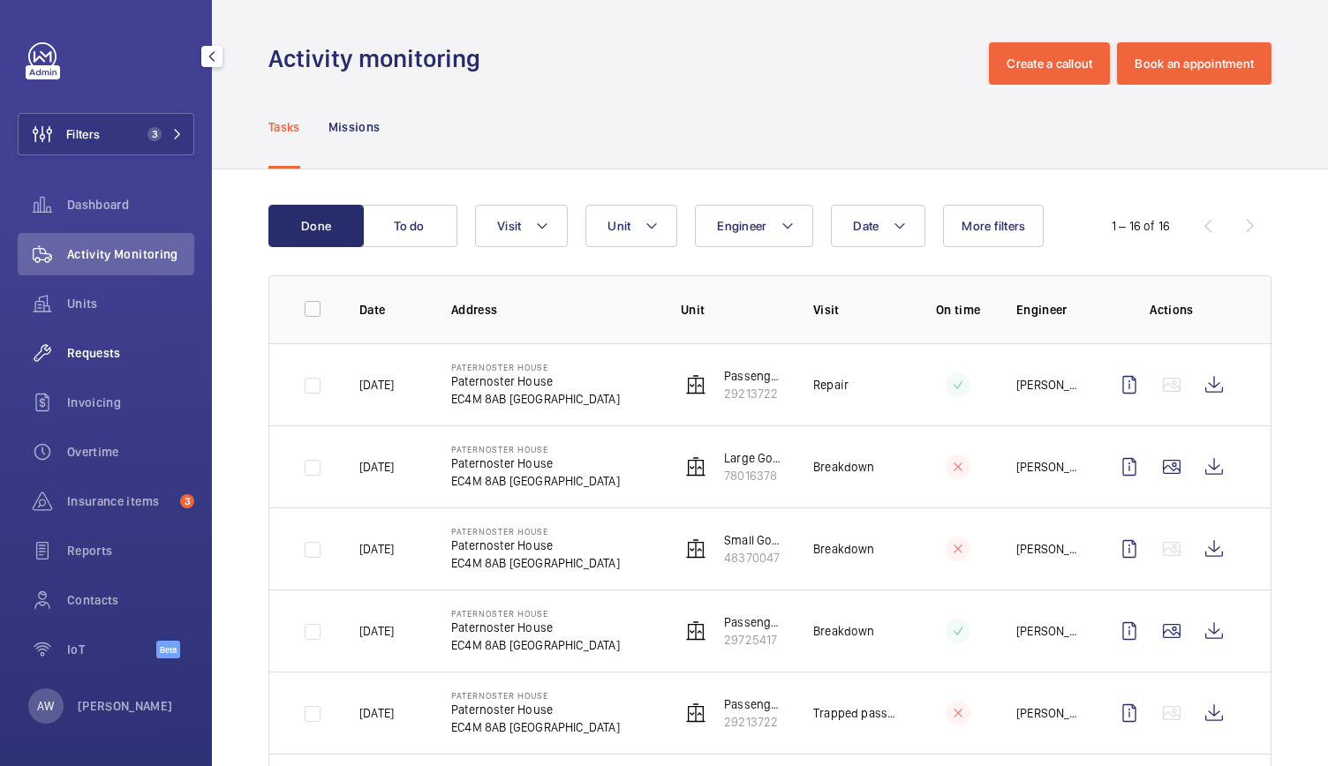
click at [102, 344] on span "Requests" at bounding box center [130, 353] width 127 height 18
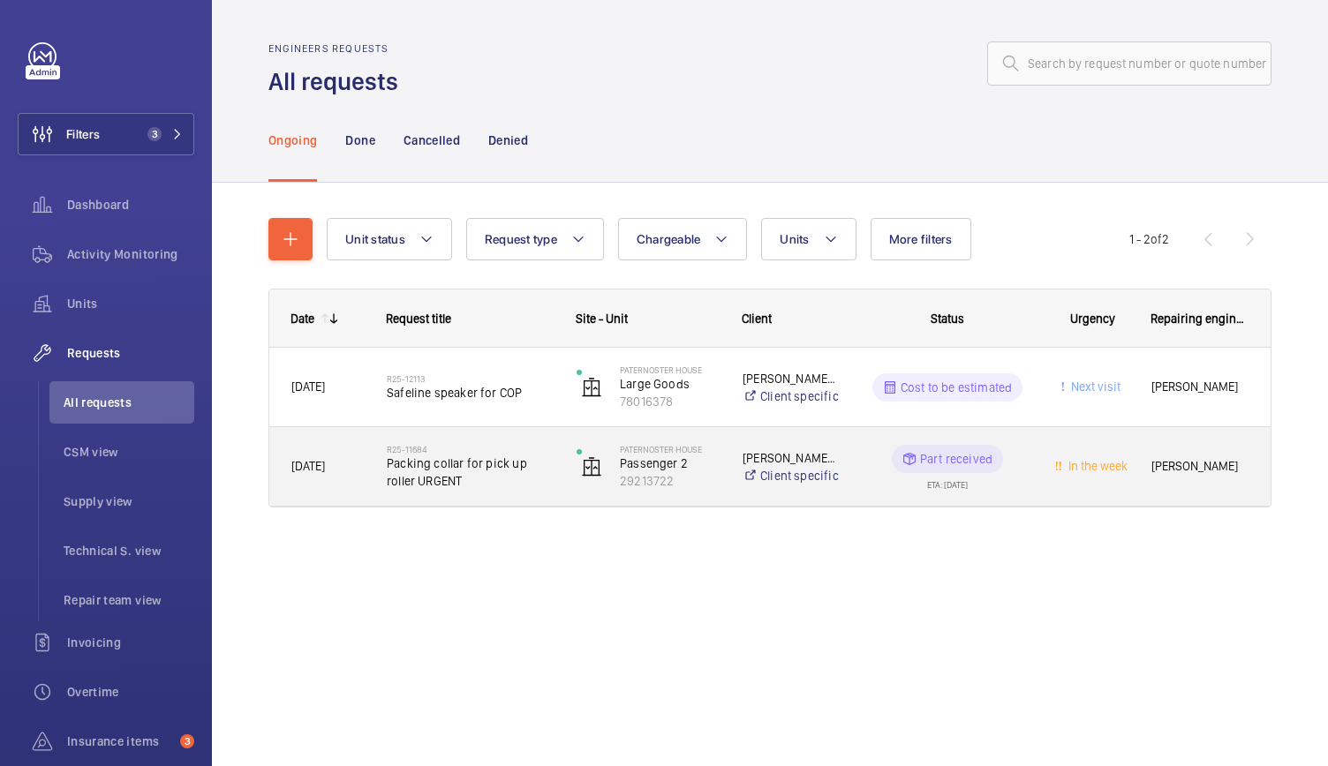
click at [477, 465] on span "Packing collar for pick up roller URGENT" at bounding box center [470, 472] width 167 height 35
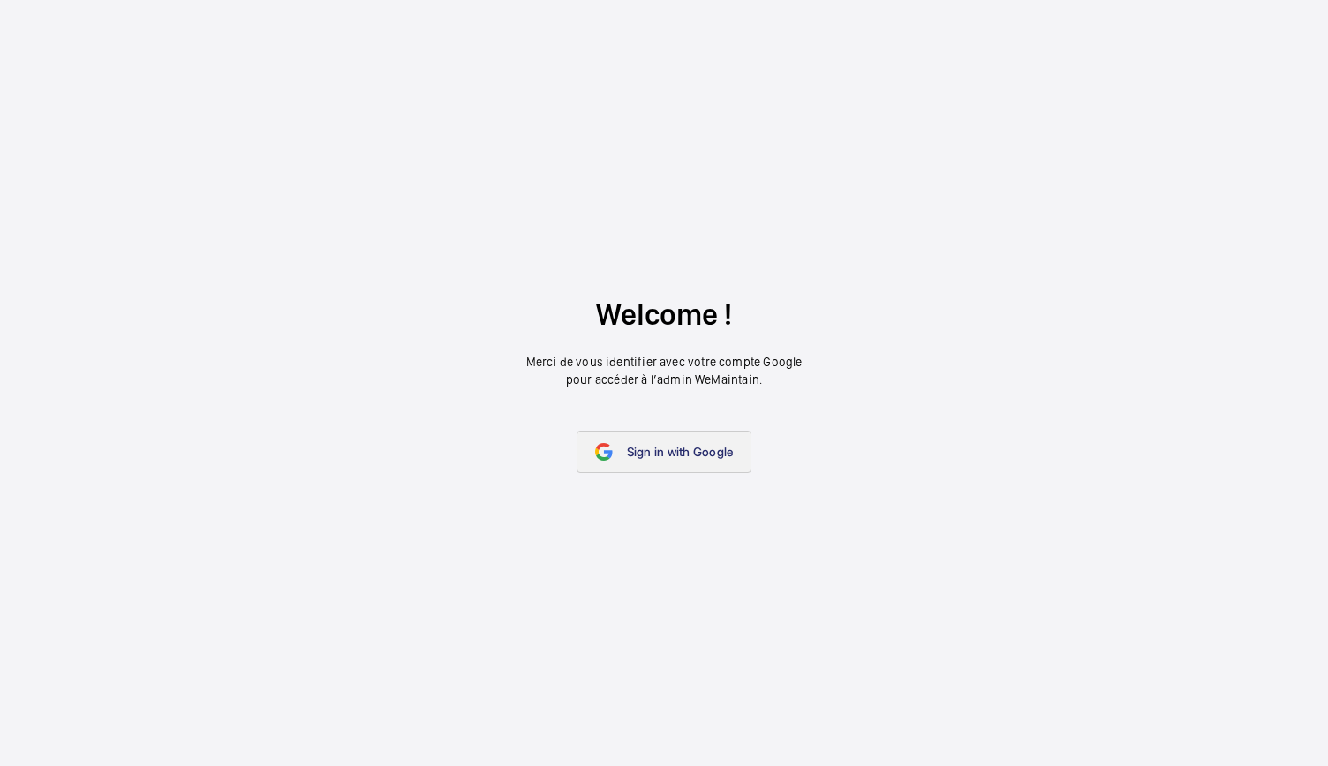
drag, startPoint x: 639, startPoint y: 428, endPoint x: 636, endPoint y: 441, distance: 13.7
click at [636, 441] on wm-front-google-login "Welcome ! Merci de vous identifier avec votre compte Google pour accéder à l’ad…" at bounding box center [664, 383] width 1328 height 766
click at [636, 441] on link "Sign in with Google" at bounding box center [665, 452] width 176 height 42
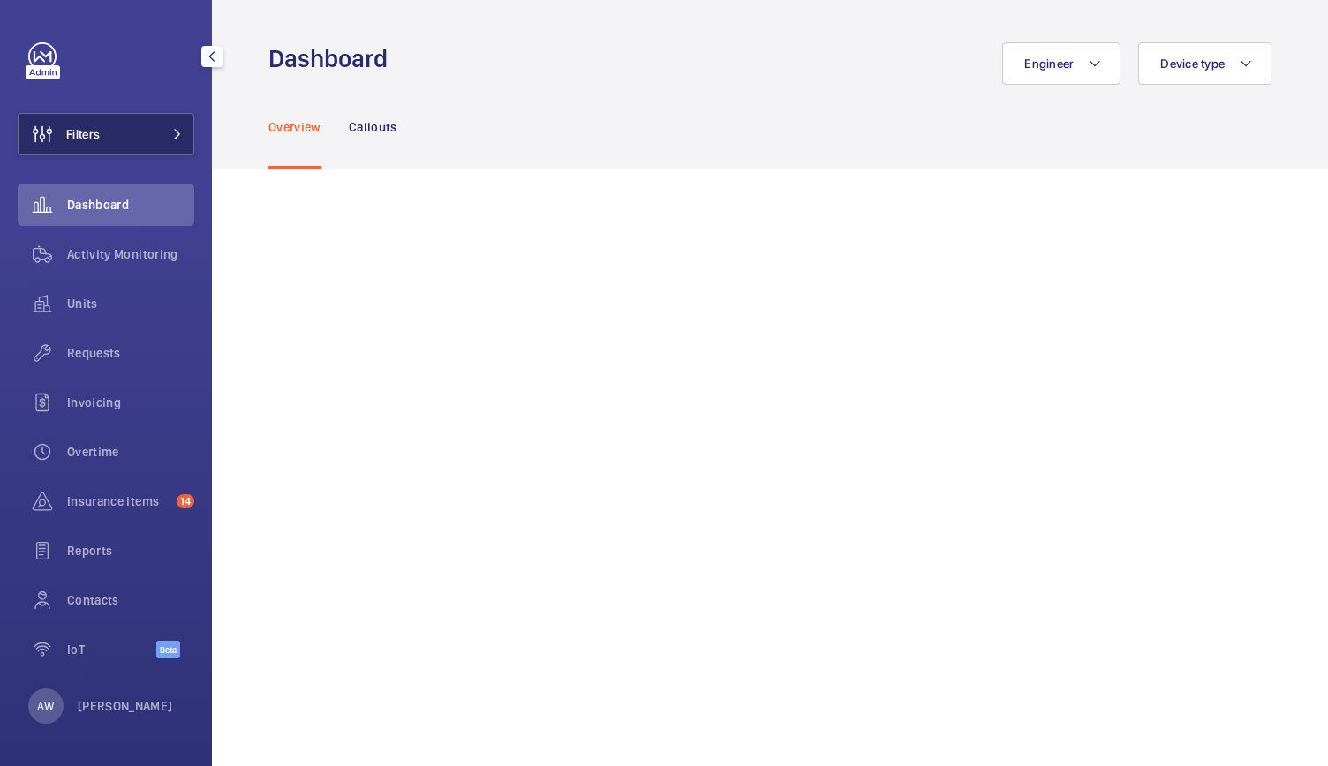
click at [127, 132] on button "Filters" at bounding box center [106, 134] width 177 height 42
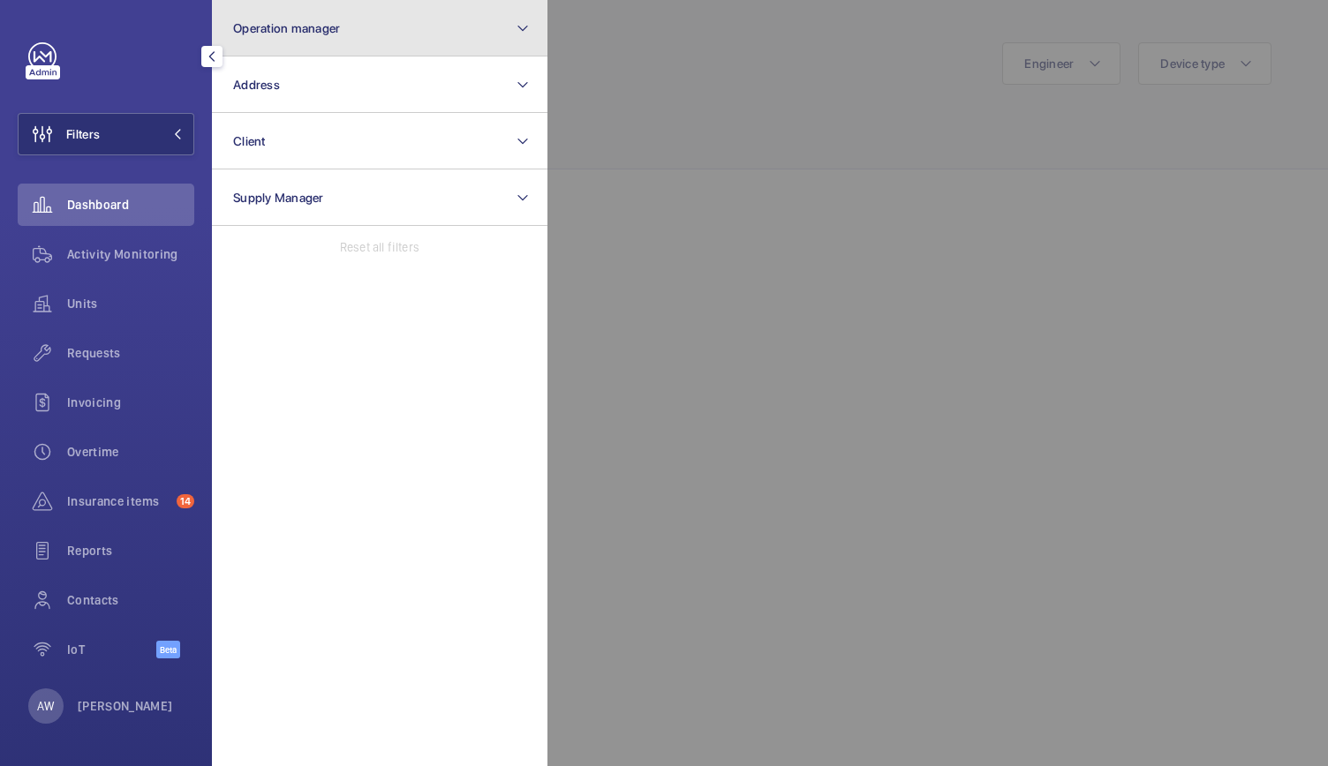
click at [337, 40] on button "Operation manager" at bounding box center [380, 28] width 336 height 57
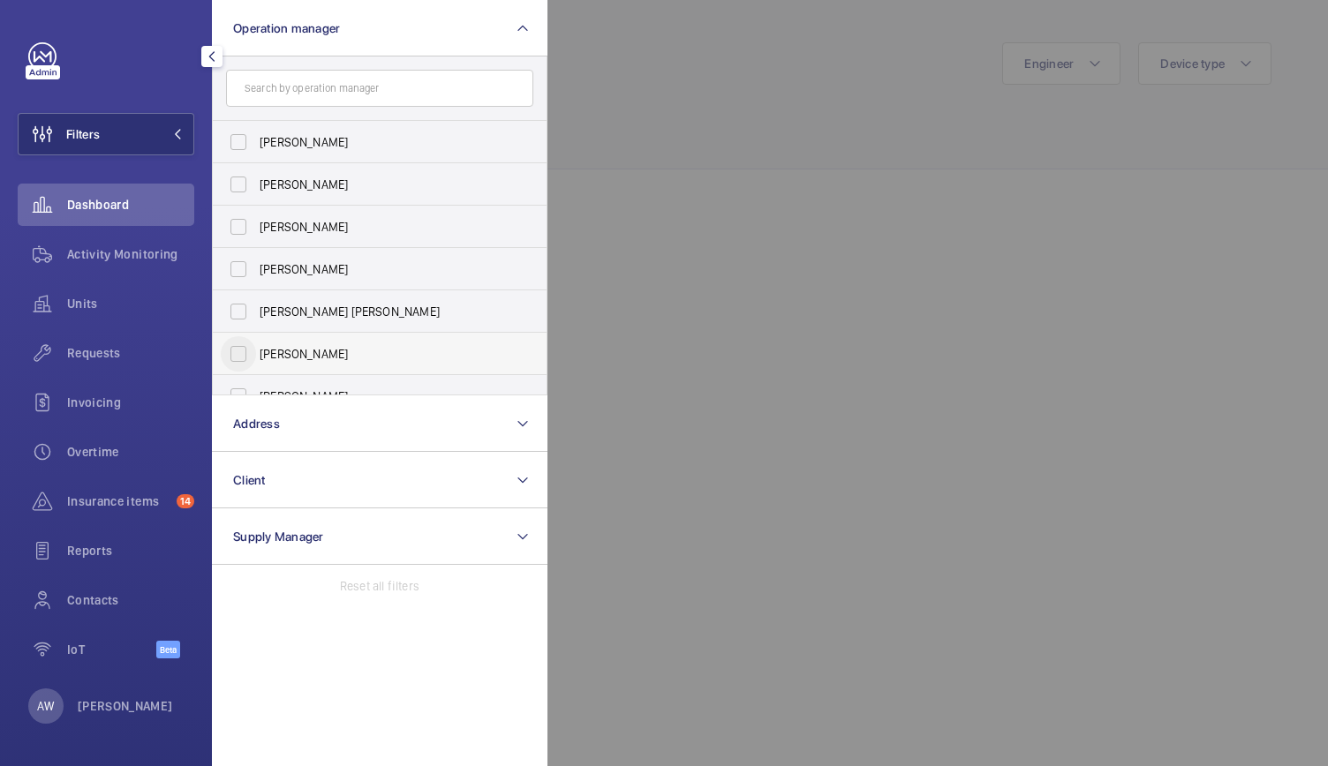
scroll to position [65, 0]
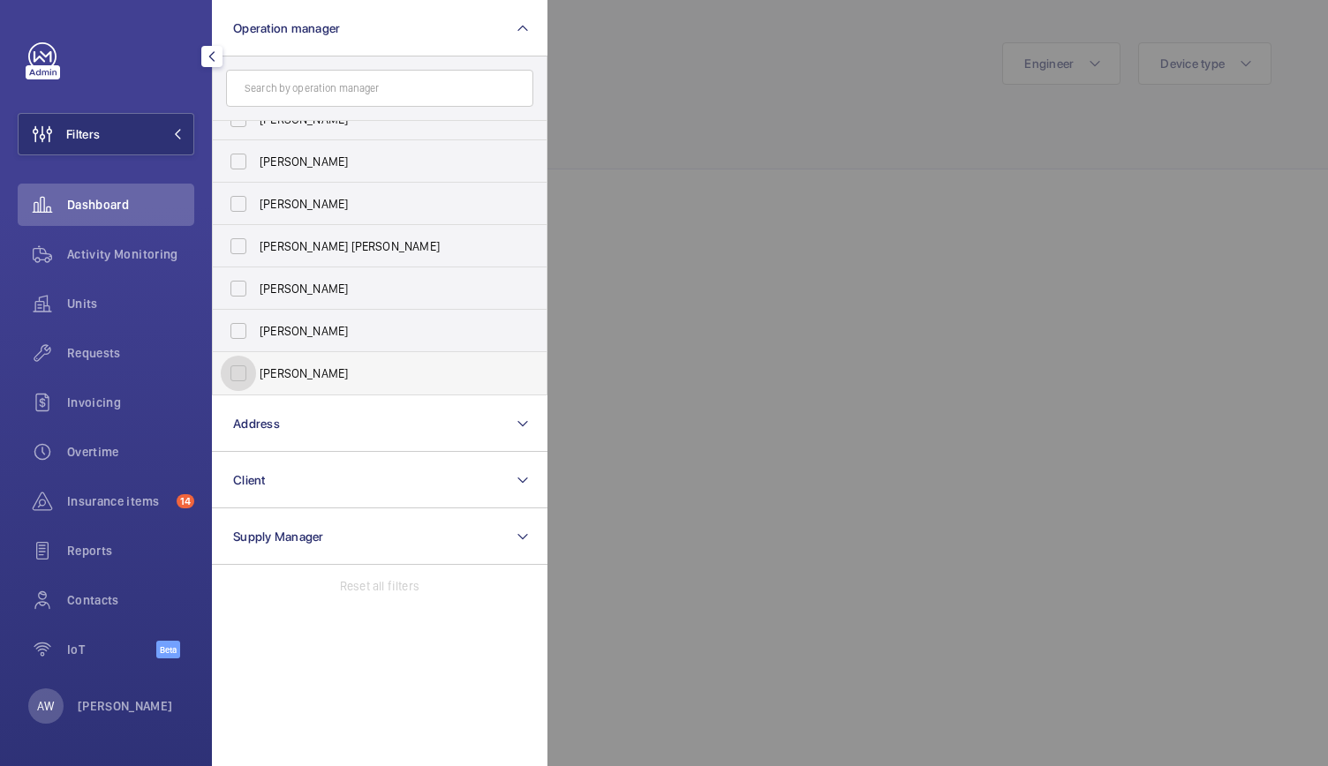
click at [245, 366] on input "[PERSON_NAME]" at bounding box center [238, 373] width 35 height 35
checkbox input "true"
click at [751, 177] on div at bounding box center [1211, 383] width 1328 height 766
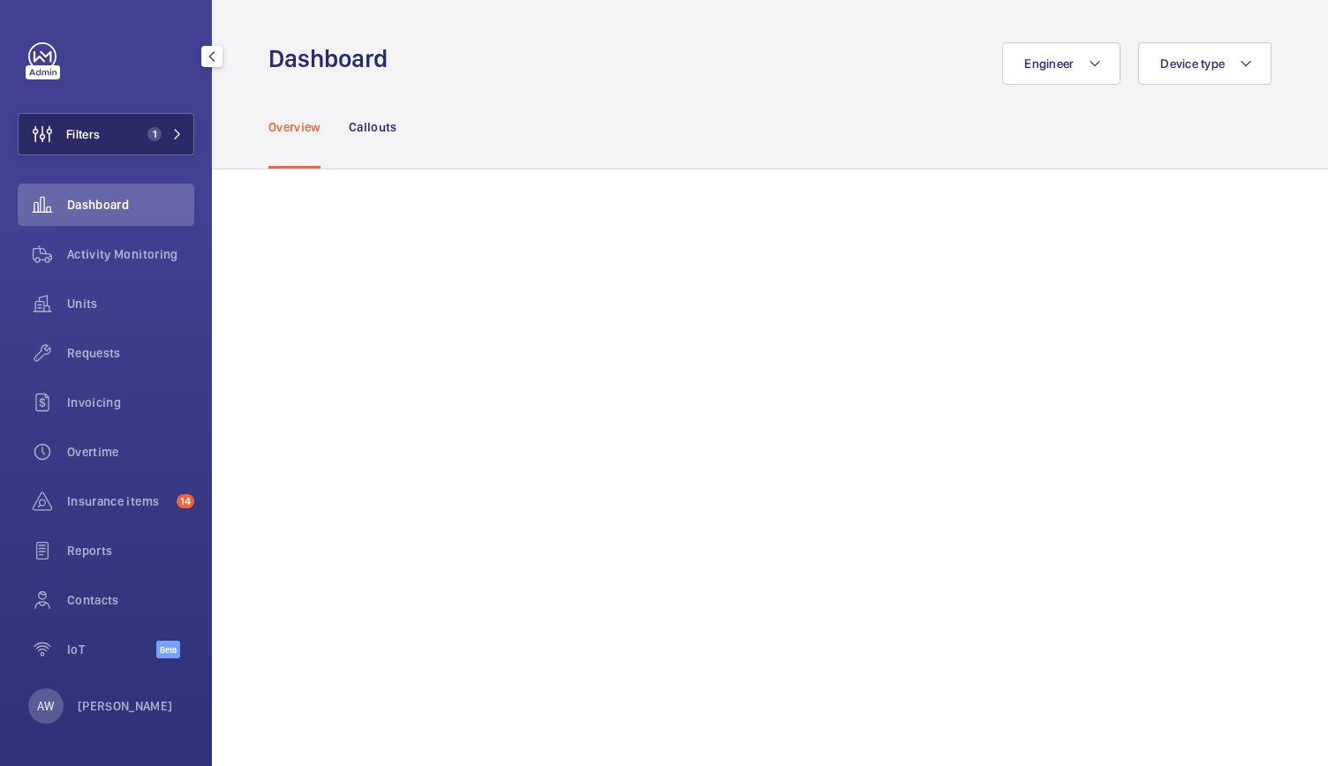
click at [147, 153] on button "Filters 1" at bounding box center [106, 134] width 177 height 42
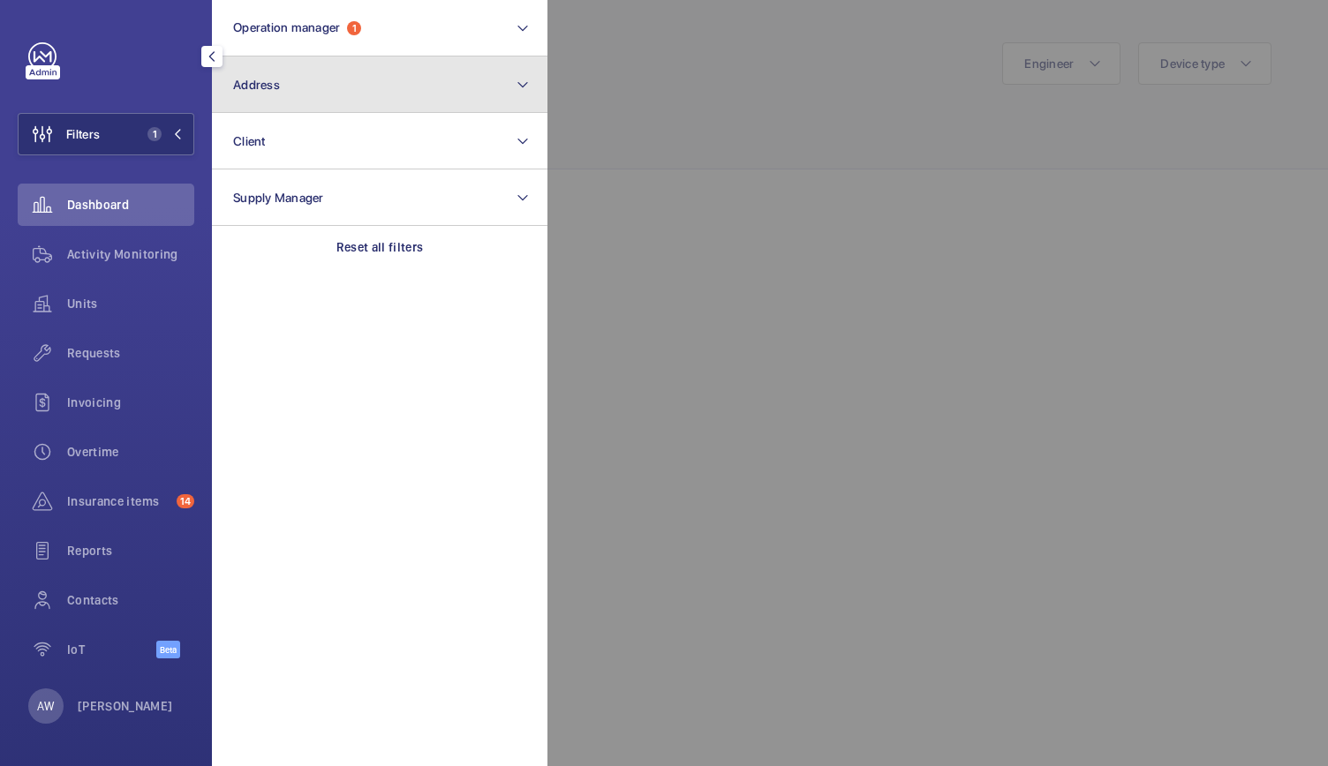
click at [299, 107] on button "Address" at bounding box center [380, 85] width 336 height 57
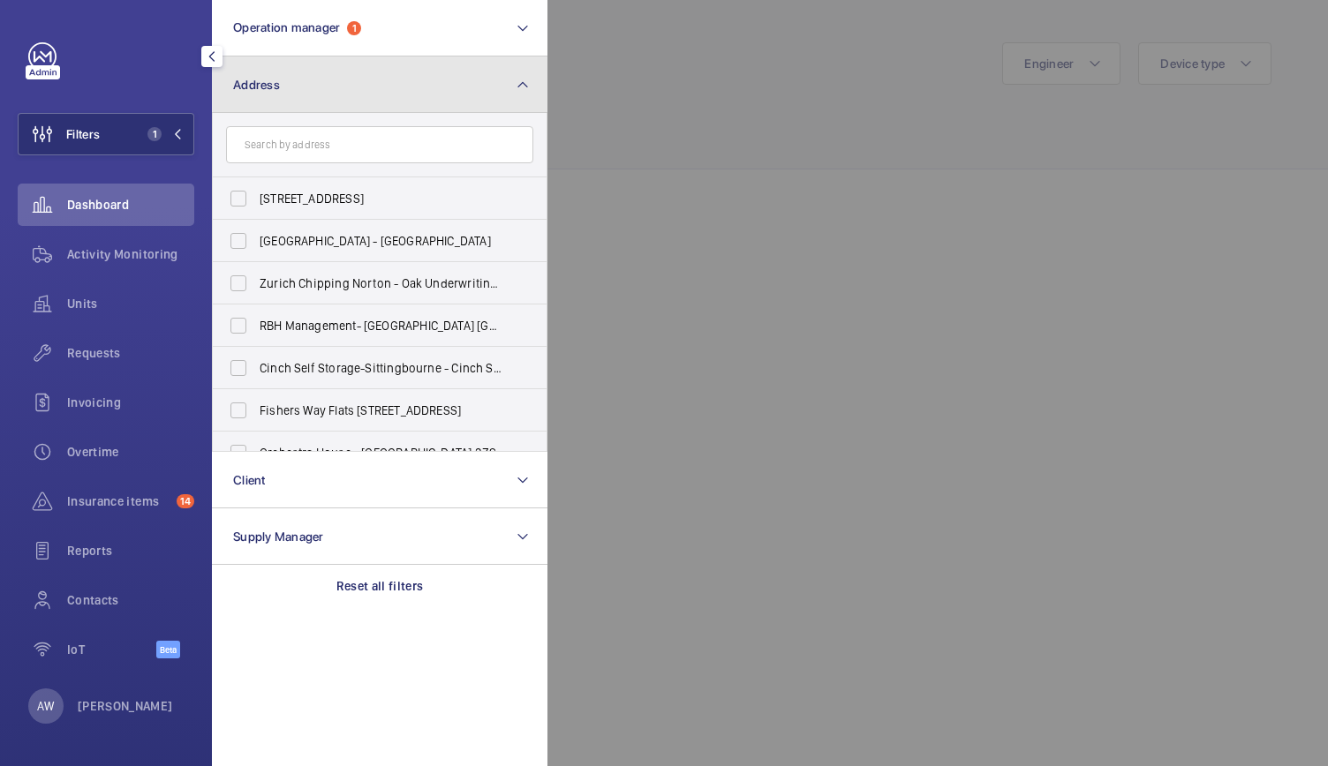
click at [299, 107] on button "Address" at bounding box center [380, 85] width 336 height 57
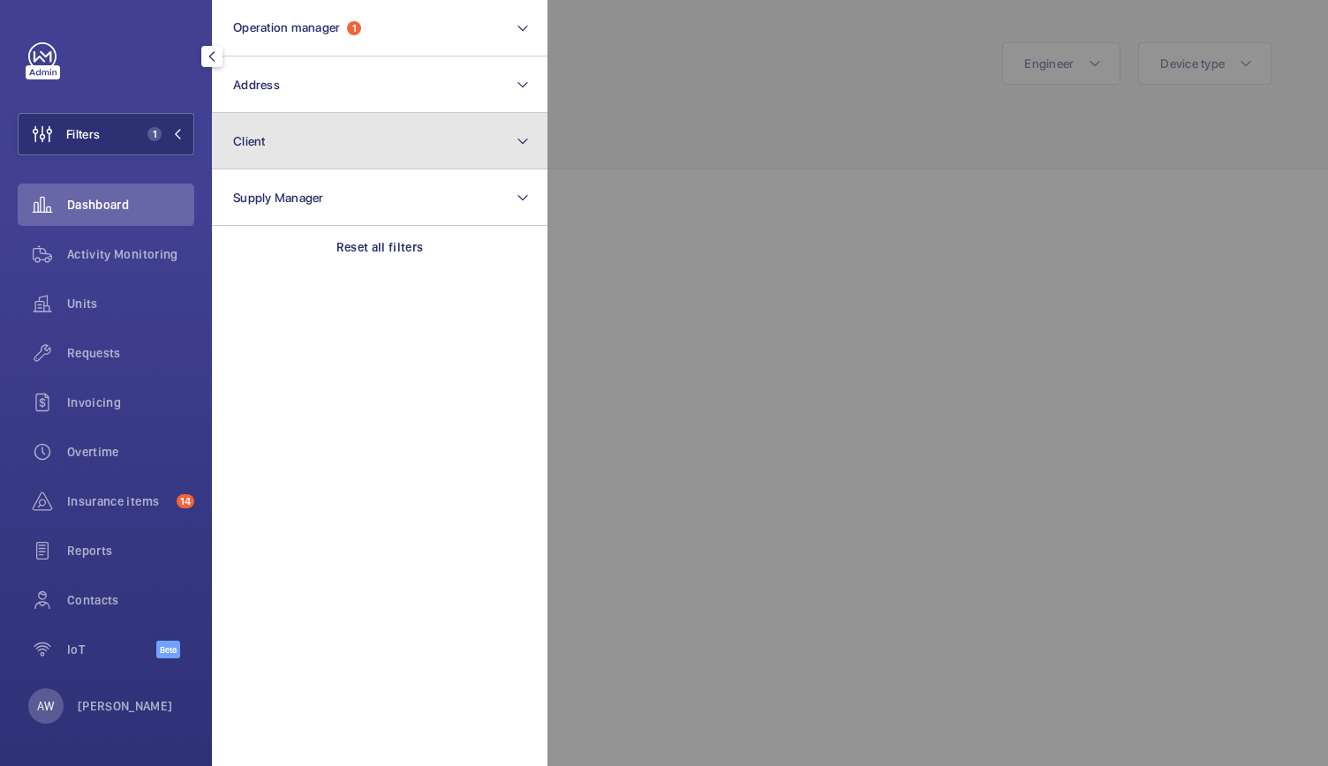
click at [298, 137] on button "Client" at bounding box center [380, 141] width 336 height 57
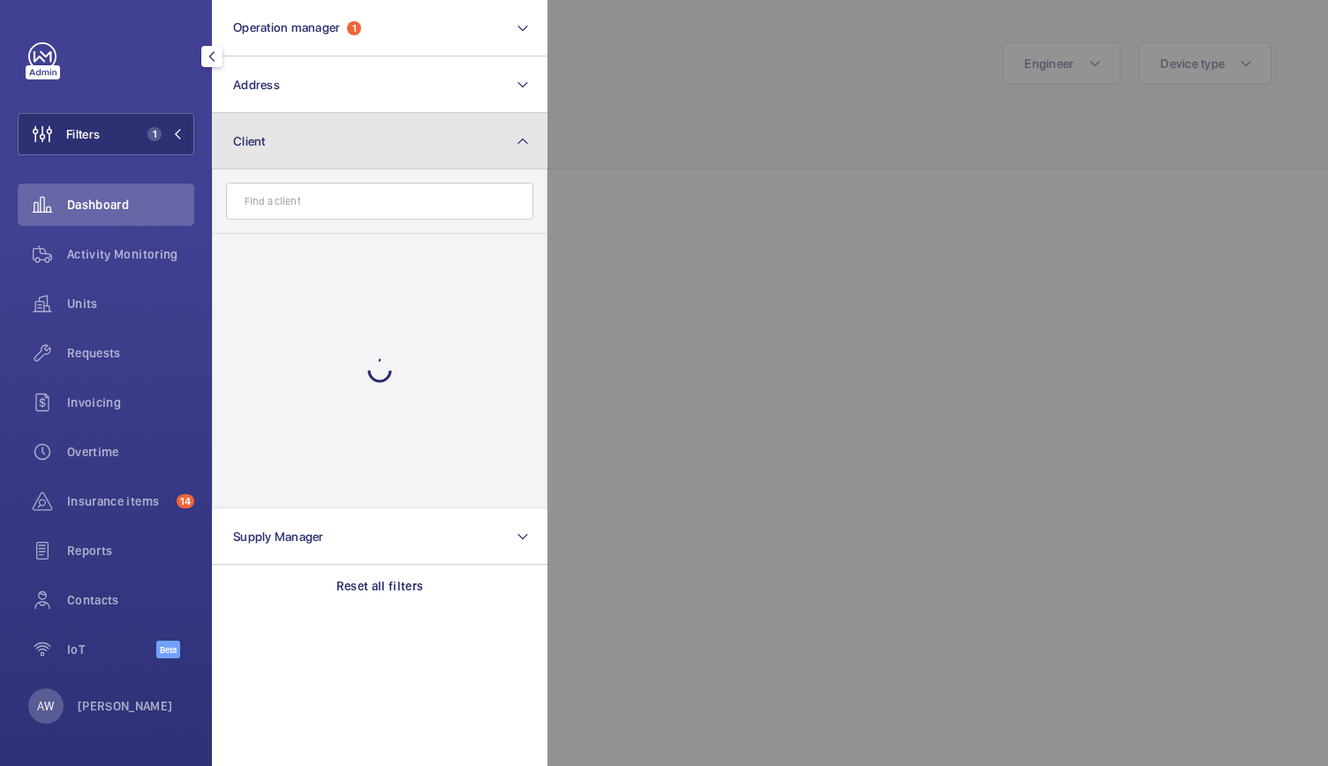
click at [298, 137] on button "Client" at bounding box center [380, 141] width 336 height 57
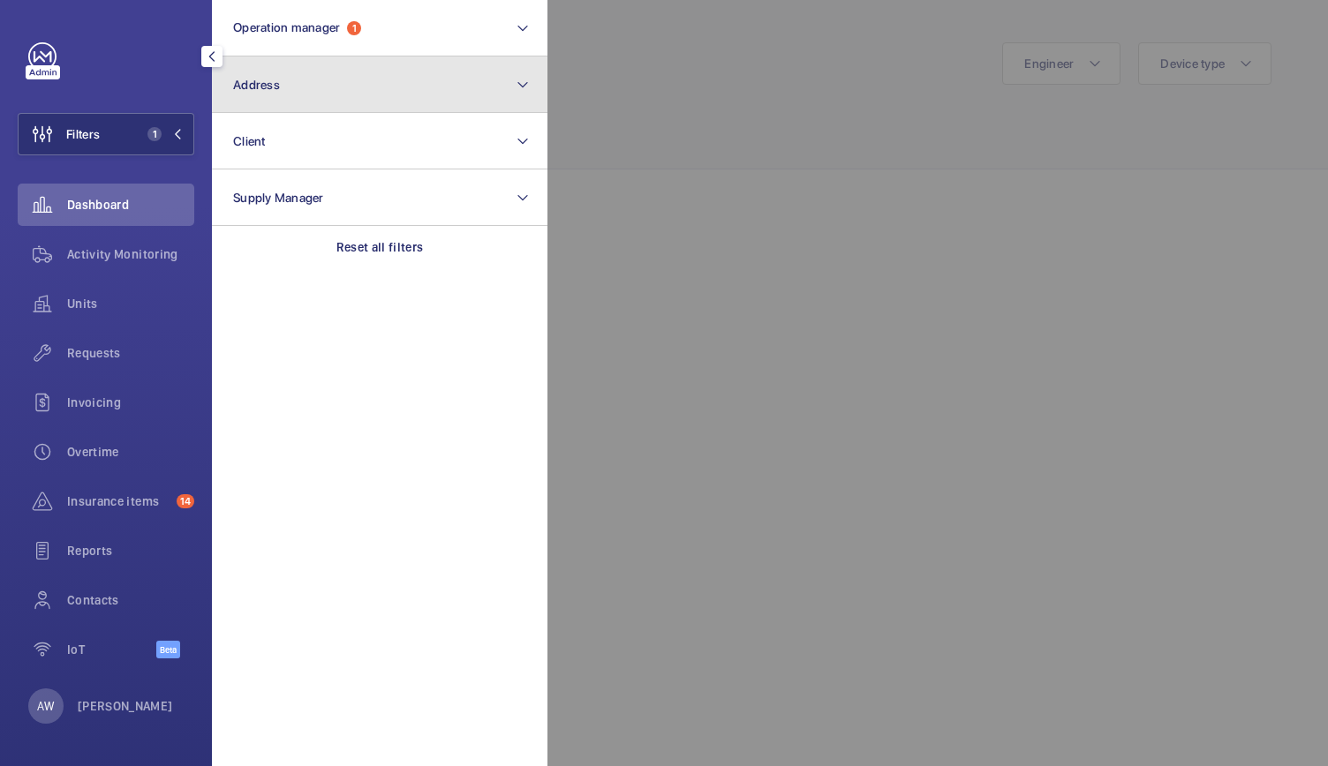
click at [304, 103] on button "Address" at bounding box center [380, 85] width 336 height 57
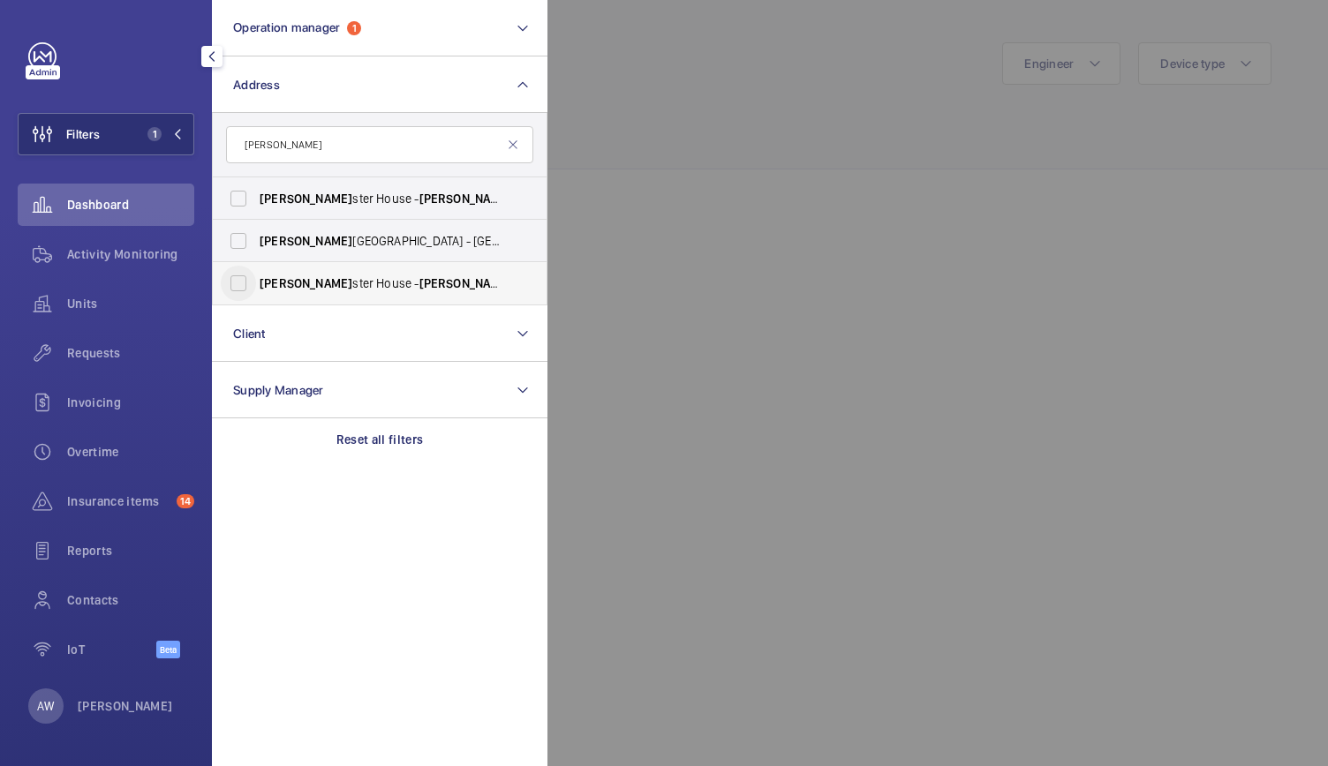
type input "paterno"
click at [232, 276] on input "Paterno ster House - Paterno ster House, LONDON EC4M 8AB" at bounding box center [238, 283] width 35 height 35
checkbox input "true"
click at [240, 250] on input "Paterno ster House - Saint Paul's Churchyard, LONDON EC4M 8AB" at bounding box center [238, 240] width 35 height 35
checkbox input "true"
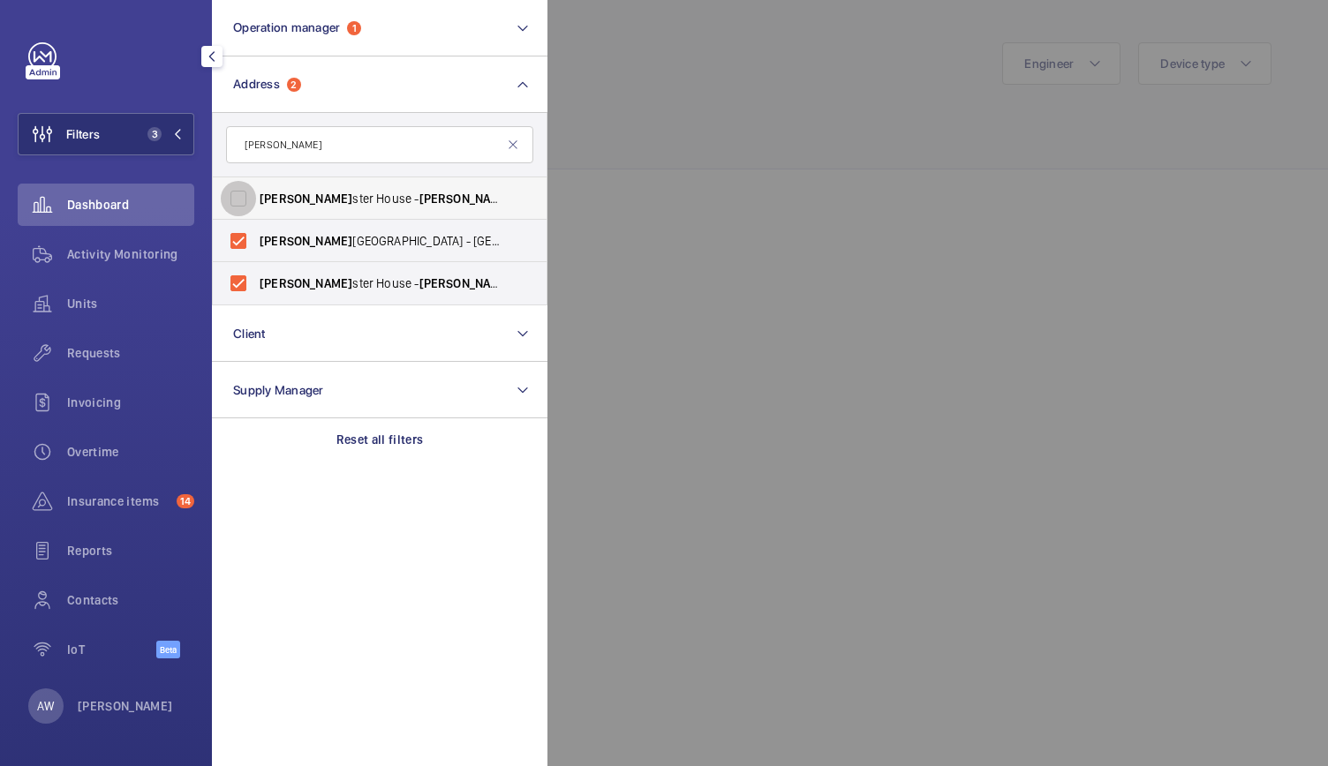
click at [240, 215] on input "Paterno ster House - Paterno ster House, LONDON EC4M 8AB" at bounding box center [238, 198] width 35 height 35
checkbox input "true"
click at [710, 144] on div at bounding box center [1211, 383] width 1328 height 766
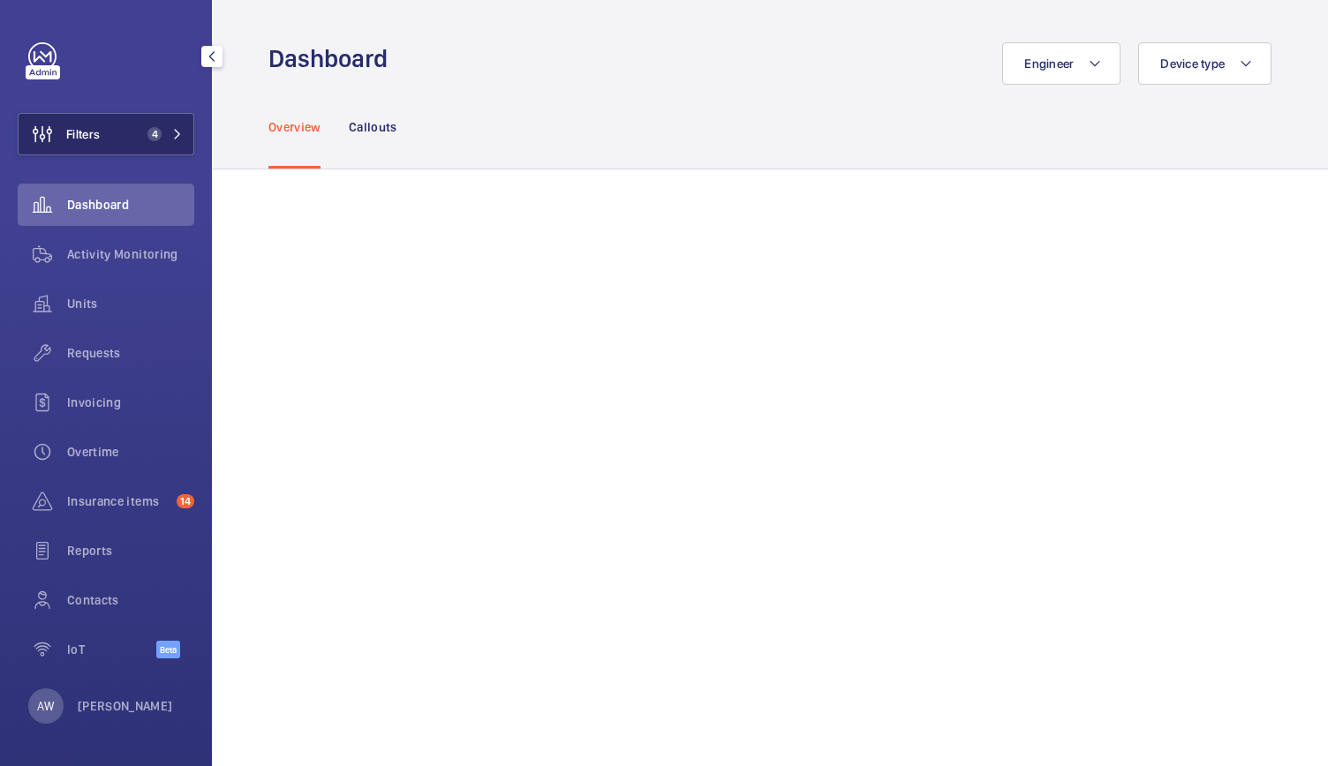
click at [140, 147] on button "Filters 4" at bounding box center [106, 134] width 177 height 42
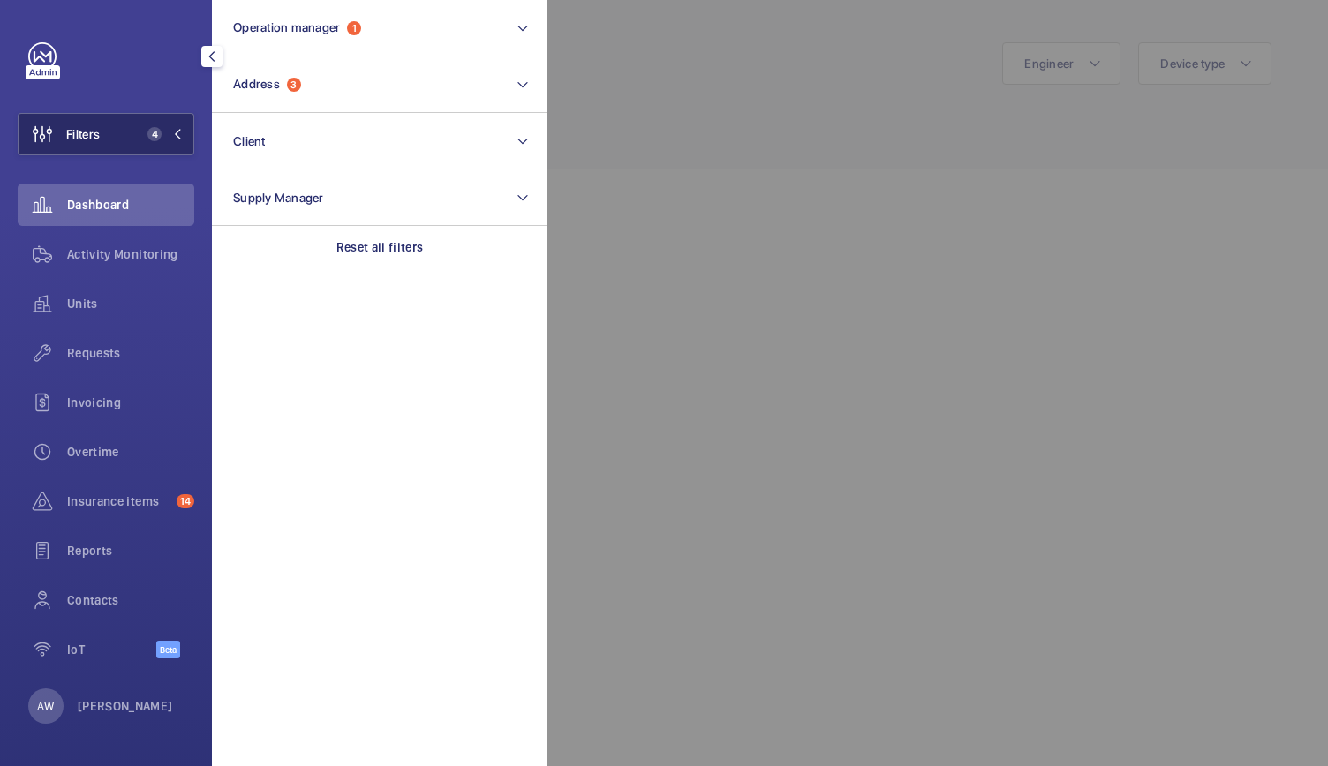
click at [140, 147] on button "Filters 4" at bounding box center [106, 134] width 177 height 42
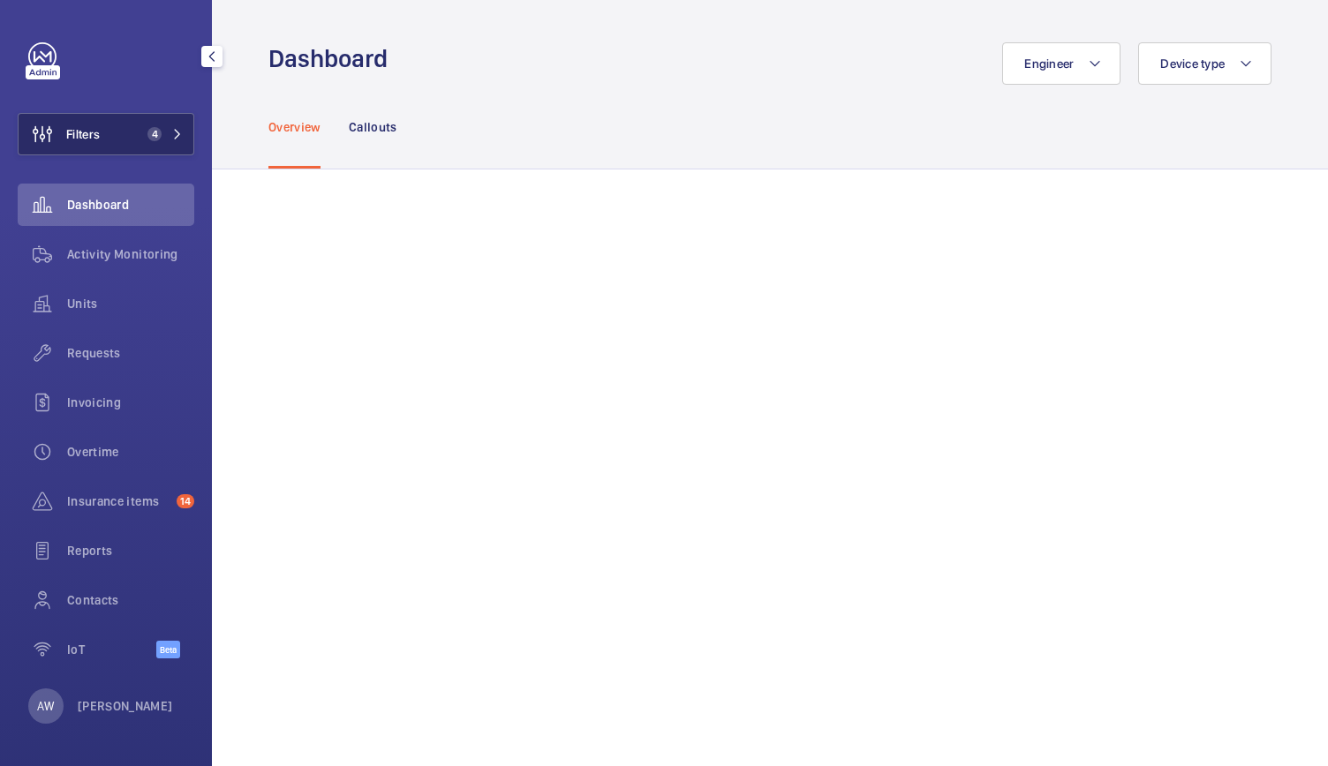
click at [71, 145] on span "Filters" at bounding box center [59, 134] width 81 height 42
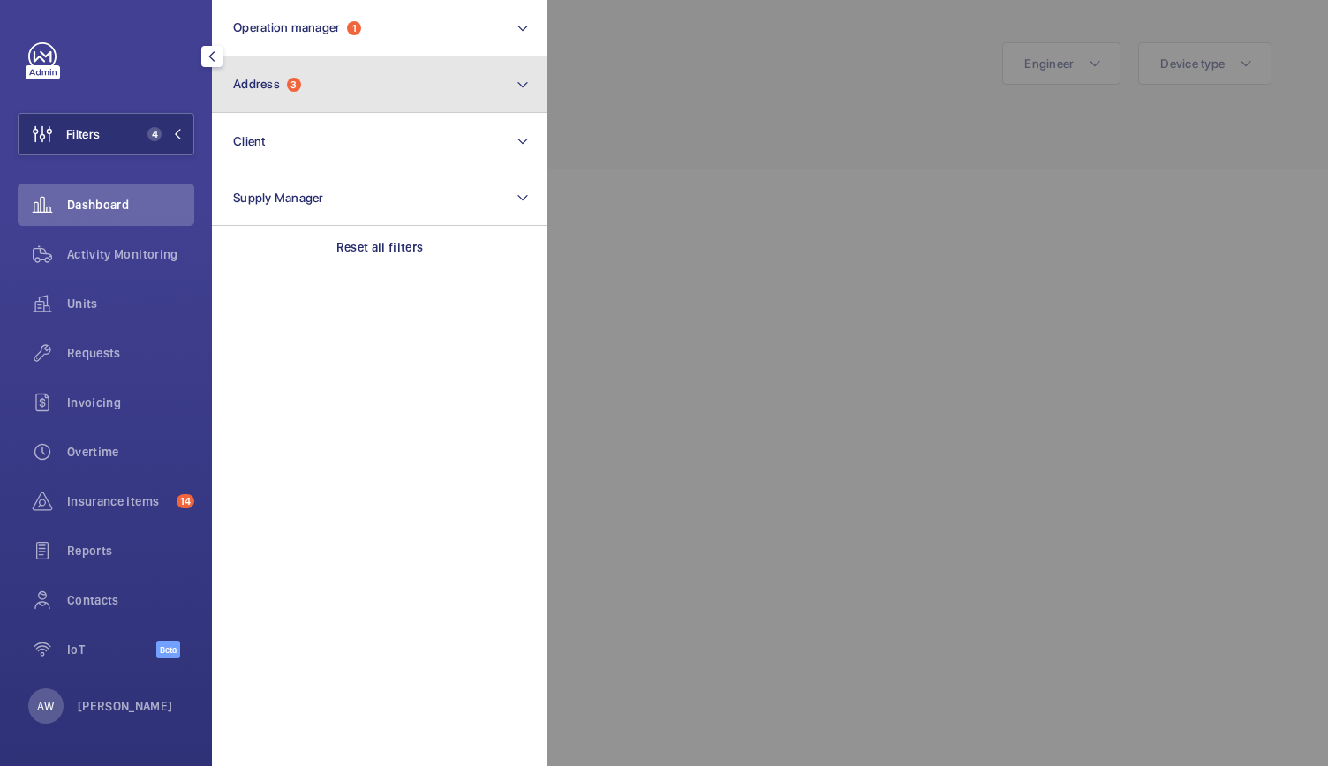
click at [274, 87] on span "Address" at bounding box center [256, 84] width 47 height 14
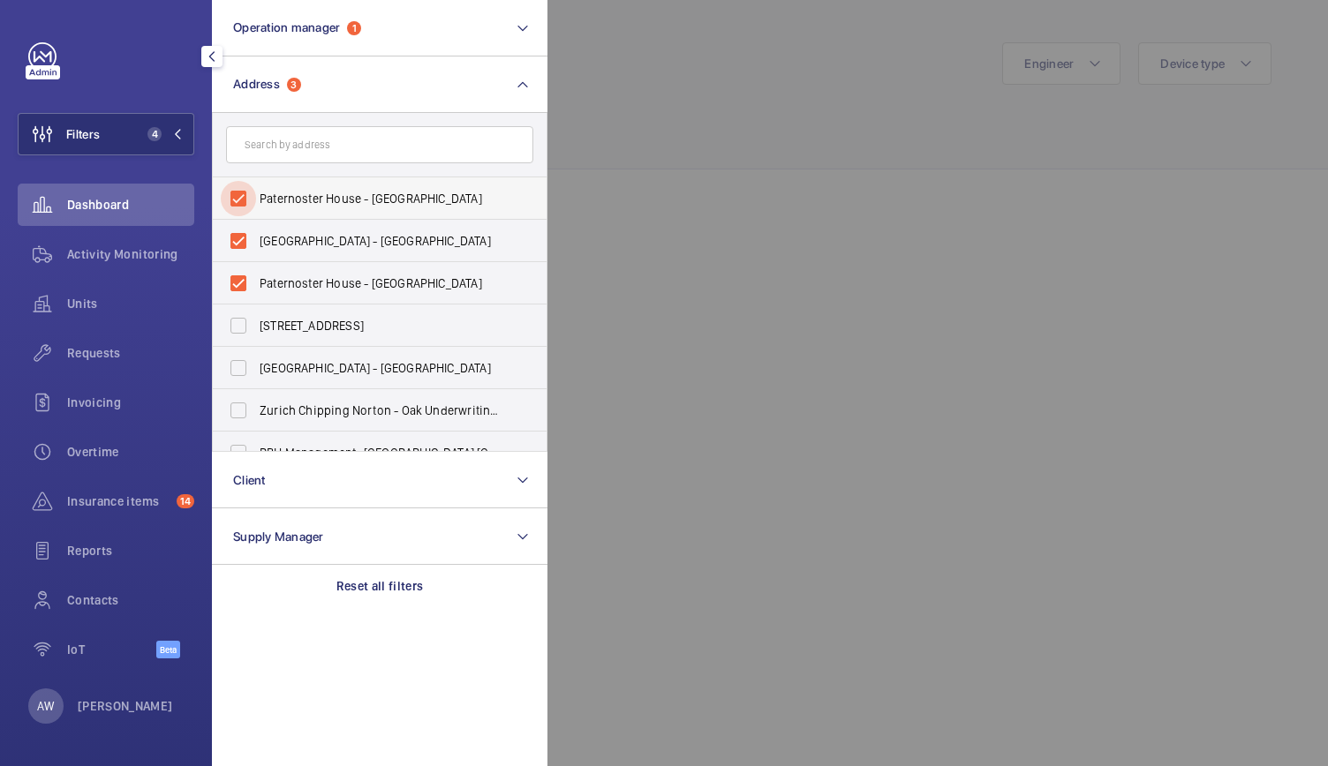
click at [239, 200] on input "Paternoster House - Paternoster House, LONDON EC4M 8AB" at bounding box center [238, 198] width 35 height 35
checkbox input "false"
click at [236, 236] on input "Paternoster House - Saint Paul's Churchyard, LONDON EC4M 8AB" at bounding box center [238, 240] width 35 height 35
checkbox input "false"
click at [230, 281] on input "Paternoster House - Paternoster House, LONDON EC4M 8AB" at bounding box center [238, 283] width 35 height 35
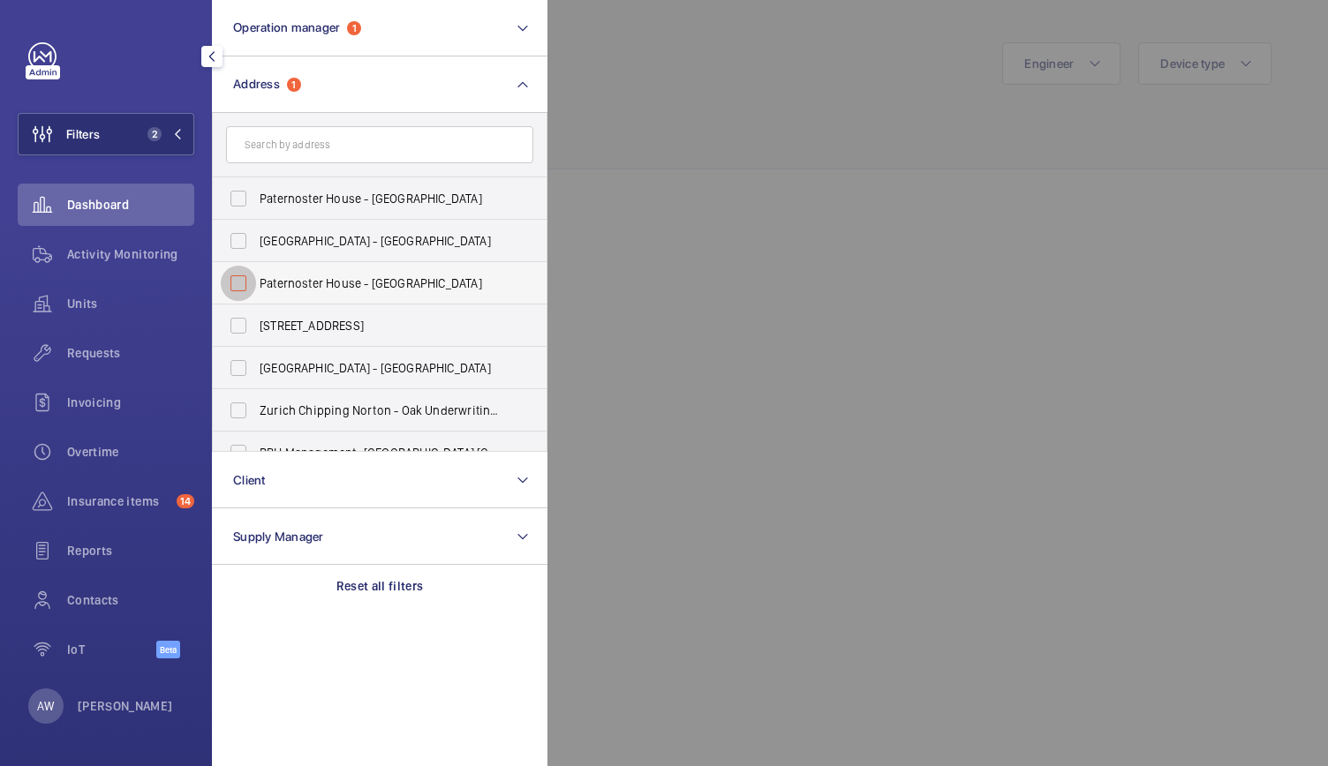
checkbox input "false"
click at [275, 151] on input "text" at bounding box center [379, 144] width 307 height 37
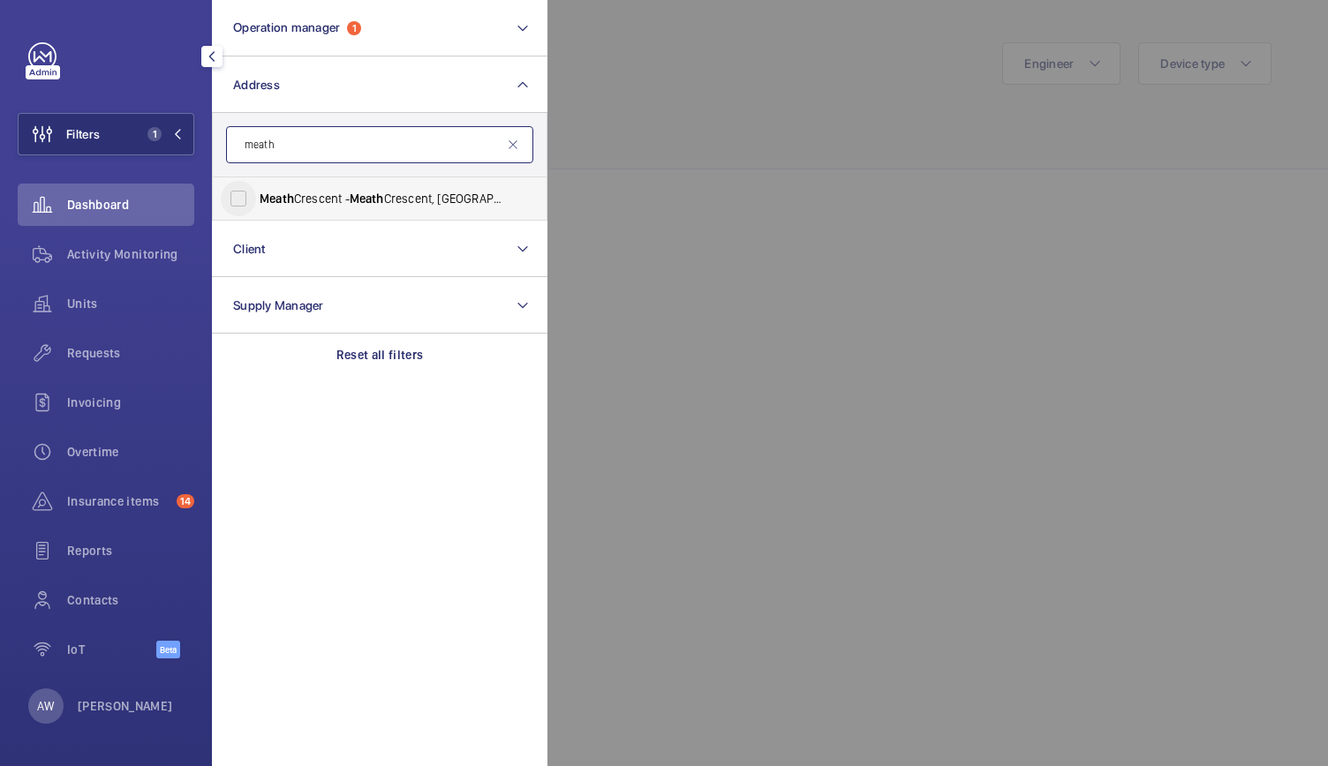
type input "meath"
click at [235, 199] on input "Meath Crescent - Meath Crescent, LONDON E2 0QG" at bounding box center [238, 198] width 35 height 35
checkbox input "true"
click at [719, 84] on div at bounding box center [1211, 383] width 1328 height 766
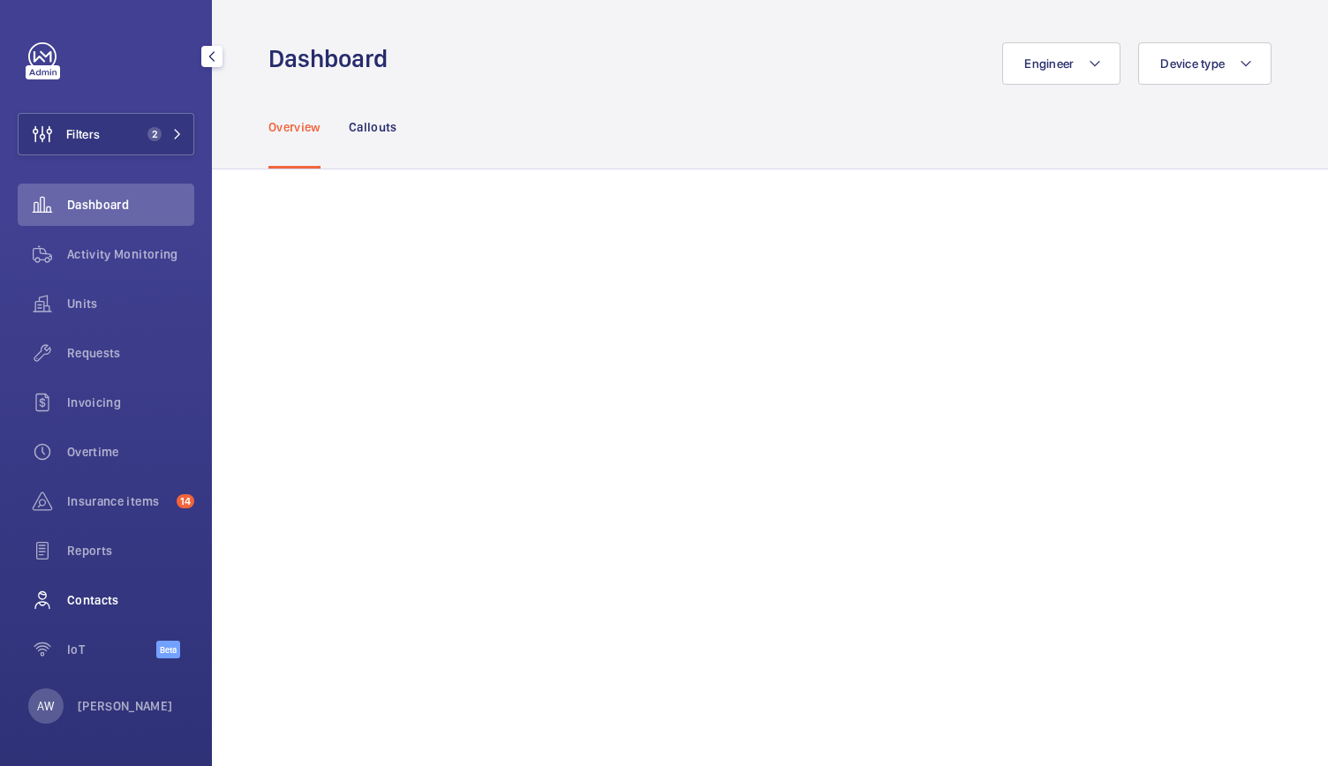
click at [94, 609] on div "Contacts" at bounding box center [106, 600] width 177 height 42
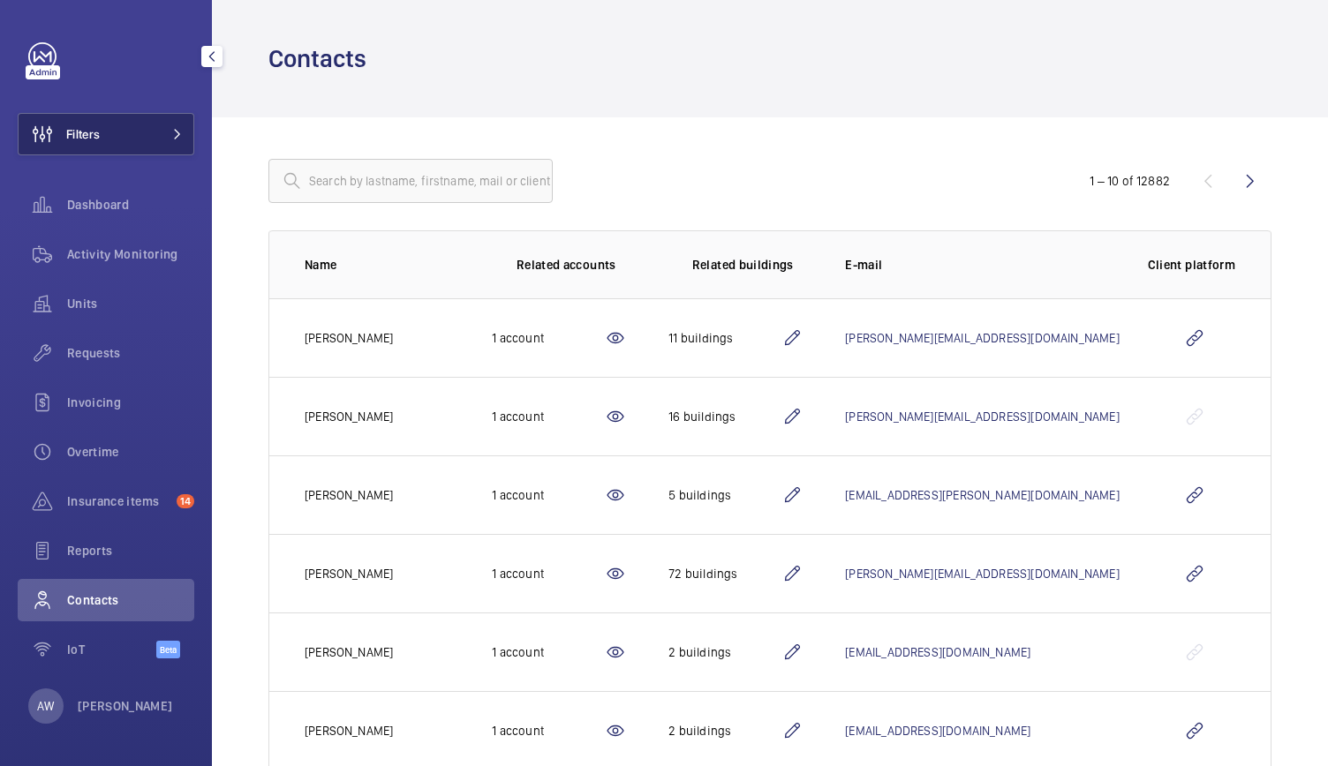
click at [97, 138] on span "Filters" at bounding box center [83, 134] width 34 height 18
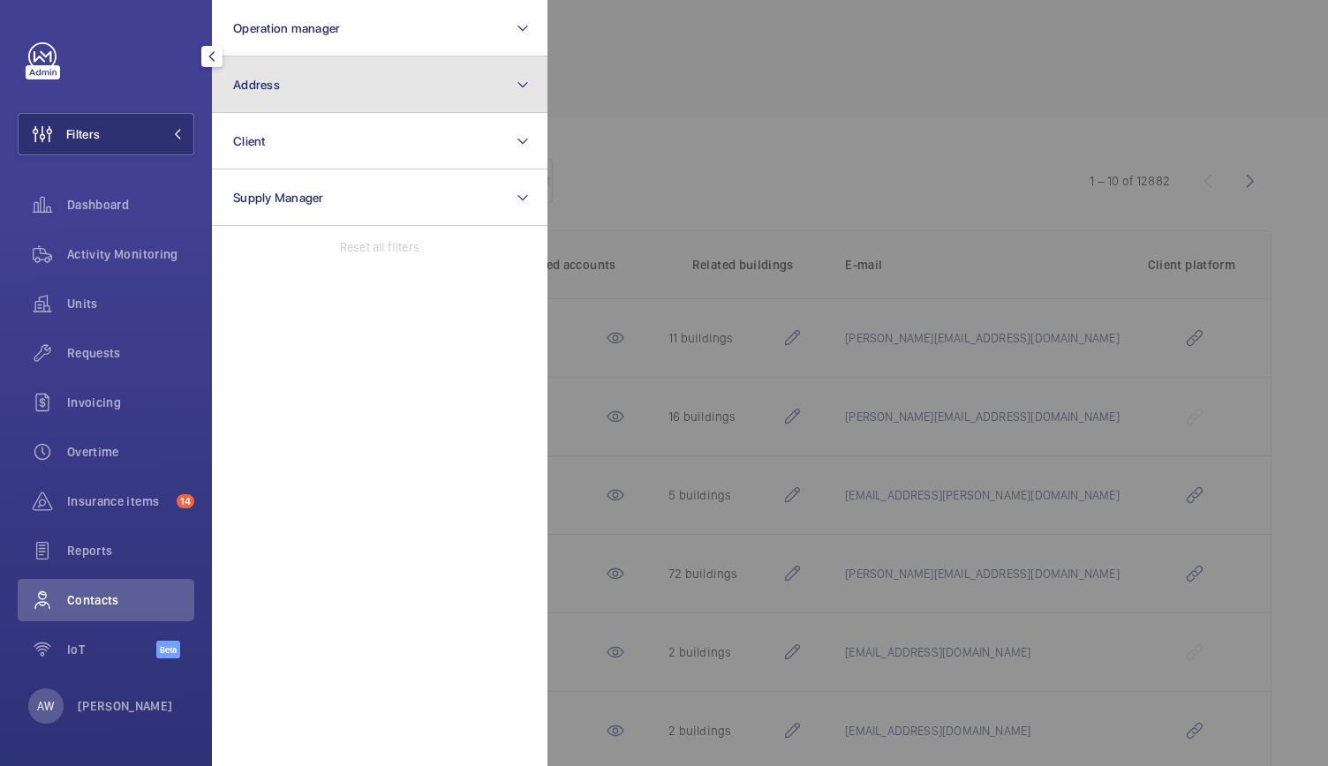
click at [256, 102] on button "Address" at bounding box center [380, 85] width 336 height 57
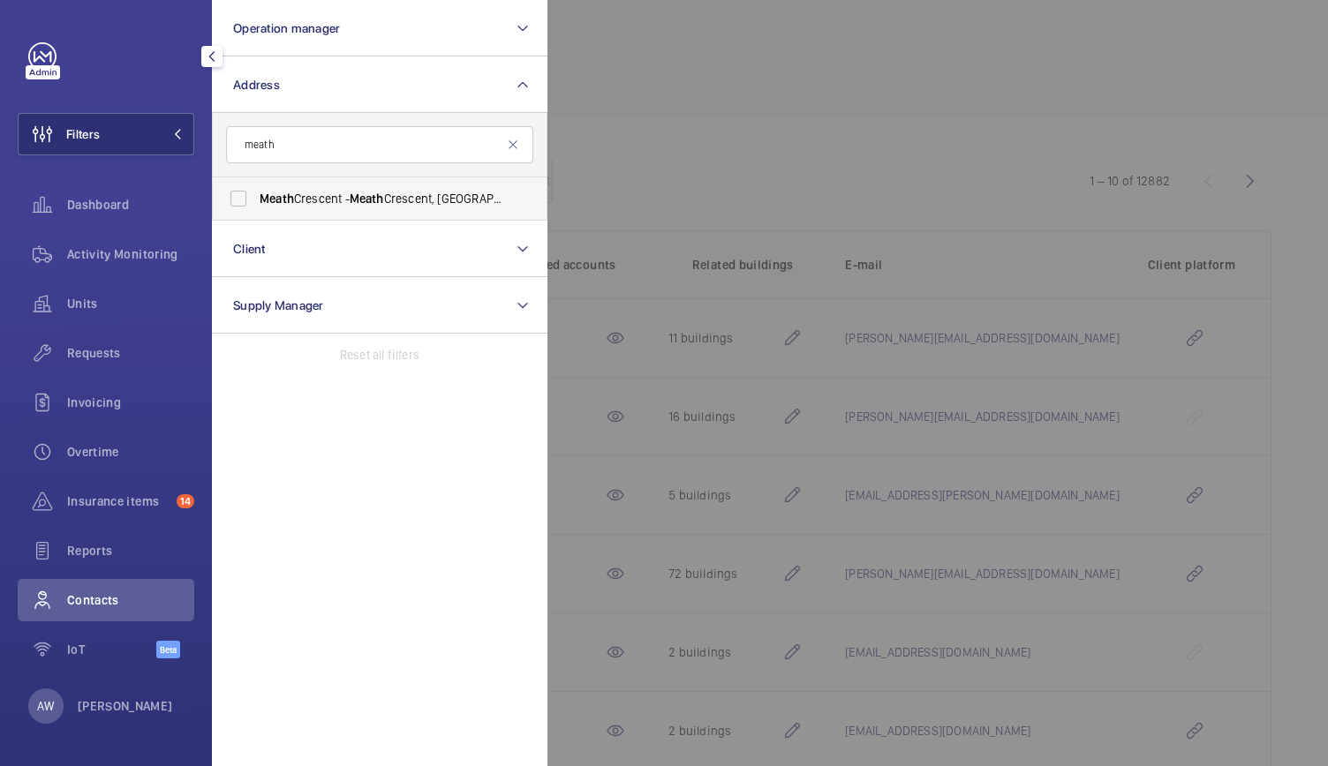
type input "meath"
click at [267, 200] on span "Meath" at bounding box center [277, 199] width 34 height 14
click at [256, 200] on input "Meath Crescent - [GEOGRAPHIC_DATA]" at bounding box center [238, 198] width 35 height 35
checkbox input "true"
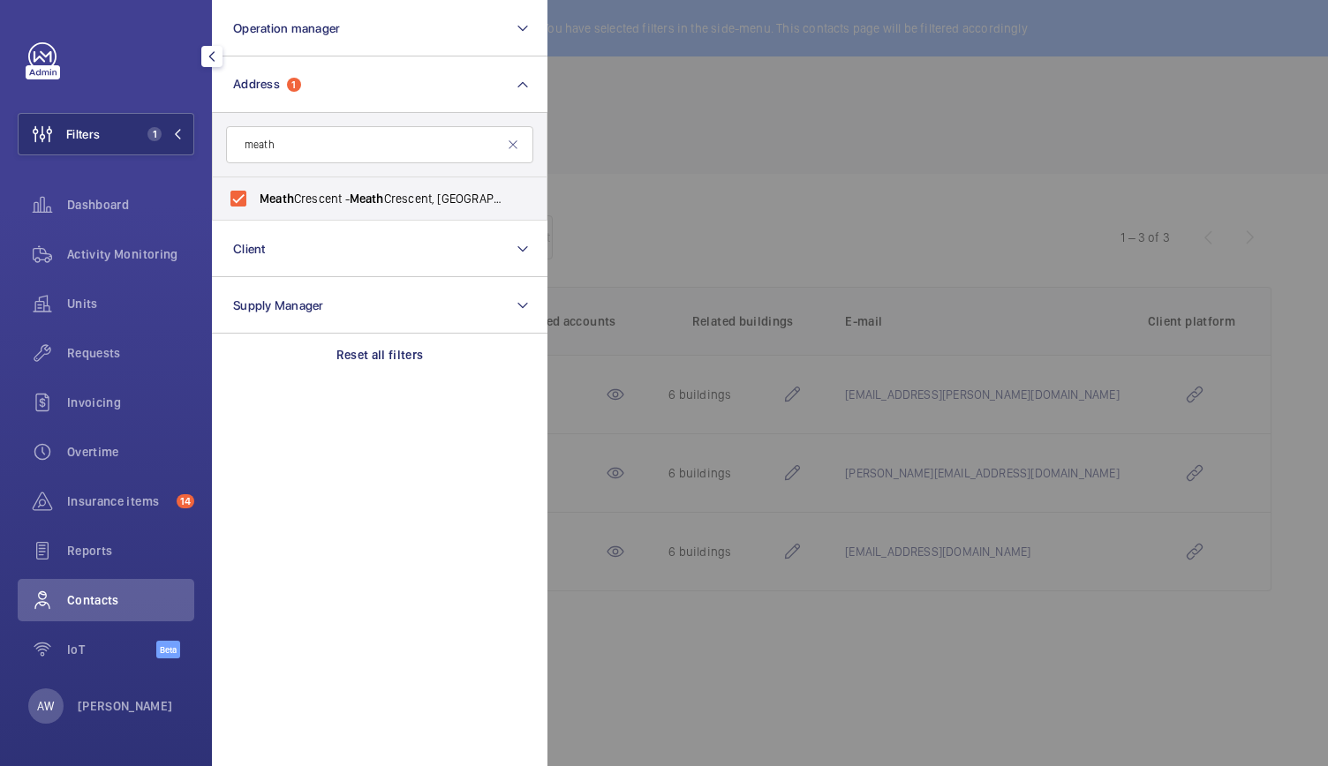
click at [729, 231] on div at bounding box center [1211, 383] width 1328 height 766
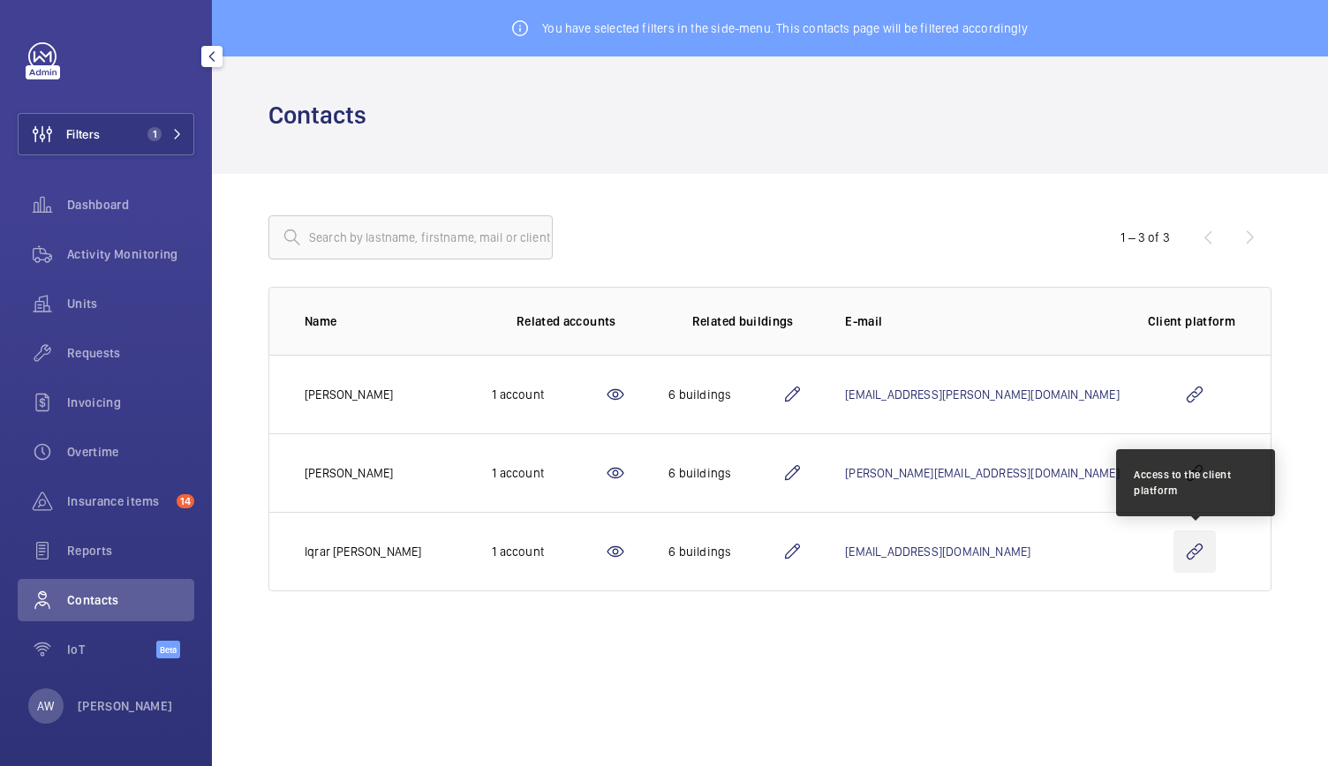
click at [1199, 541] on wm-front-icon-button at bounding box center [1194, 552] width 42 height 42
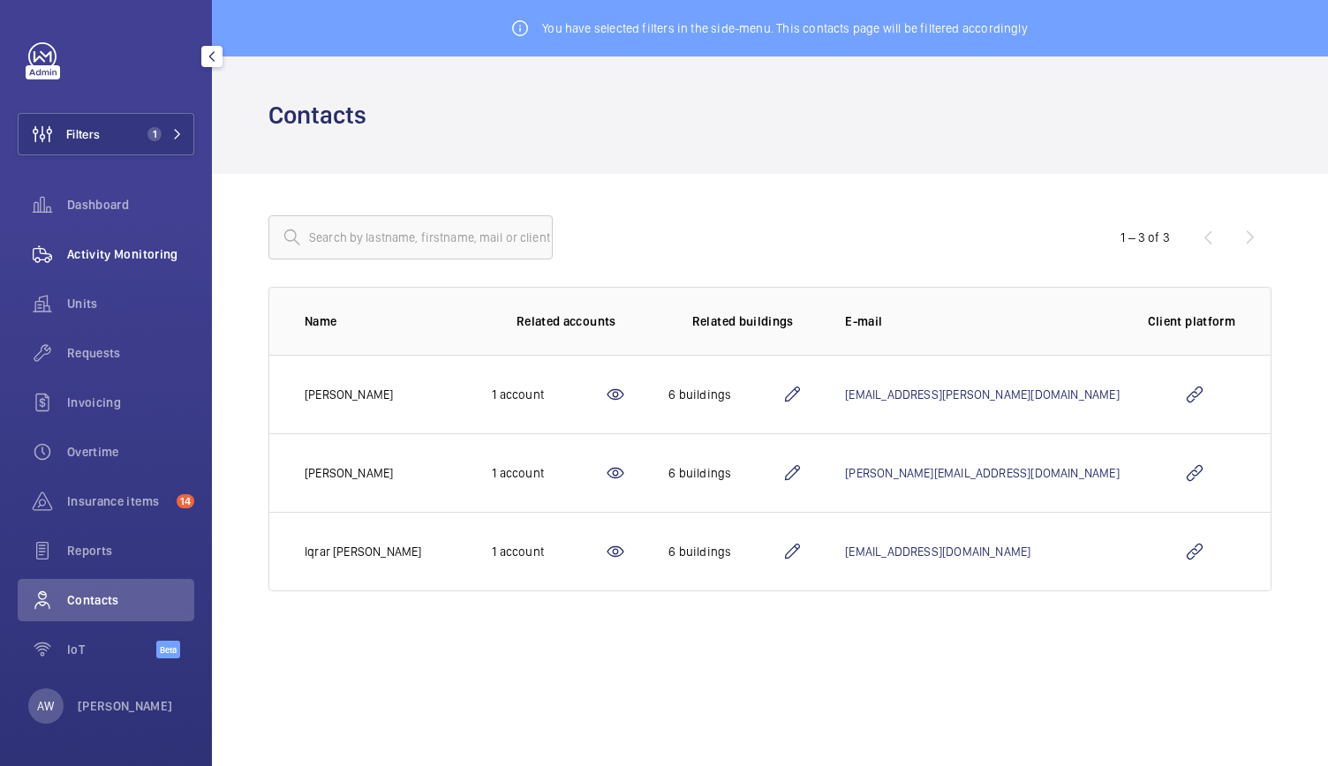
click at [140, 253] on span "Activity Monitoring" at bounding box center [130, 254] width 127 height 18
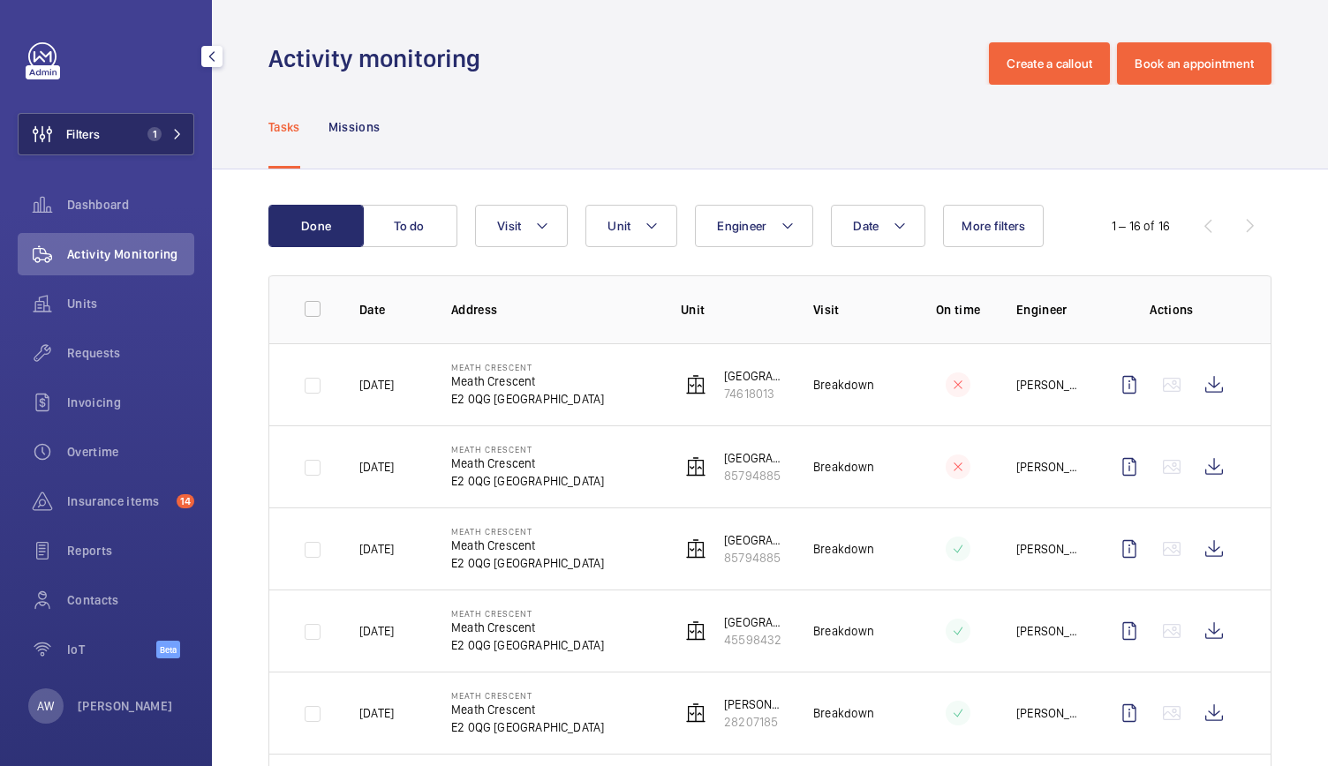
click at [132, 144] on button "Filters 1" at bounding box center [106, 134] width 177 height 42
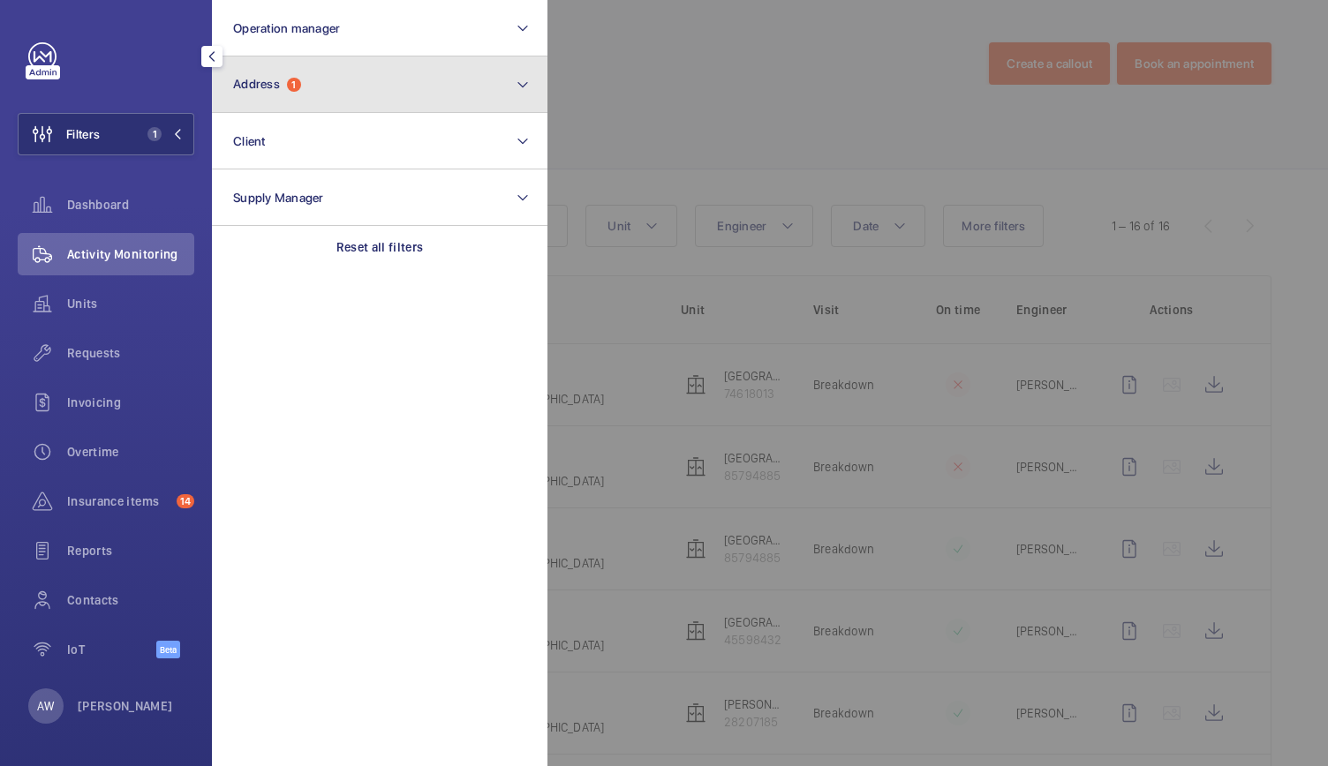
click at [252, 92] on button "Address 1" at bounding box center [380, 85] width 336 height 57
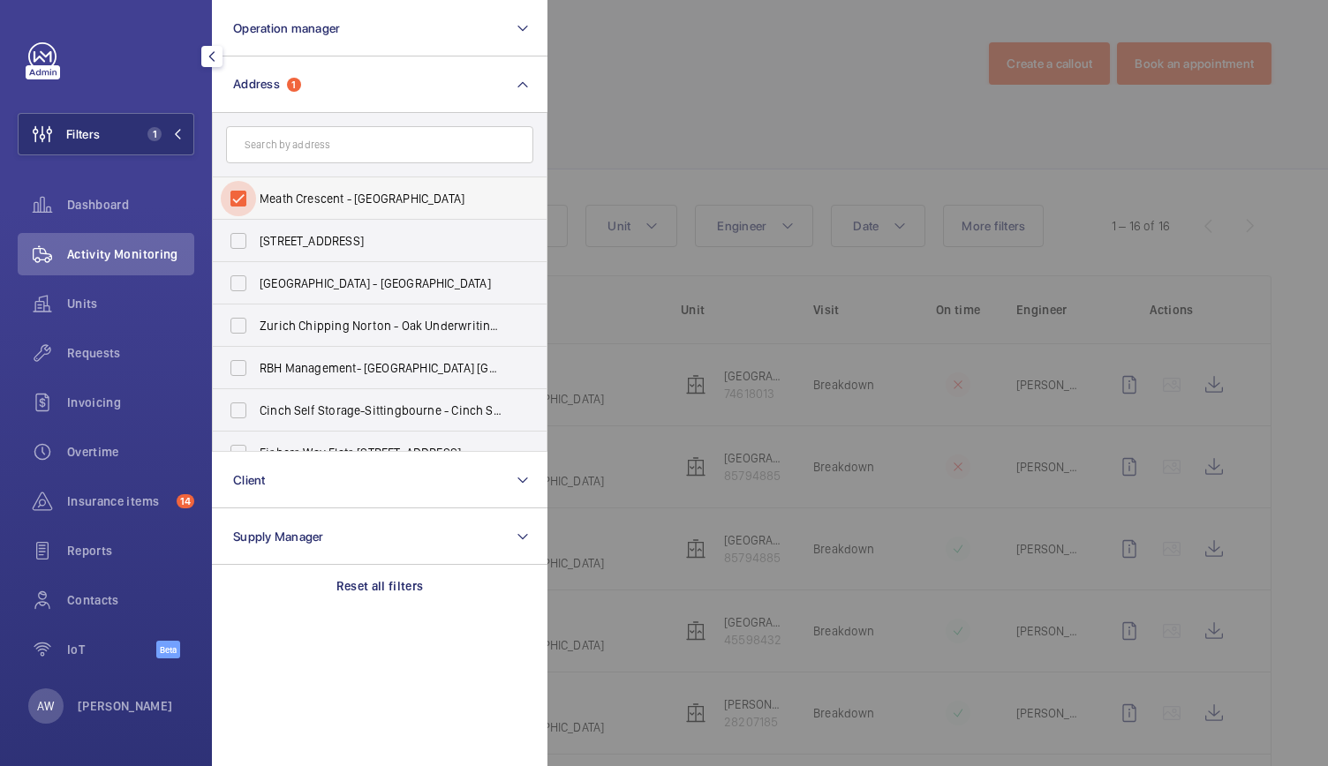
click at [236, 192] on input "Meath Crescent - Meath Crescent, LONDON E2 0QG" at bounding box center [238, 198] width 35 height 35
checkbox input "false"
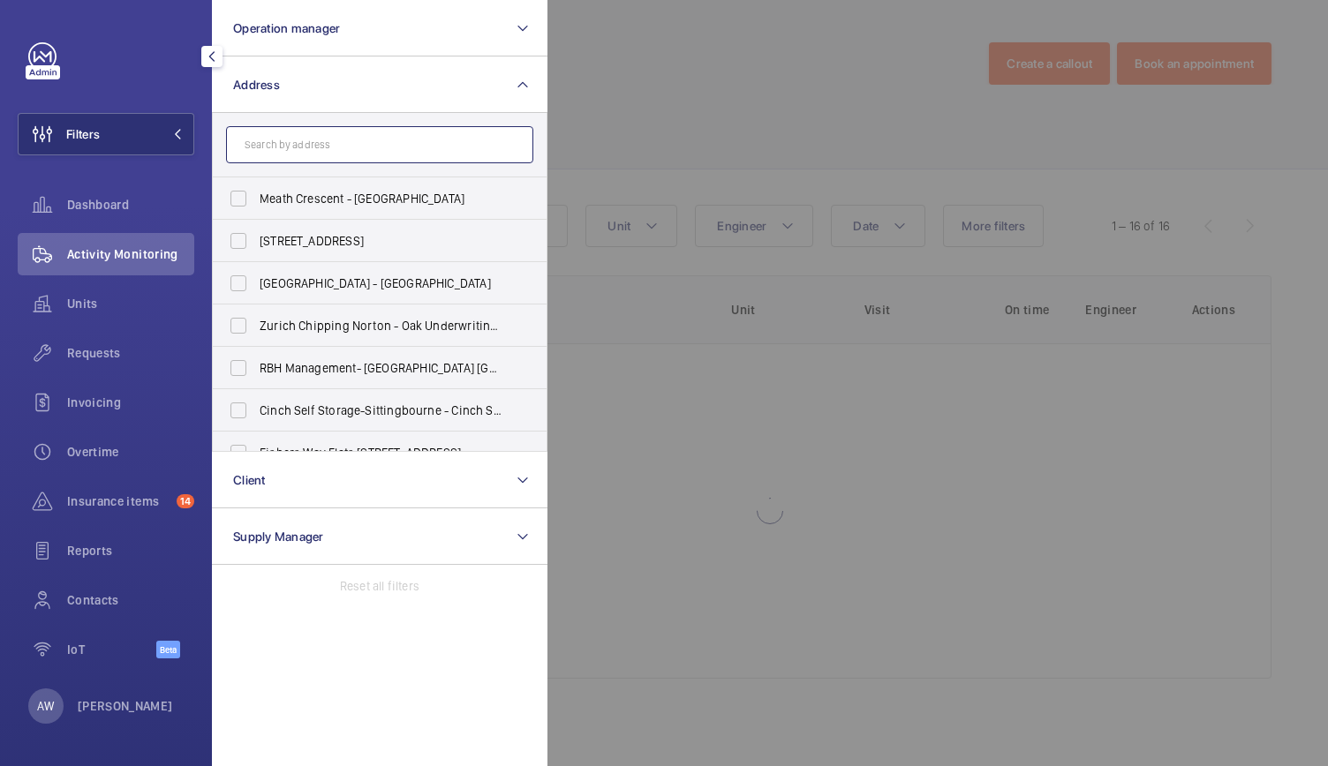
click at [272, 143] on input "text" at bounding box center [379, 144] width 307 height 37
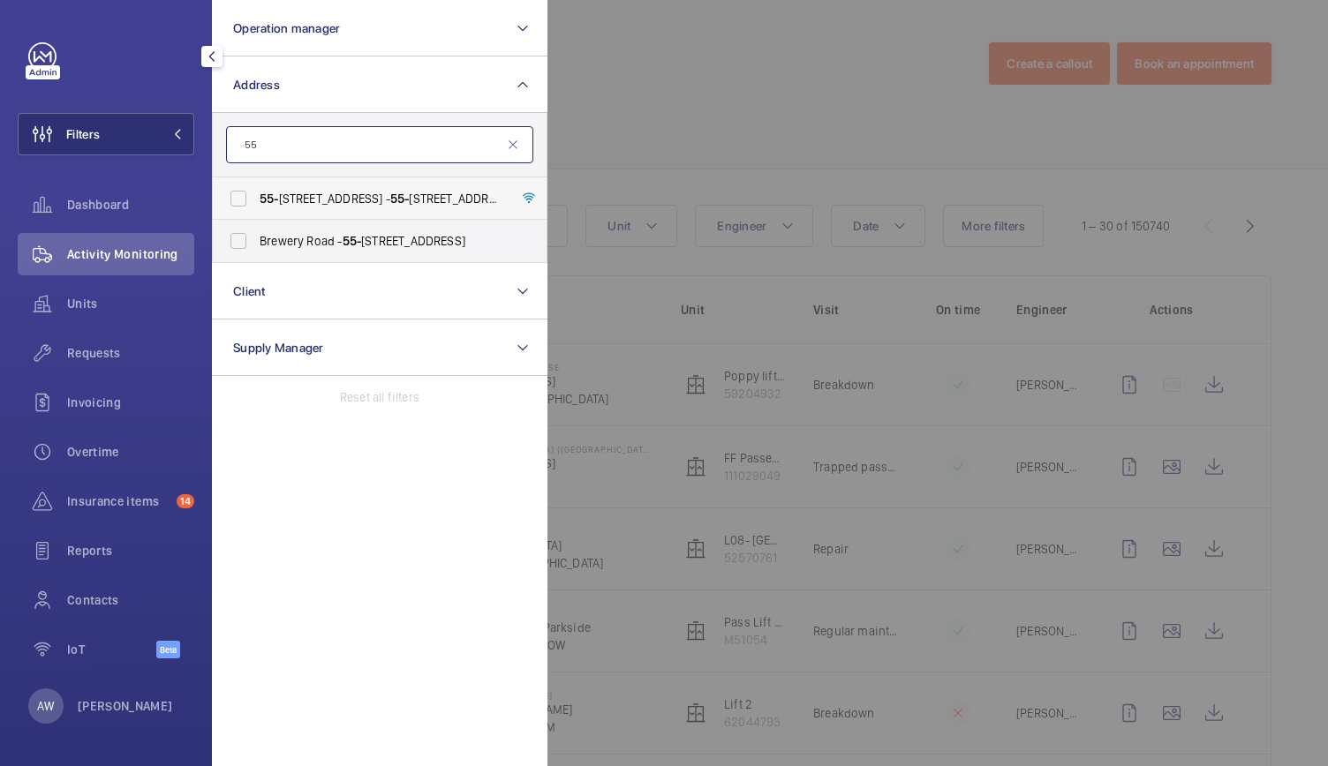
type input "5"
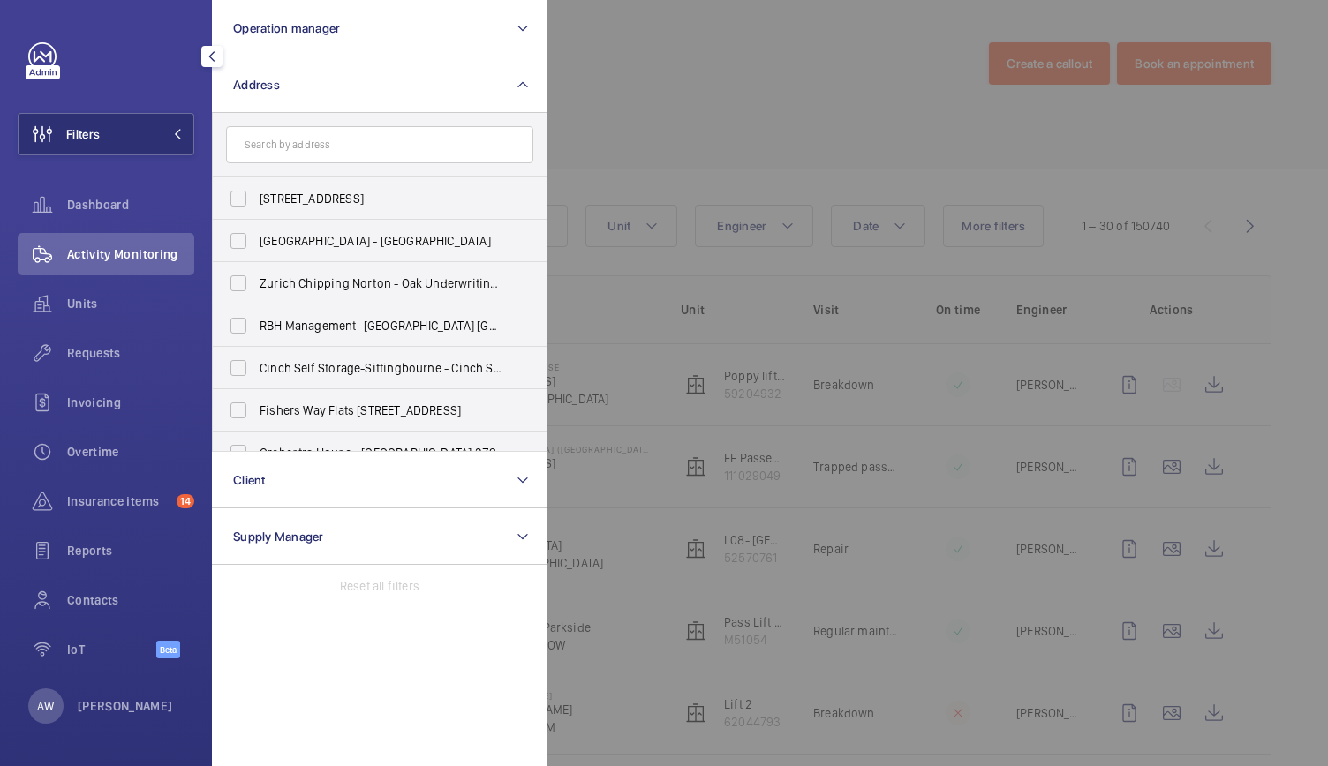
click at [1088, 211] on div at bounding box center [1211, 383] width 1328 height 766
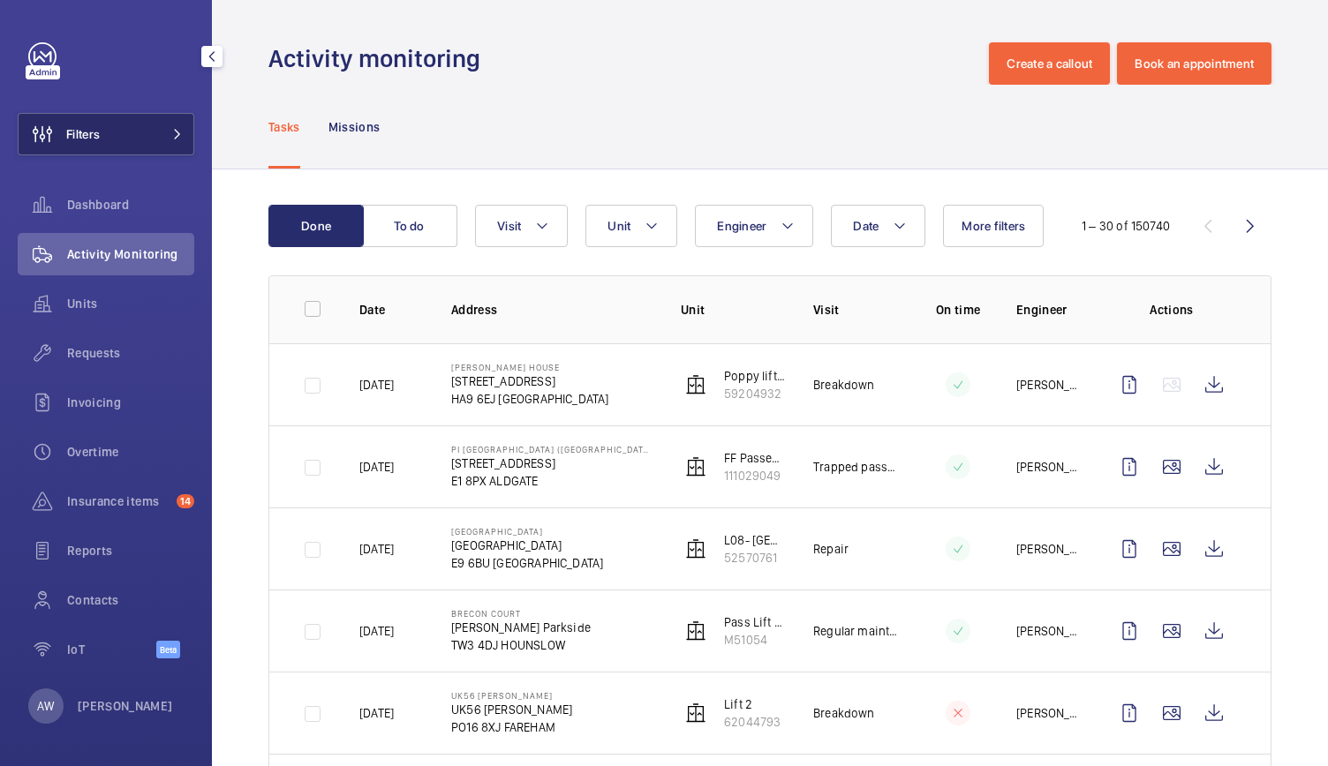
click at [178, 116] on button "Filters" at bounding box center [106, 134] width 177 height 42
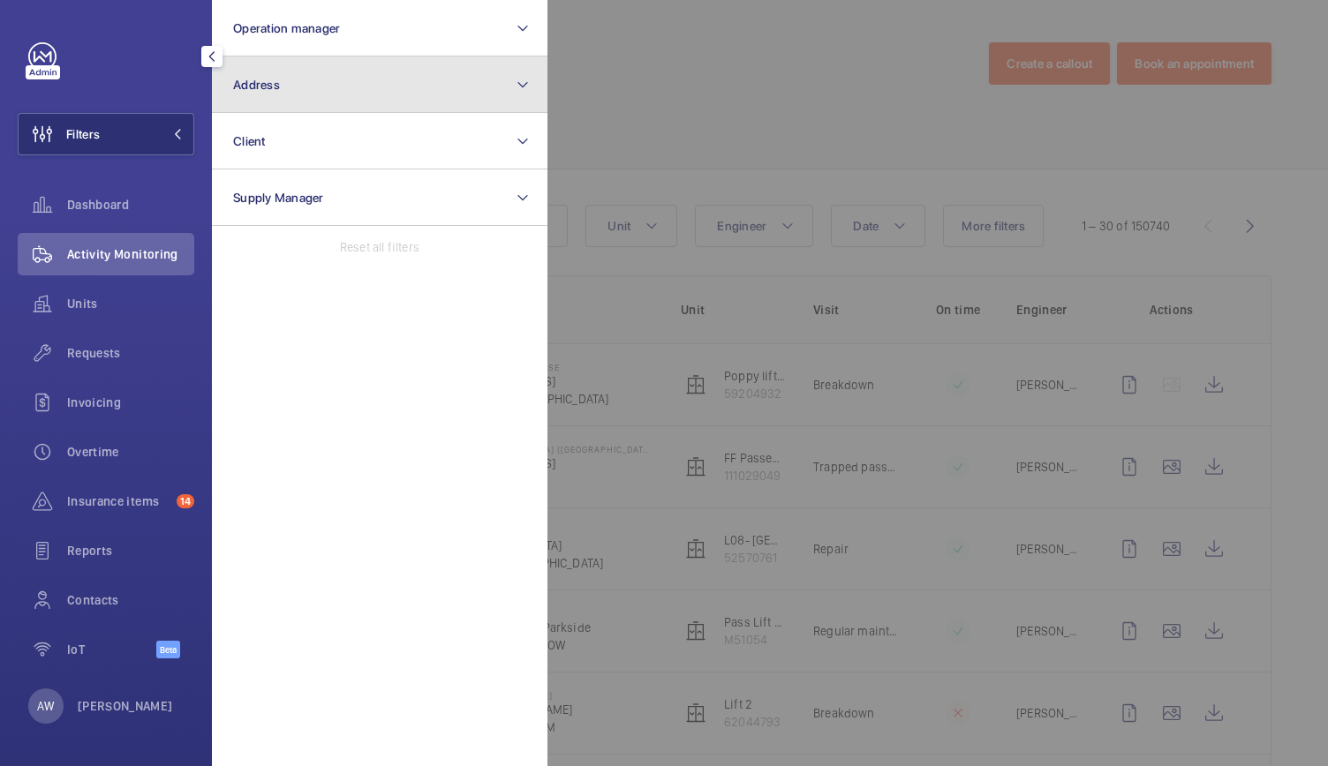
click at [328, 70] on button "Address" at bounding box center [380, 85] width 336 height 57
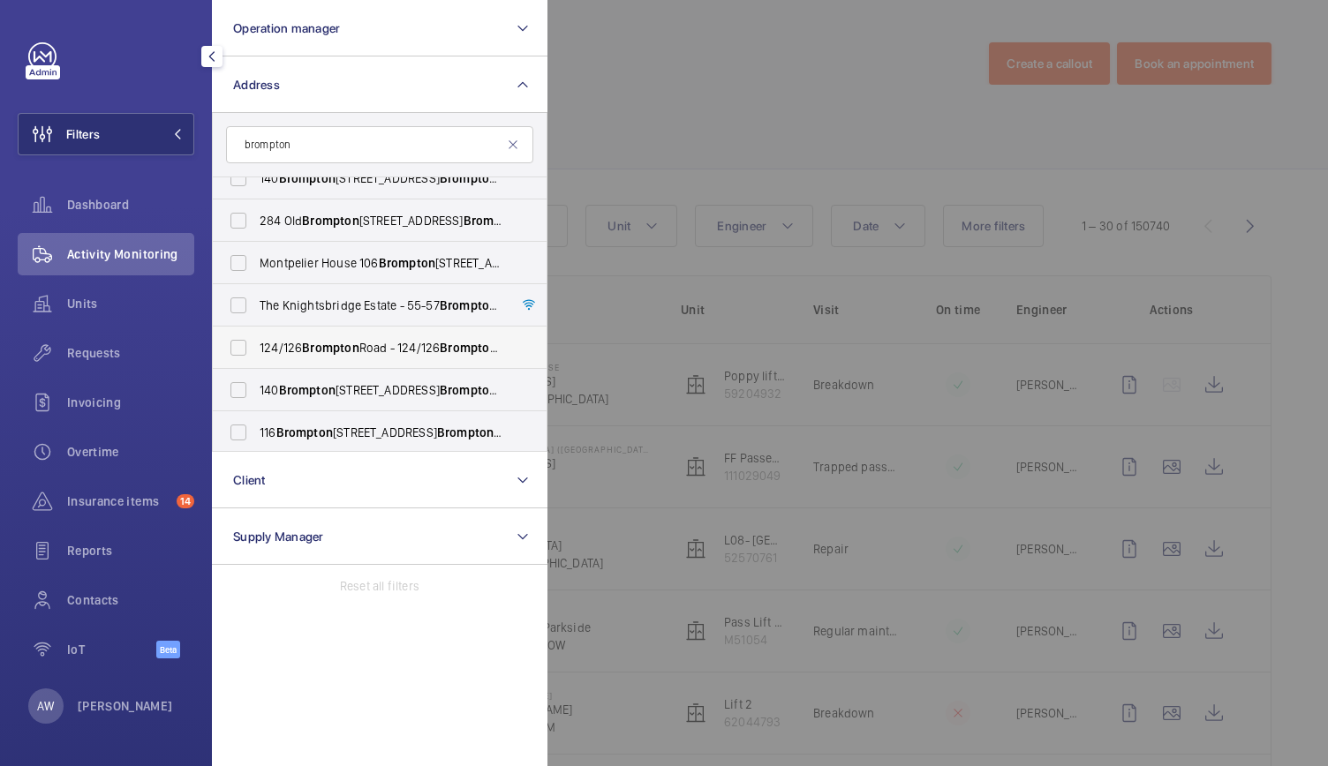
scroll to position [404, 0]
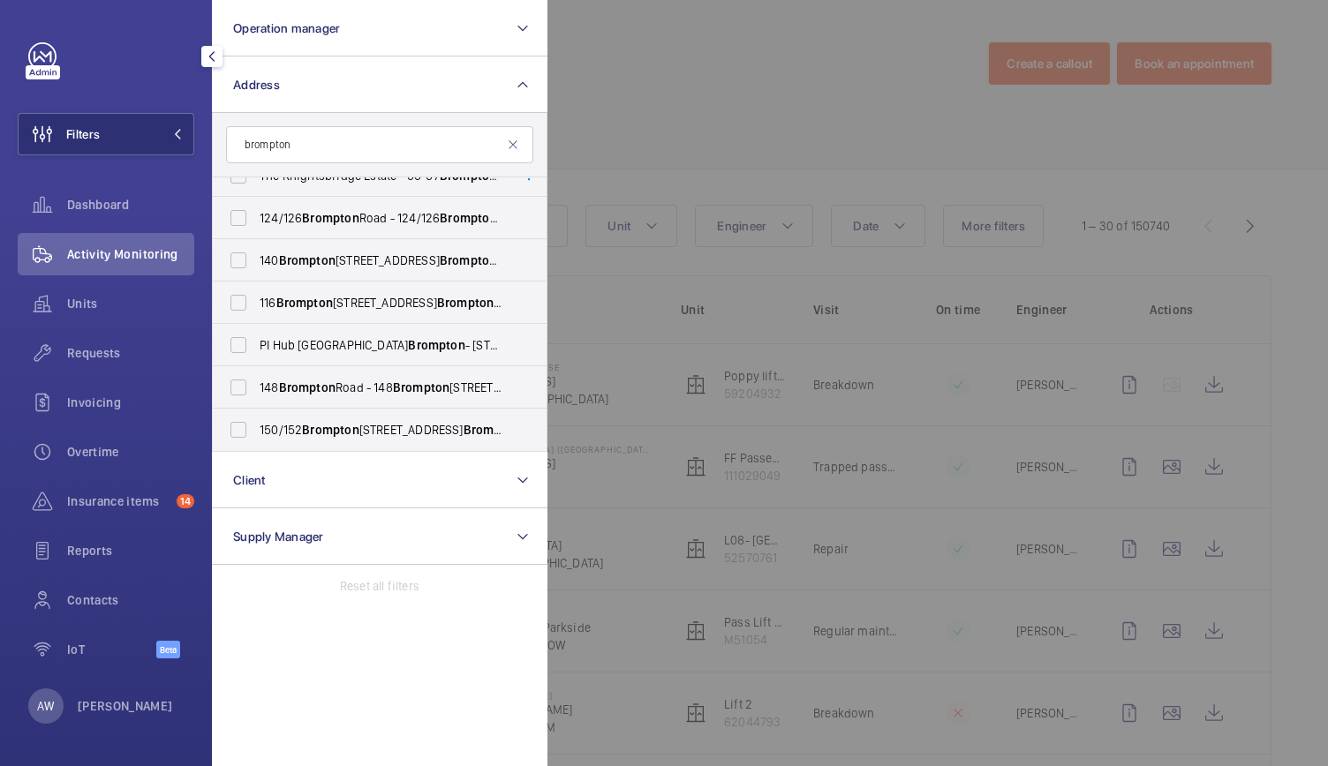
type input "brompton"
click at [650, 111] on div at bounding box center [1211, 383] width 1328 height 766
